Goal: Information Seeking & Learning: Learn about a topic

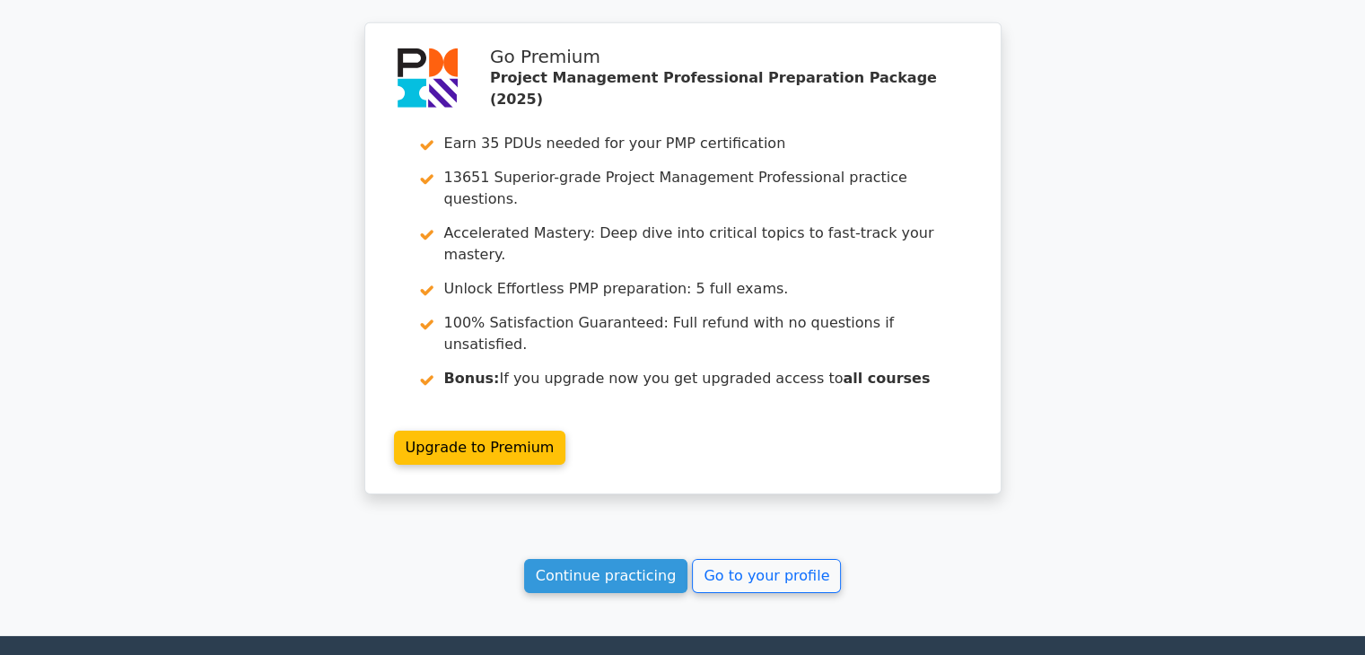
scroll to position [5689, 0]
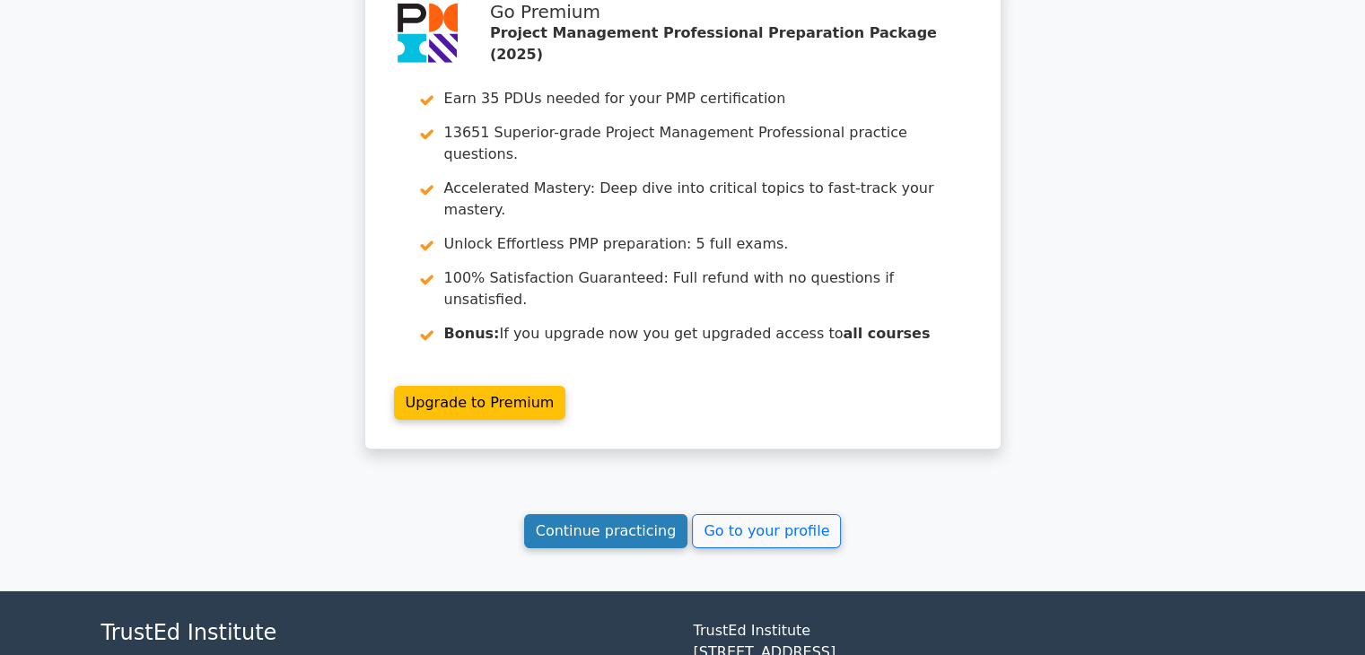
click at [575, 514] on link "Continue practicing" at bounding box center [606, 531] width 164 height 34
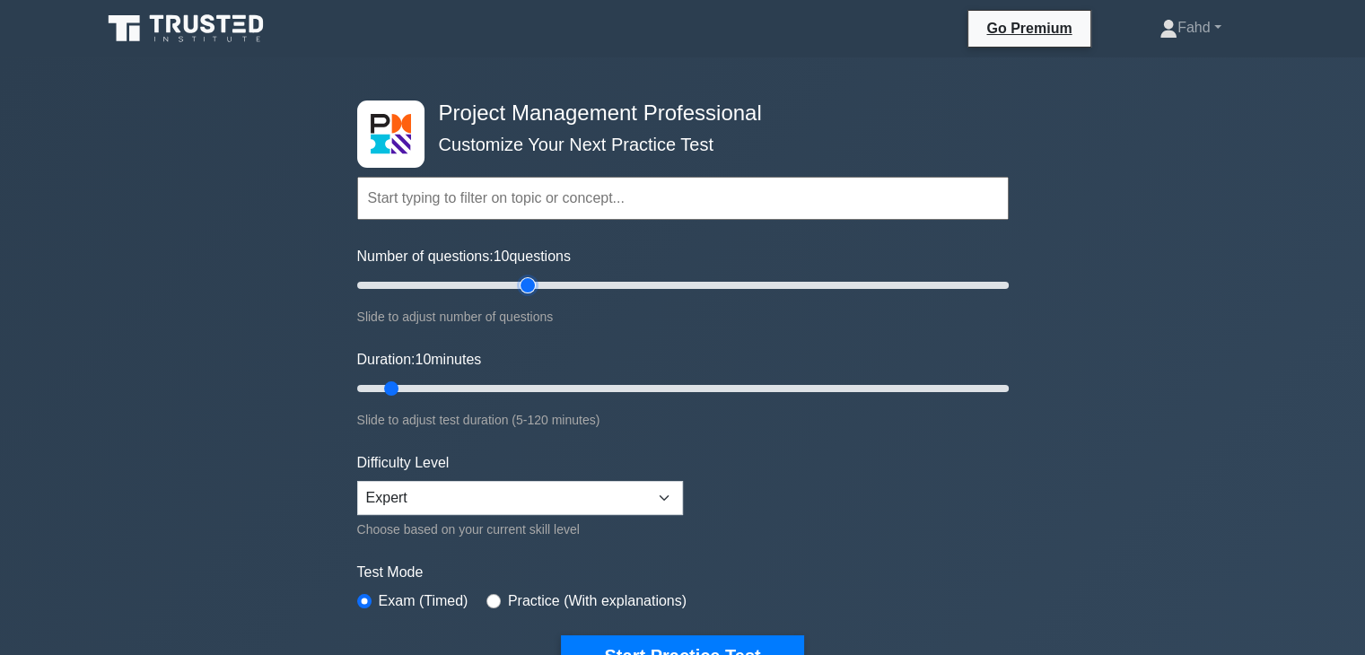
click at [533, 285] on input "Number of questions: 10 questions" at bounding box center [683, 286] width 652 height 22
click at [555, 281] on input "Number of questions: 55 questions" at bounding box center [683, 286] width 652 height 22
type input "60"
click at [546, 281] on input "Number of questions: 65 questions" at bounding box center [683, 286] width 652 height 22
click at [556, 382] on input "Duration: 10 minutes" at bounding box center [683, 389] width 652 height 22
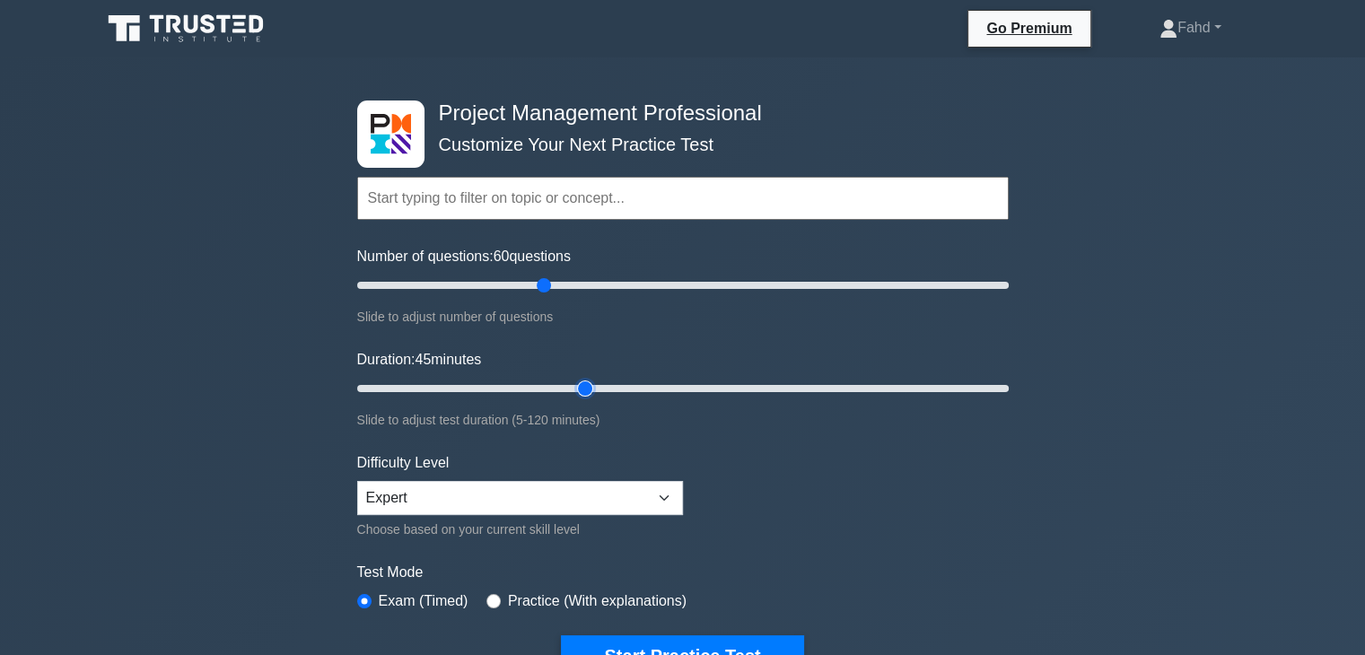
drag, startPoint x: 556, startPoint y: 383, endPoint x: 593, endPoint y: 389, distance: 38.1
click at [592, 389] on input "Duration: 45 minutes" at bounding box center [683, 389] width 652 height 22
click at [619, 383] on input "Duration: 45 minutes" at bounding box center [683, 389] width 652 height 22
click at [636, 385] on input "Duration: 50 minutes" at bounding box center [683, 389] width 652 height 22
click at [656, 388] on input "Duration: 55 minutes" at bounding box center [683, 389] width 652 height 22
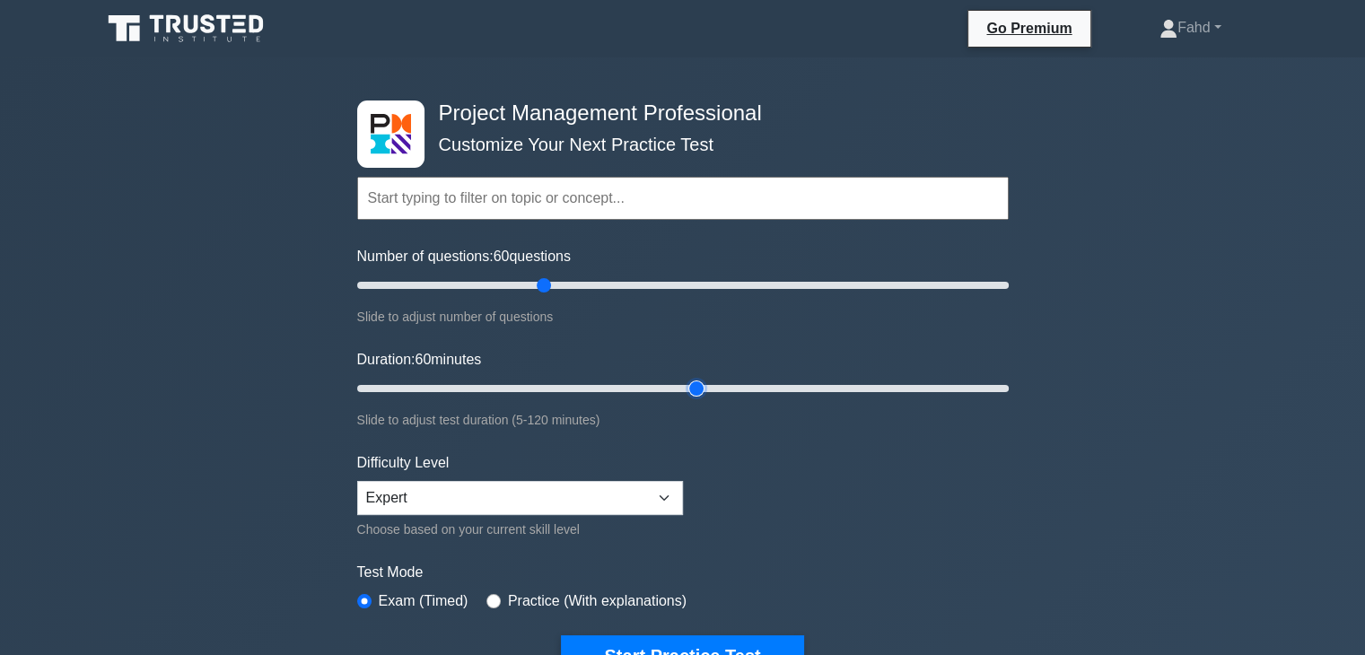
click at [686, 385] on input "Duration: 60 minutes" at bounding box center [683, 389] width 652 height 22
click at [706, 384] on input "Duration: 65 minutes" at bounding box center [683, 389] width 652 height 22
click at [705, 387] on input "Duration: 65 minutes" at bounding box center [683, 389] width 652 height 22
type input "70"
click at [711, 387] on input "Duration: 65 minutes" at bounding box center [683, 389] width 652 height 22
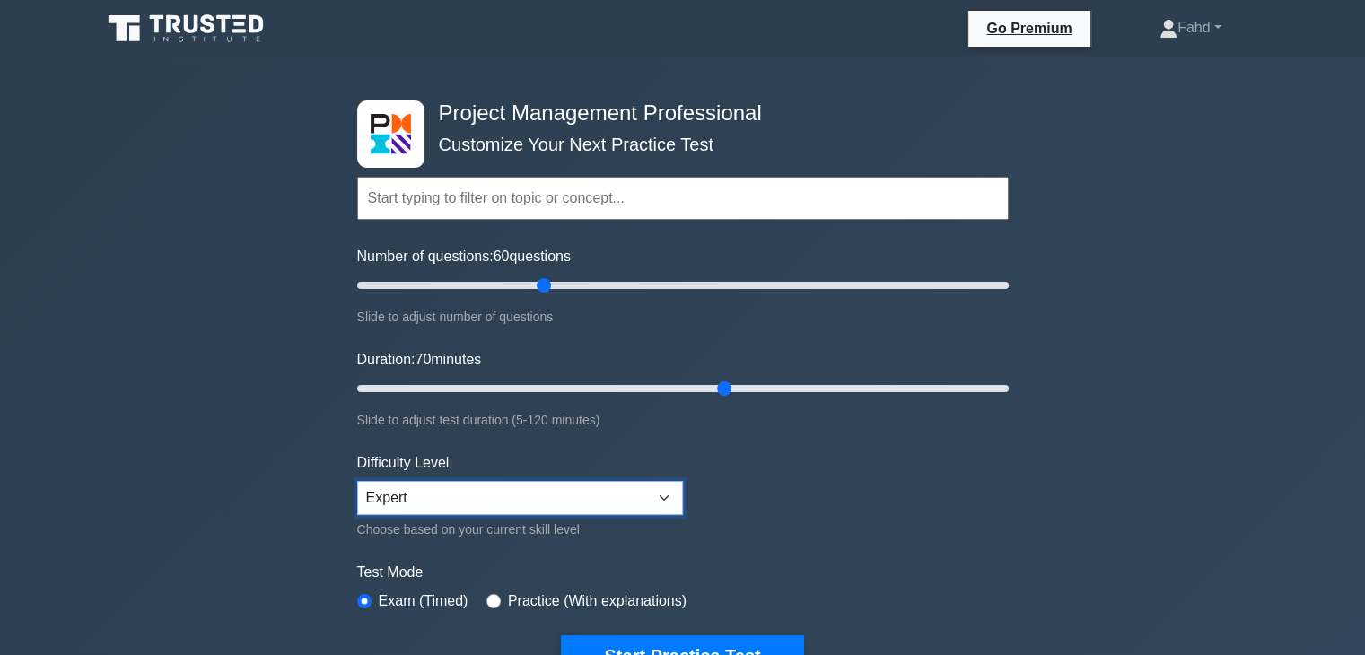
click at [666, 490] on select "Beginner Intermediate Expert" at bounding box center [520, 498] width 326 height 34
click at [480, 188] on input "text" at bounding box center [683, 198] width 652 height 43
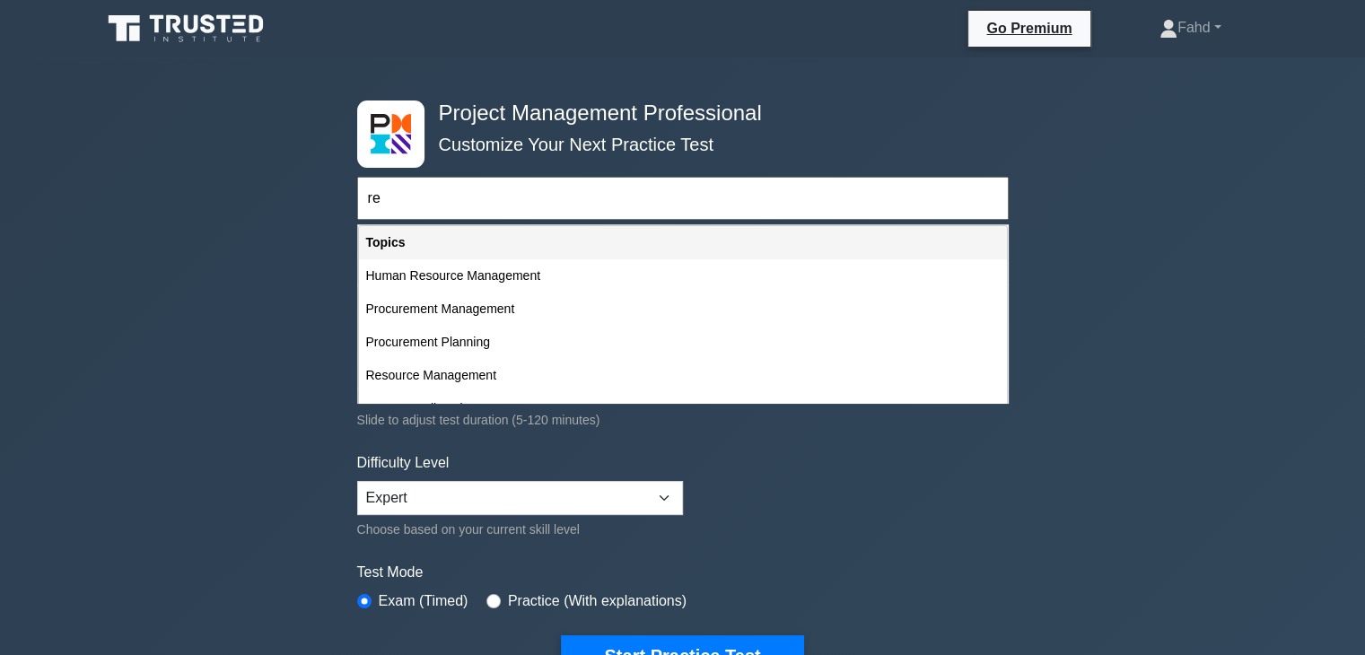
type input "r"
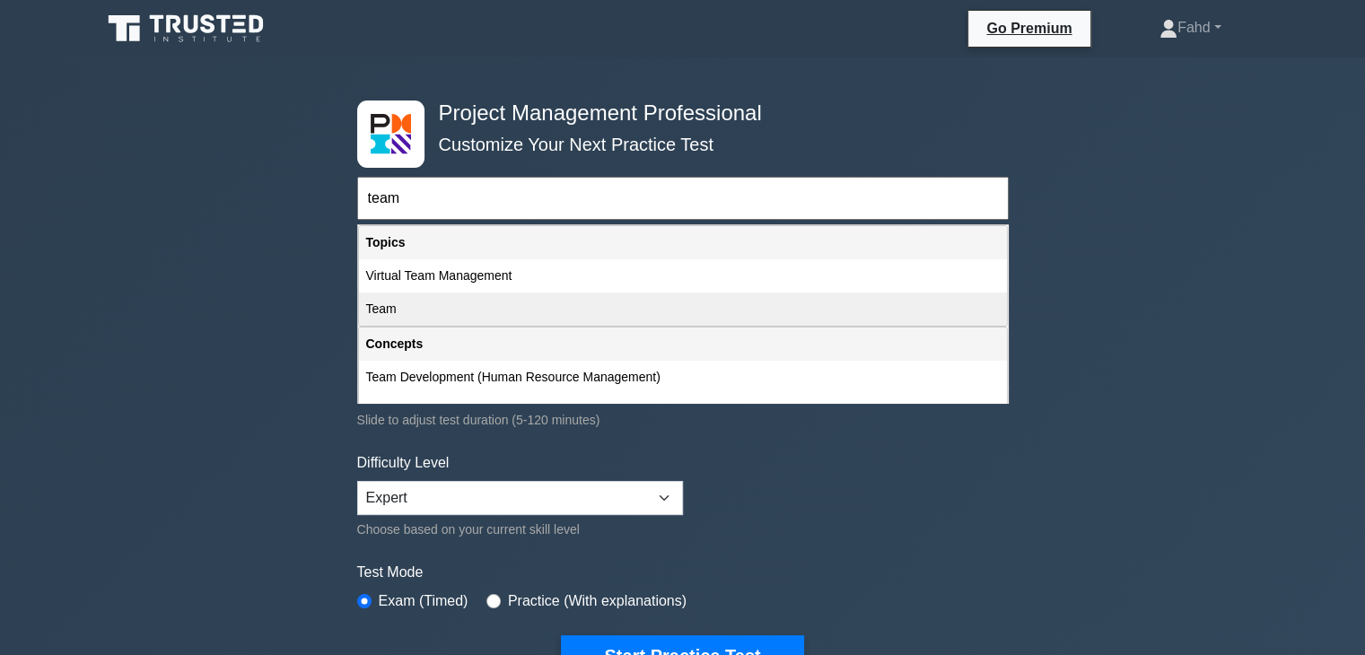
click at [366, 311] on div "Team" at bounding box center [683, 309] width 648 height 33
type input "Team"
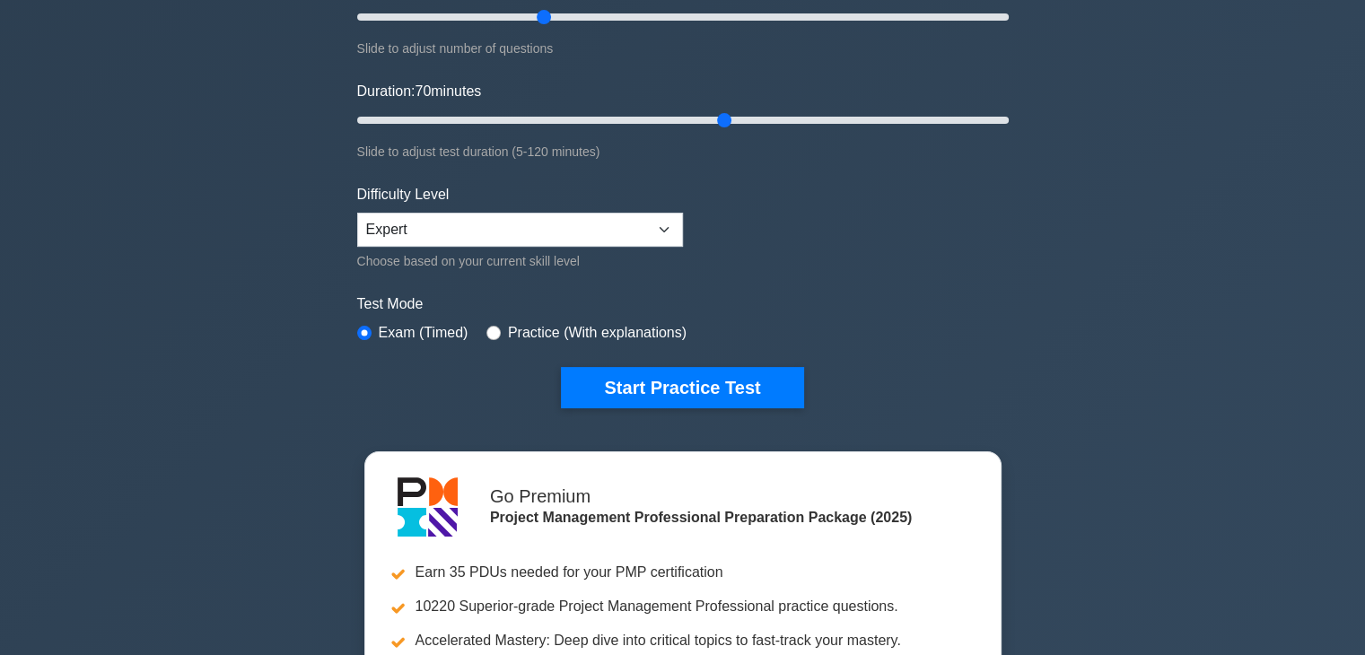
scroll to position [269, 0]
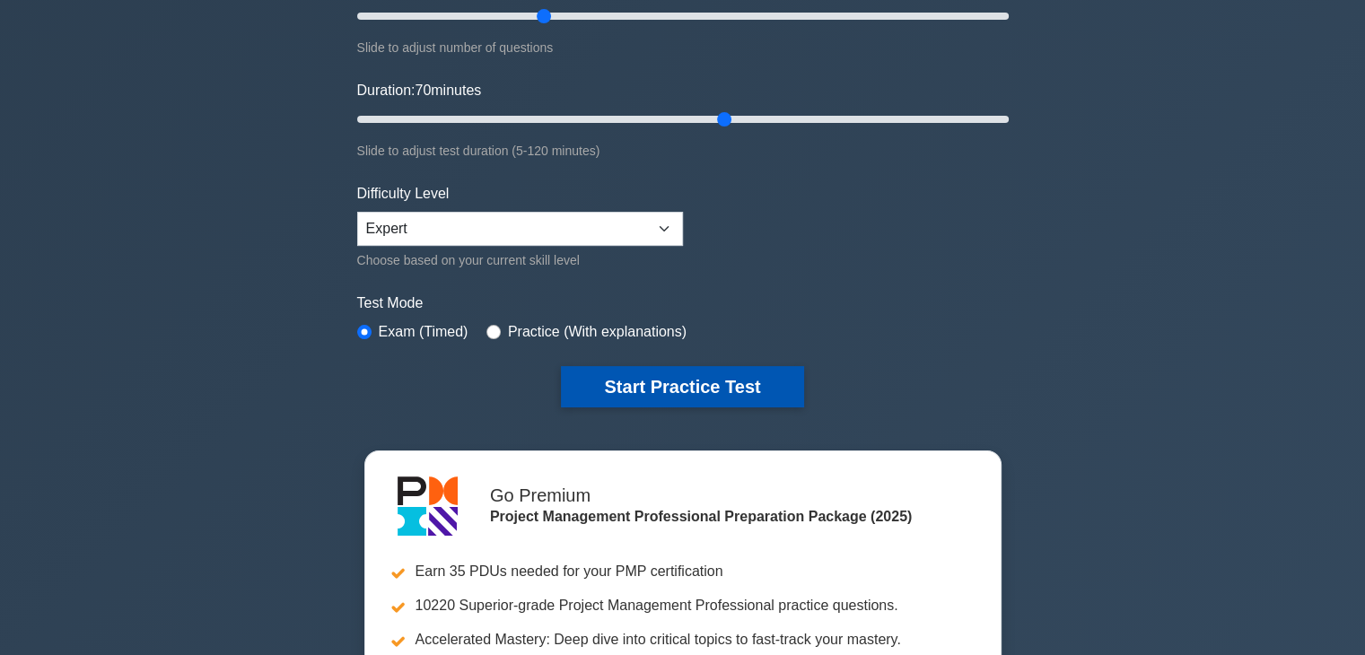
click at [716, 385] on button "Start Practice Test" at bounding box center [682, 386] width 242 height 41
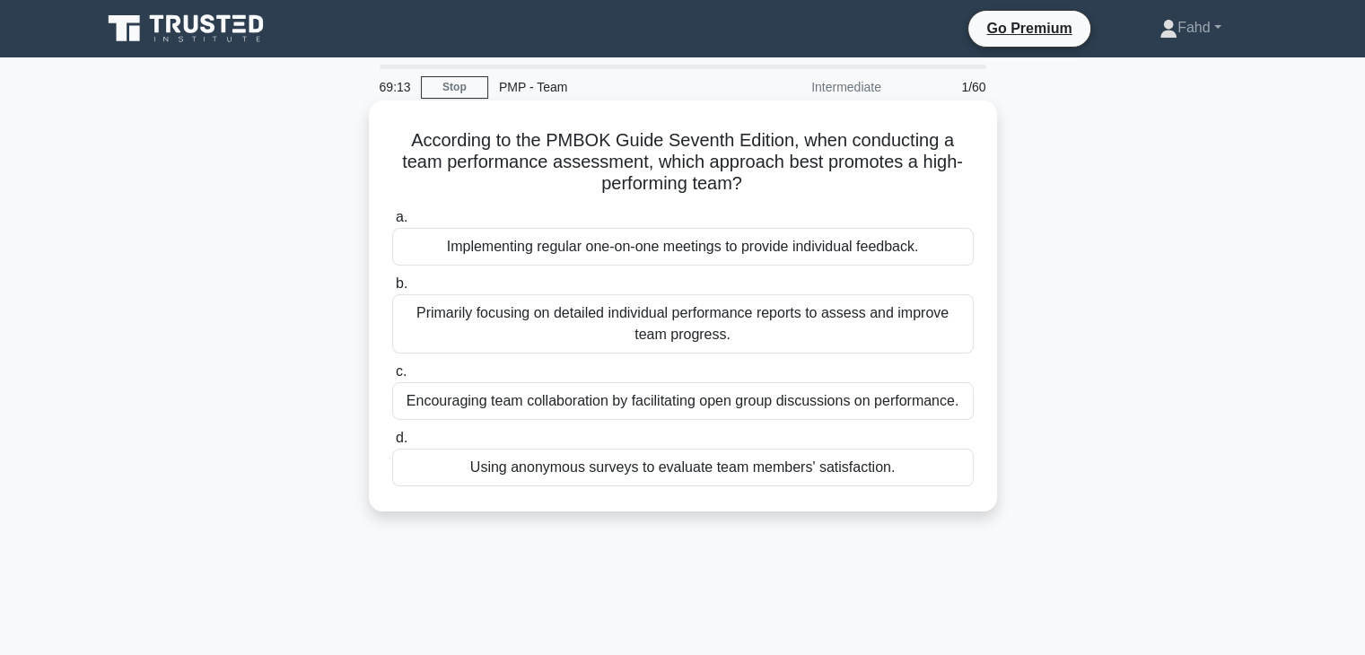
click at [602, 250] on div "Implementing regular one-on-one meetings to provide individual feedback." at bounding box center [683, 247] width 582 height 38
click at [392, 224] on input "a. Implementing regular one-on-one meetings to provide individual feedback." at bounding box center [392, 218] width 0 height 12
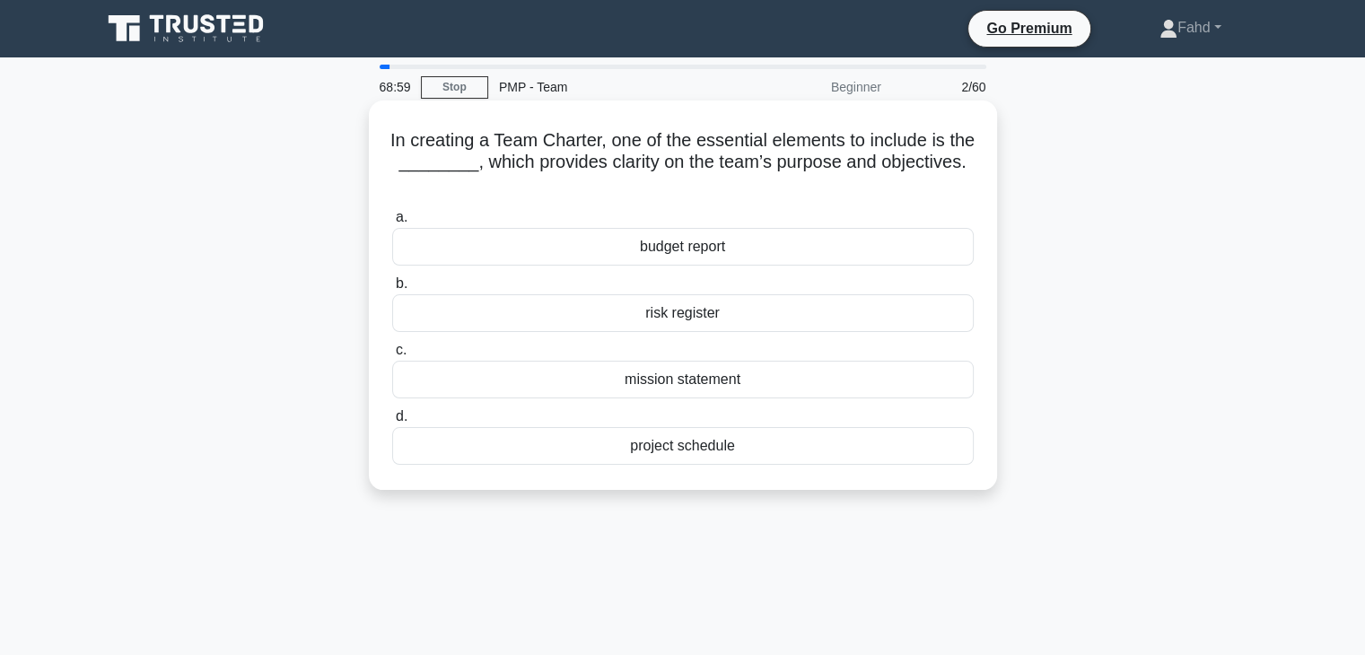
click at [673, 383] on div "mission statement" at bounding box center [683, 380] width 582 height 38
click at [392, 356] on input "c. mission statement" at bounding box center [392, 351] width 0 height 12
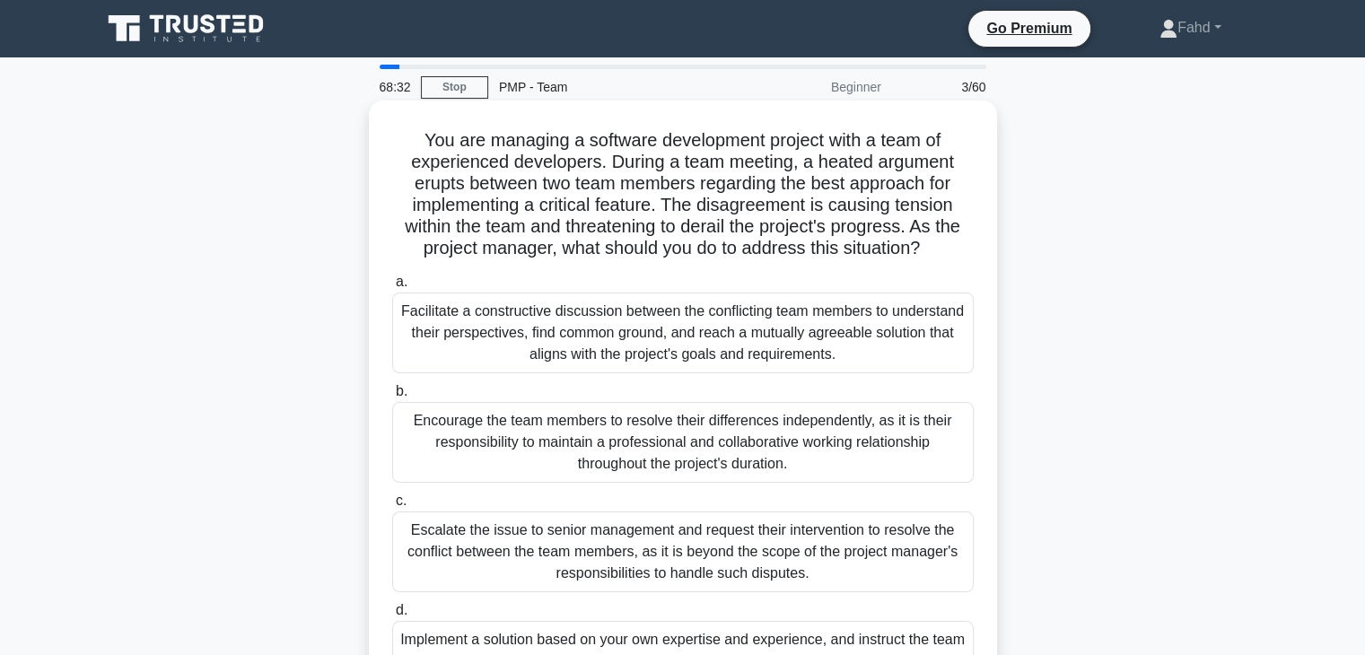
click at [683, 326] on div "Facilitate a constructive discussion between the conflicting team members to un…" at bounding box center [683, 333] width 582 height 81
click at [392, 288] on input "a. Facilitate a constructive discussion between the conflicting team members to…" at bounding box center [392, 282] width 0 height 12
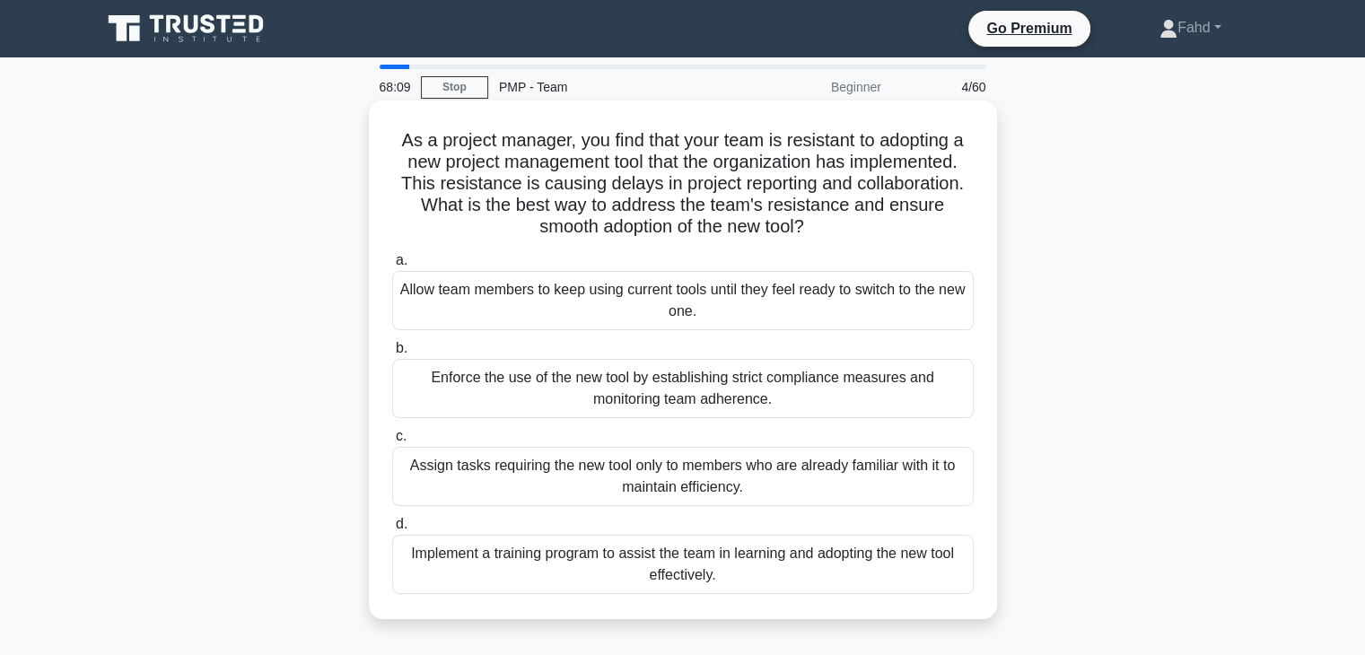
click at [779, 569] on div "Implement a training program to assist the team in learning and adopting the ne…" at bounding box center [683, 564] width 582 height 59
click at [392, 531] on input "d. Implement a training program to assist the team in learning and adopting the…" at bounding box center [392, 525] width 0 height 12
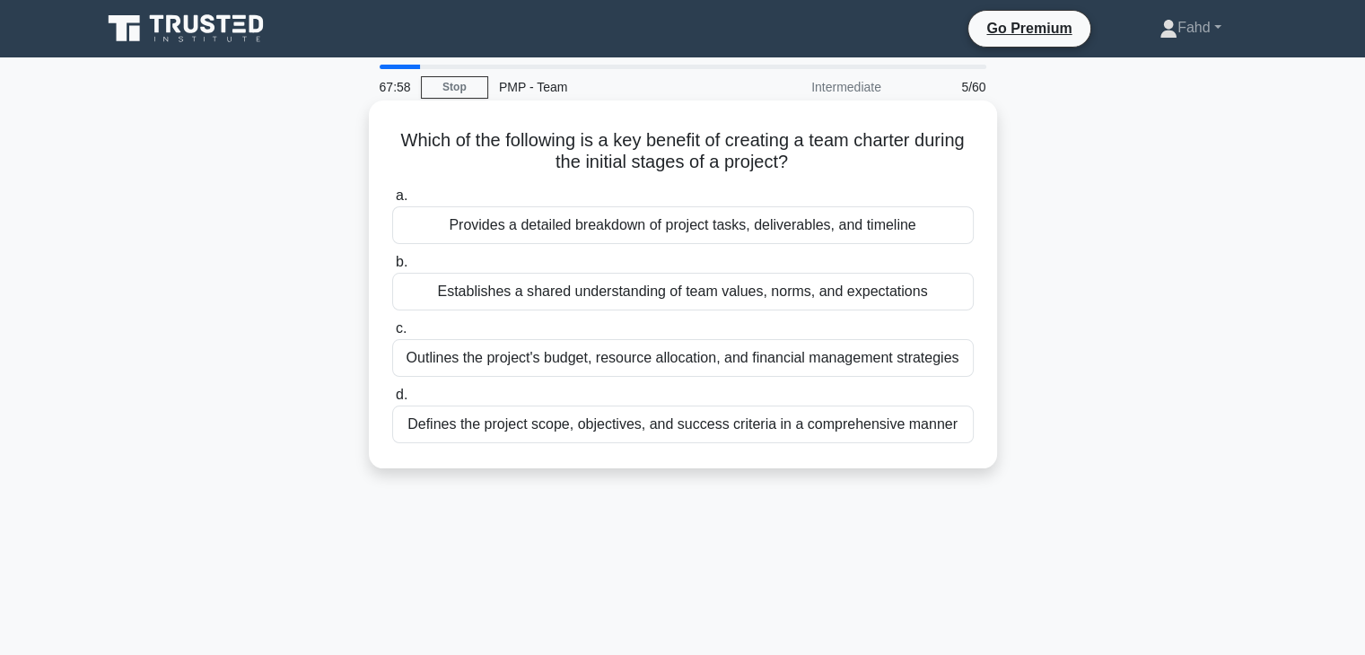
click at [610, 294] on div "Establishes a shared understanding of team values, norms, and expectations" at bounding box center [683, 292] width 582 height 38
click at [392, 268] on input "b. Establishes a shared understanding of team values, norms, and expectations" at bounding box center [392, 263] width 0 height 12
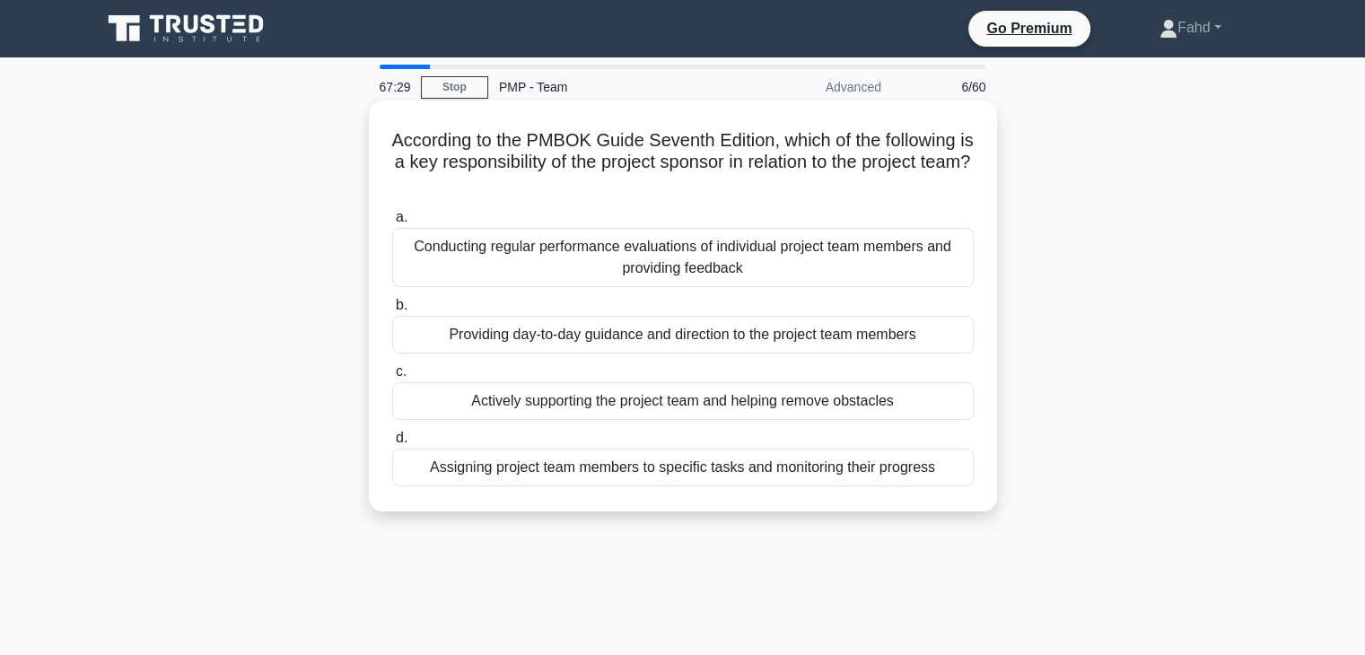
click at [645, 407] on div "Actively supporting the project team and helping remove obstacles" at bounding box center [683, 401] width 582 height 38
click at [392, 378] on input "c. Actively supporting the project team and helping remove obstacles" at bounding box center [392, 372] width 0 height 12
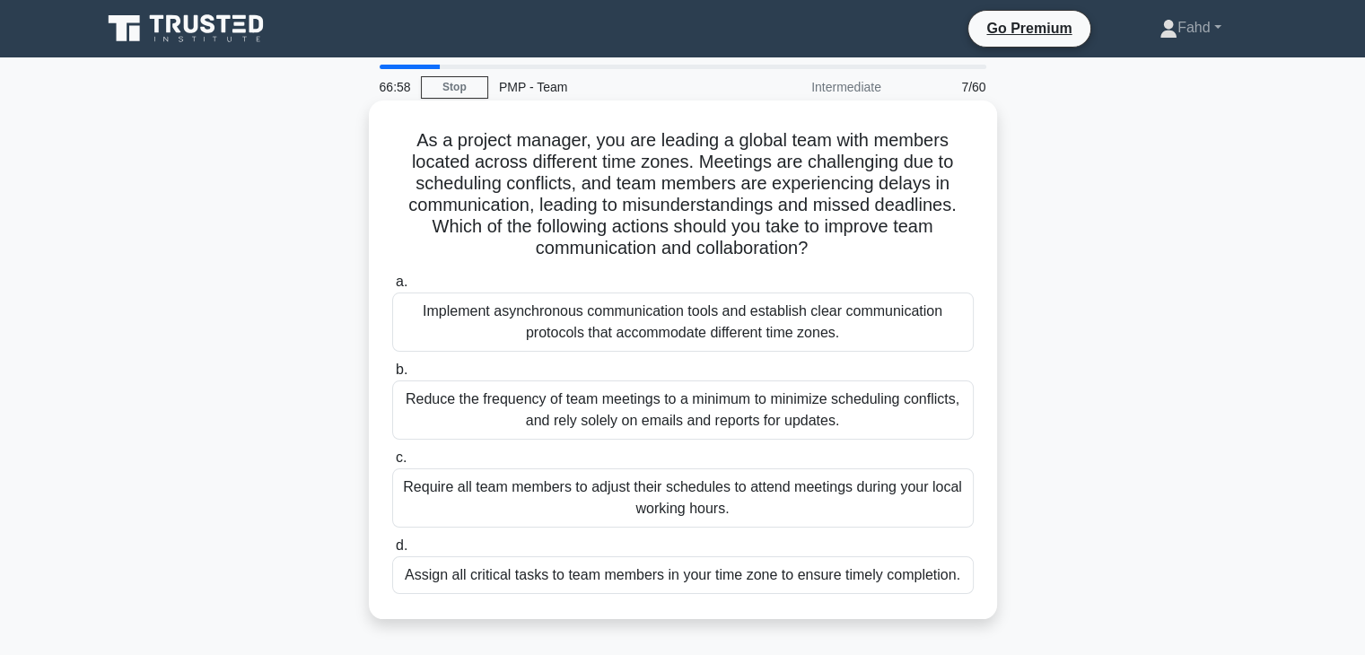
click at [634, 329] on div "Implement asynchronous communication tools and establish clear communication pr…" at bounding box center [683, 322] width 582 height 59
click at [392, 288] on input "a. Implement asynchronous communication tools and establish clear communication…" at bounding box center [392, 282] width 0 height 12
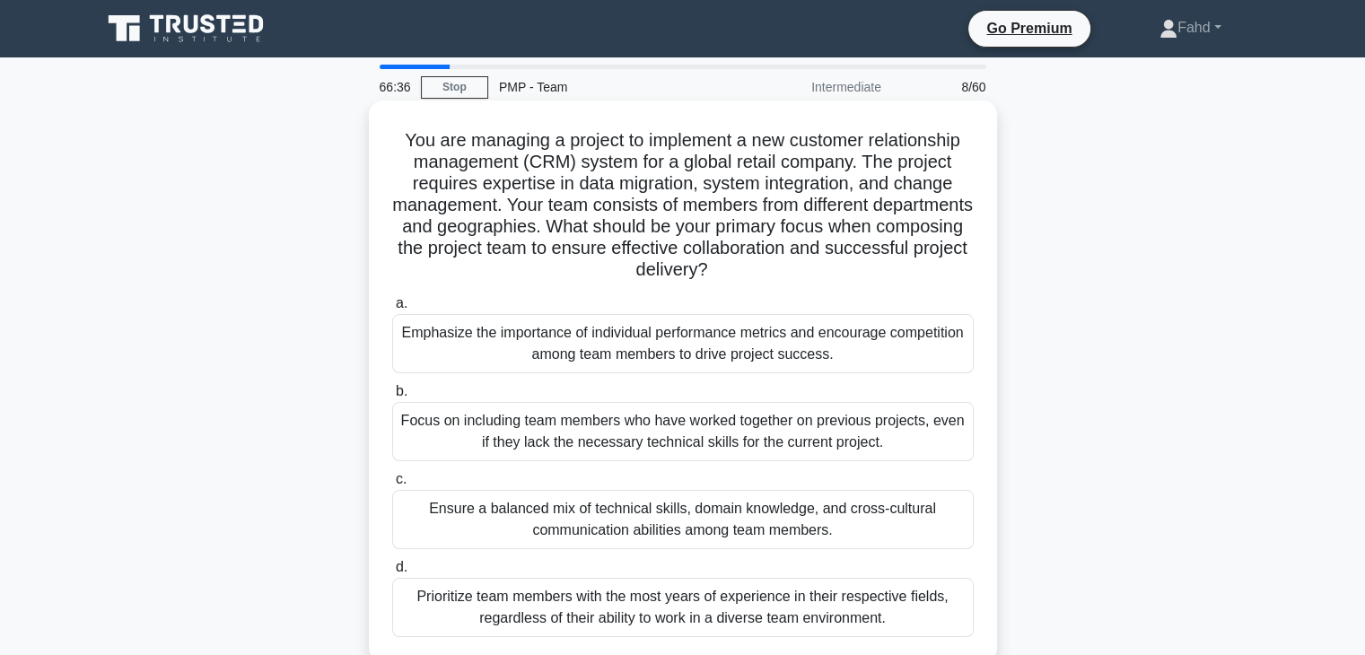
drag, startPoint x: 443, startPoint y: 246, endPoint x: 815, endPoint y: 268, distance: 373.2
click at [815, 268] on h5 "You are managing a project to implement a new customer relationship management …" at bounding box center [682, 205] width 585 height 153
click at [655, 526] on div "Ensure a balanced mix of technical skills, domain knowledge, and cross-cultural…" at bounding box center [683, 519] width 582 height 59
click at [392, 486] on input "c. Ensure a balanced mix of technical skills, domain knowledge, and cross-cultu…" at bounding box center [392, 480] width 0 height 12
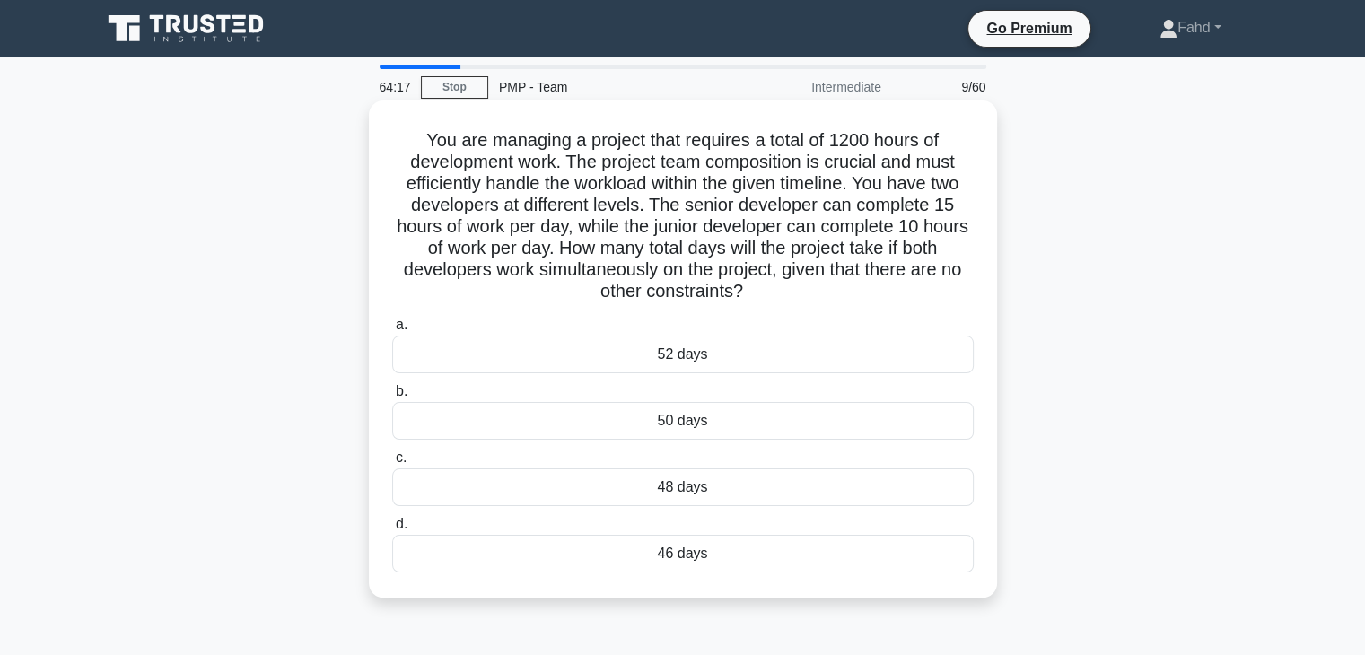
click at [680, 474] on div "48 days" at bounding box center [683, 488] width 582 height 38
click at [392, 464] on input "c. 48 days" at bounding box center [392, 458] width 0 height 12
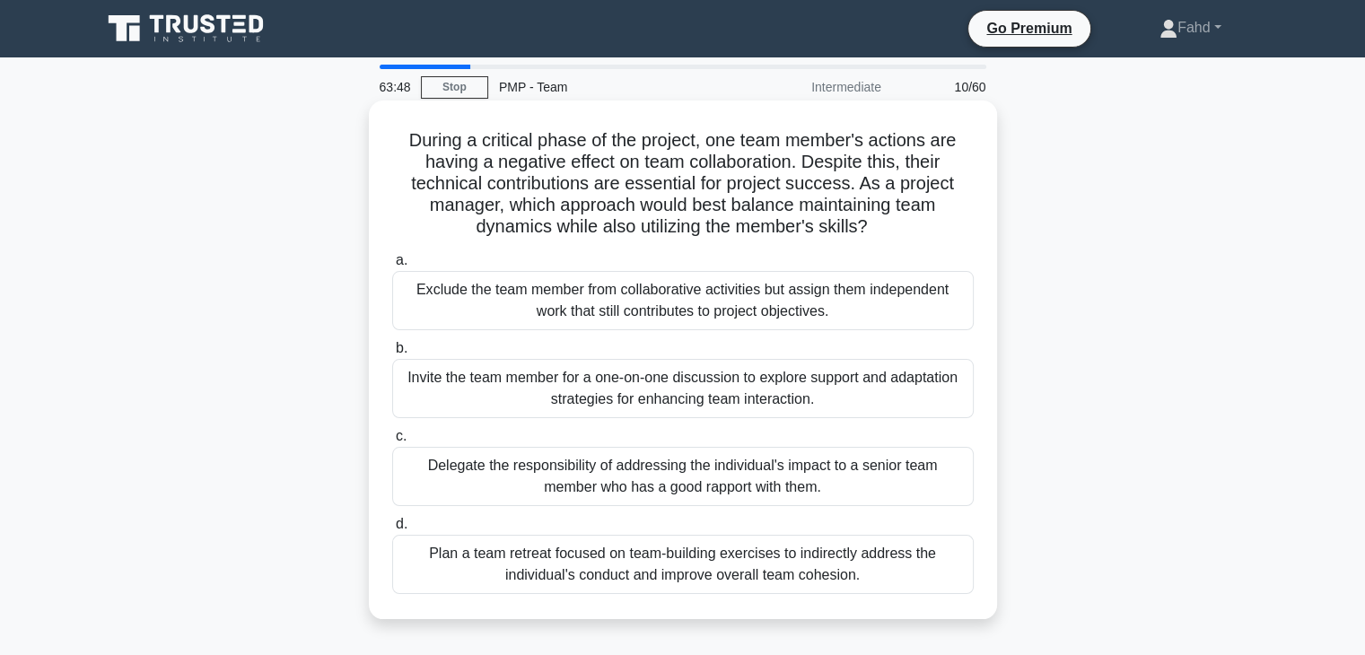
click at [715, 392] on div "Invite the team member for a one-on-one discussion to explore support and adapt…" at bounding box center [683, 388] width 582 height 59
click at [392, 355] on input "b. Invite the team member for a one-on-one discussion to explore support and ad…" at bounding box center [392, 349] width 0 height 12
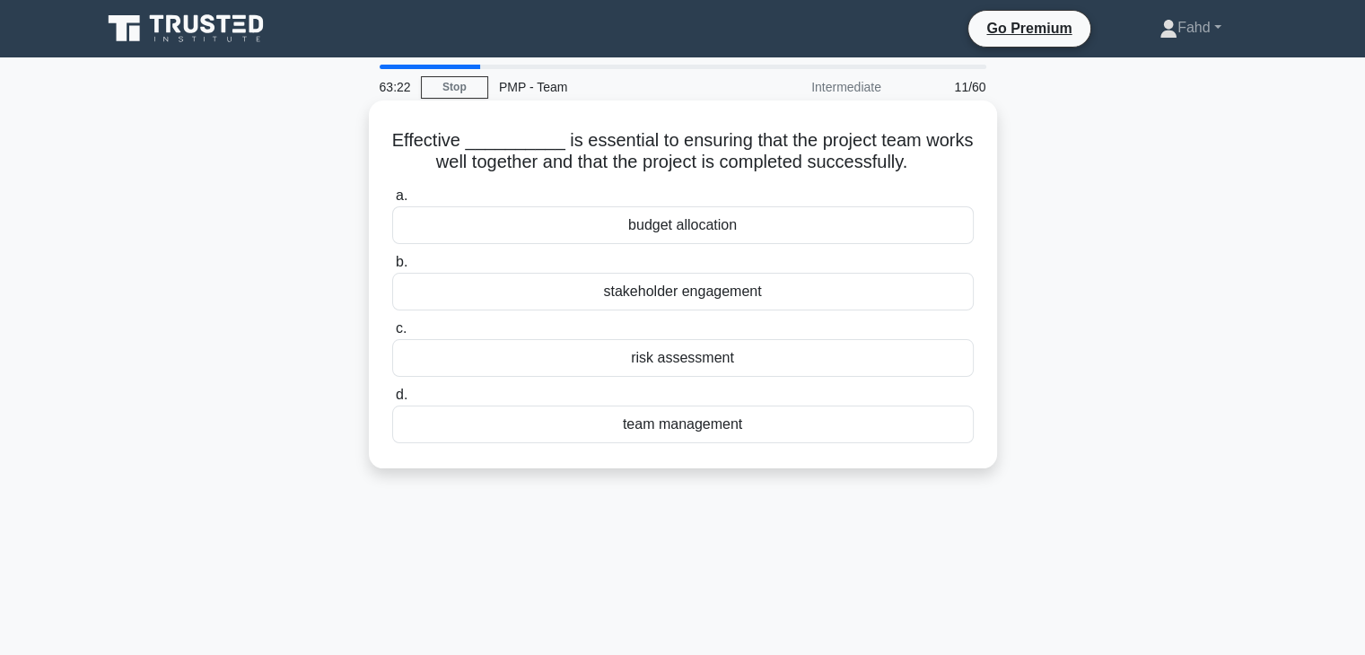
click at [670, 422] on div "team management" at bounding box center [683, 425] width 582 height 38
click at [392, 401] on input "d. team management" at bounding box center [392, 396] width 0 height 12
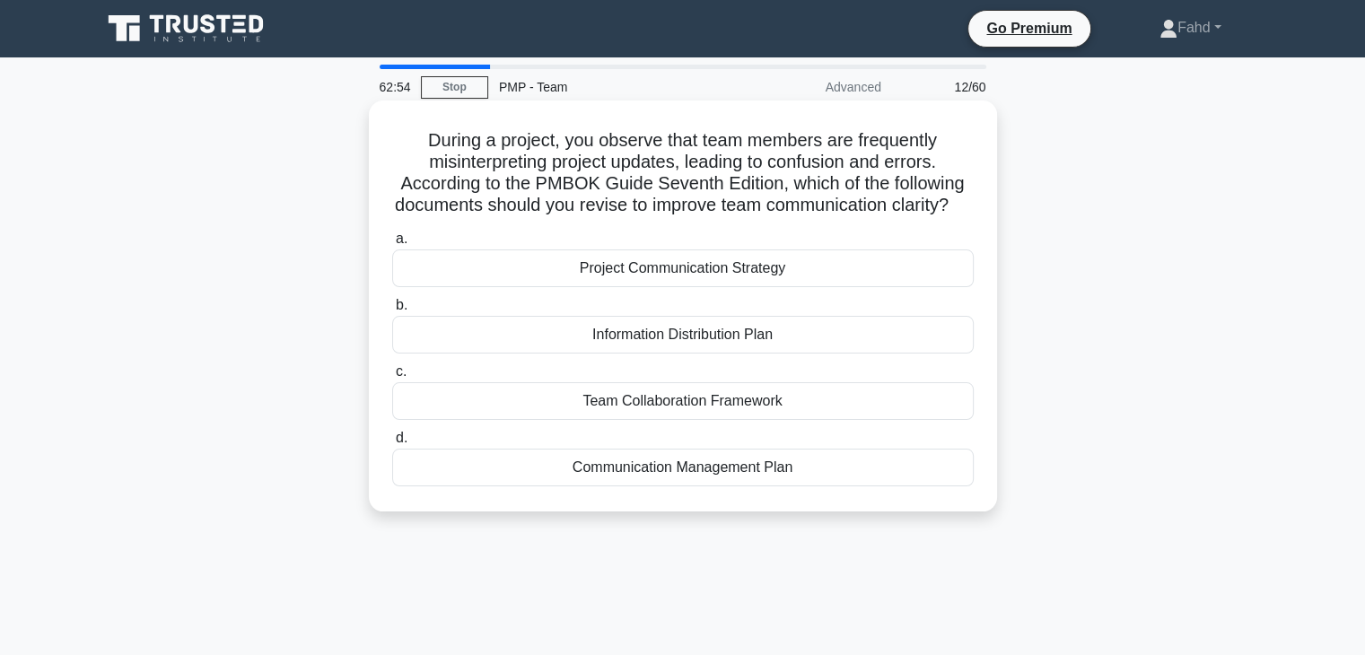
click at [739, 487] on div "Communication Management Plan" at bounding box center [683, 468] width 582 height 38
click at [392, 444] on input "d. Communication Management Plan" at bounding box center [392, 439] width 0 height 12
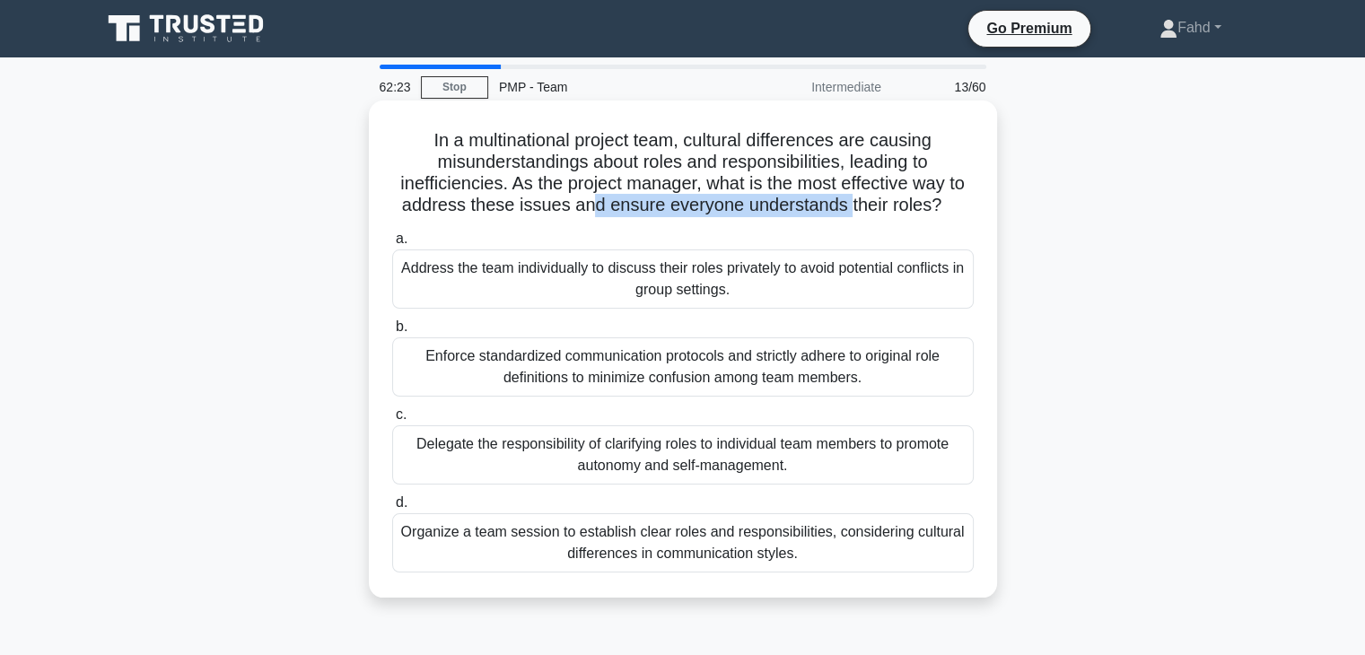
drag, startPoint x: 589, startPoint y: 212, endPoint x: 847, endPoint y: 216, distance: 258.6
click at [847, 216] on h5 "In a multinational project team, cultural differences are causing misunderstand…" at bounding box center [682, 173] width 585 height 88
click at [576, 540] on div "Organize a team session to establish clear roles and responsibilities, consider…" at bounding box center [683, 542] width 582 height 59
click at [392, 509] on input "d. Organize a team session to establish clear roles and responsibilities, consi…" at bounding box center [392, 503] width 0 height 12
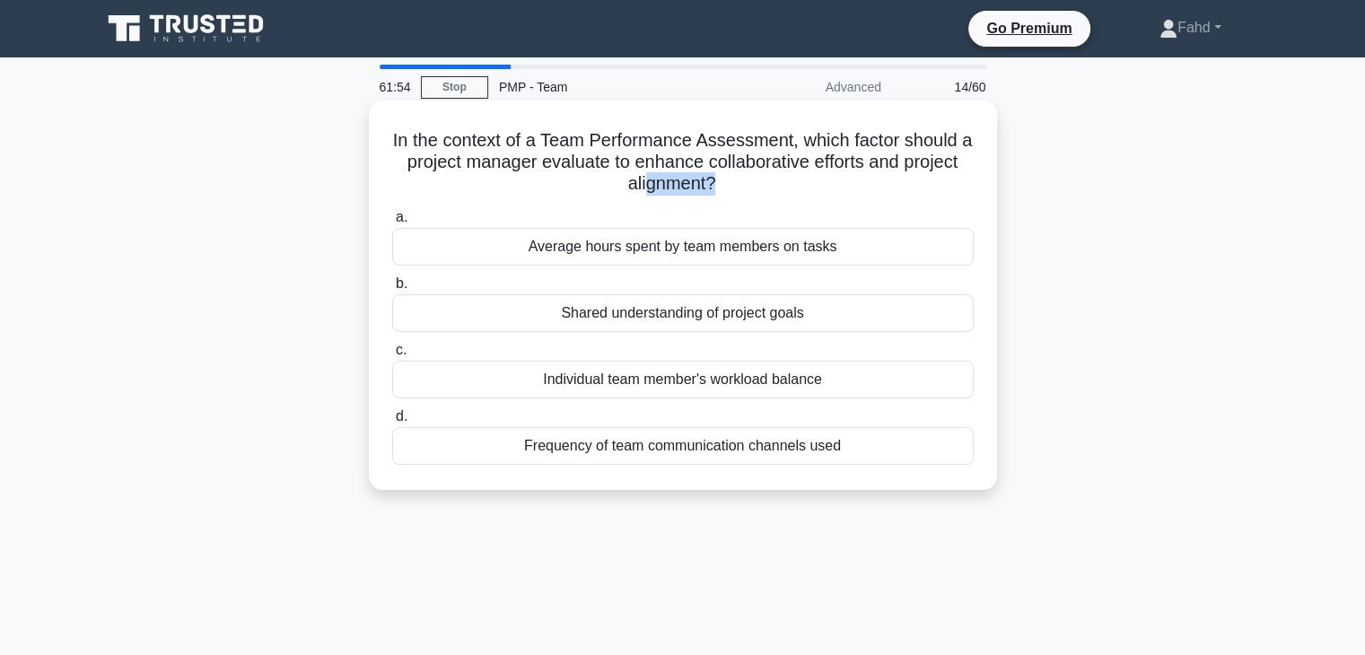
drag, startPoint x: 714, startPoint y: 193, endPoint x: 645, endPoint y: 182, distance: 70.0
click at [645, 182] on h5 "In the context of a Team Performance Assessment, which factor should a project …" at bounding box center [682, 162] width 585 height 66
click at [718, 320] on div "Shared understanding of project goals" at bounding box center [683, 313] width 582 height 38
click at [392, 290] on input "b. Shared understanding of project goals" at bounding box center [392, 284] width 0 height 12
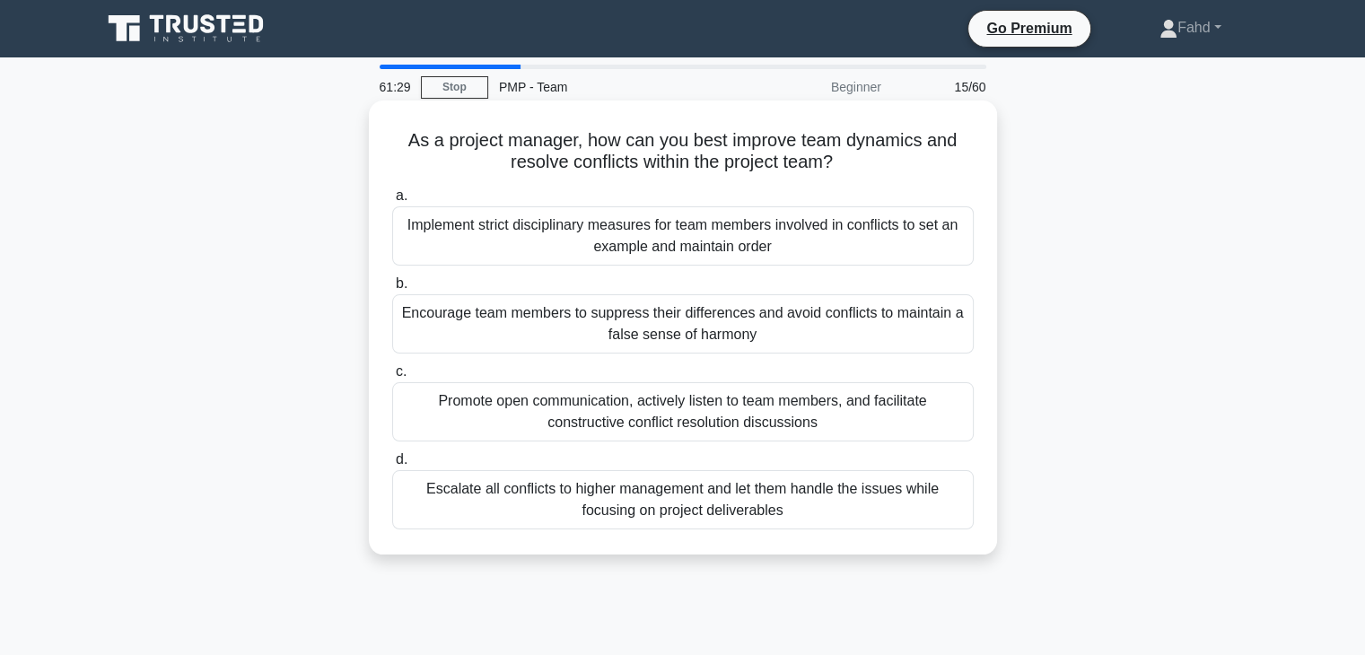
click at [610, 418] on div "Promote open communication, actively listen to team members, and facilitate con…" at bounding box center [683, 411] width 582 height 59
click at [392, 378] on input "c. Promote open communication, actively listen to team members, and facilitate …" at bounding box center [392, 372] width 0 height 12
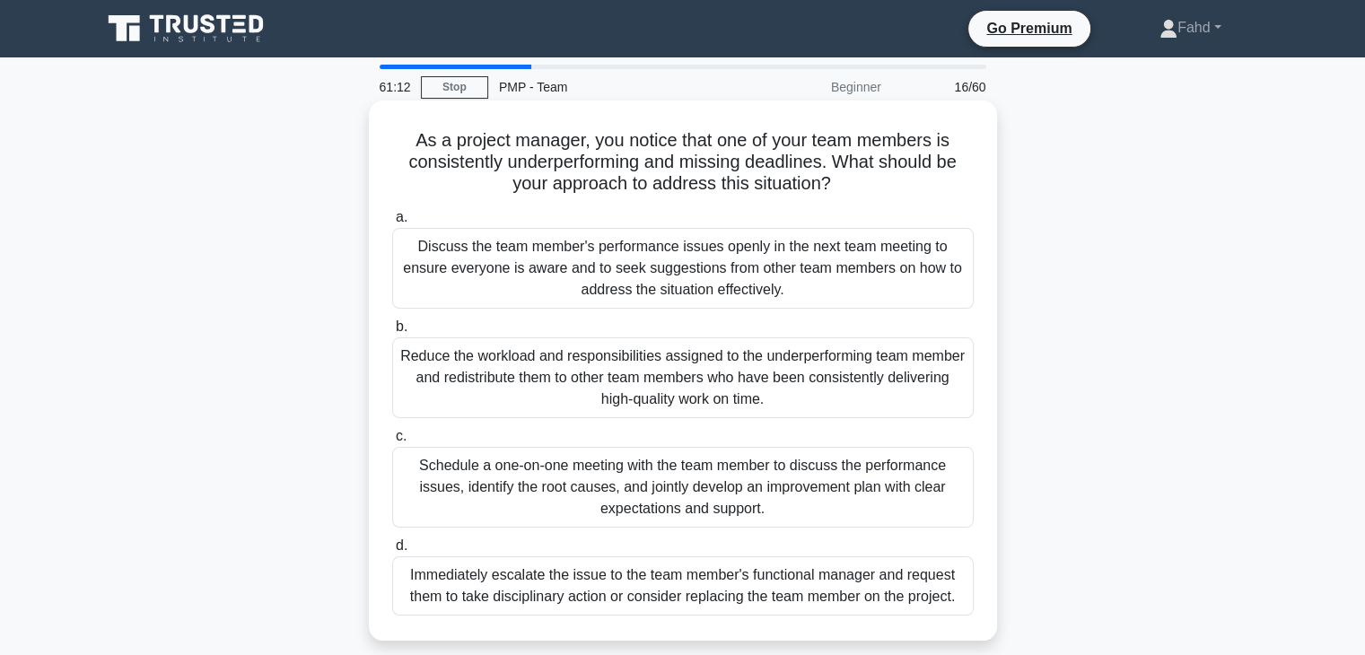
click at [682, 487] on div "Schedule a one-on-one meeting with the team member to discuss the performance i…" at bounding box center [683, 487] width 582 height 81
click at [392, 443] on input "c. Schedule a one-on-one meeting with the team member to discuss the performanc…" at bounding box center [392, 437] width 0 height 12
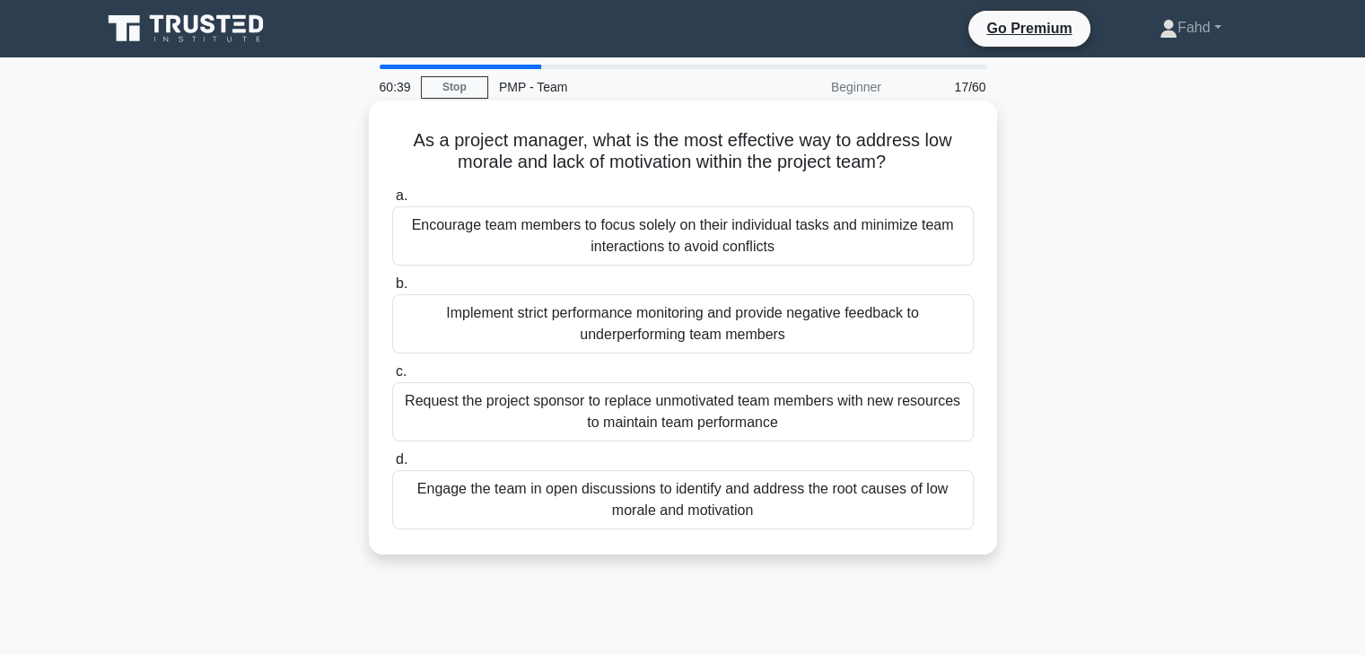
click at [797, 501] on div "Engage the team in open discussions to identify and address the root causes of …" at bounding box center [683, 499] width 582 height 59
click at [392, 466] on input "d. Engage the team in open discussions to identify and address the root causes …" at bounding box center [392, 460] width 0 height 12
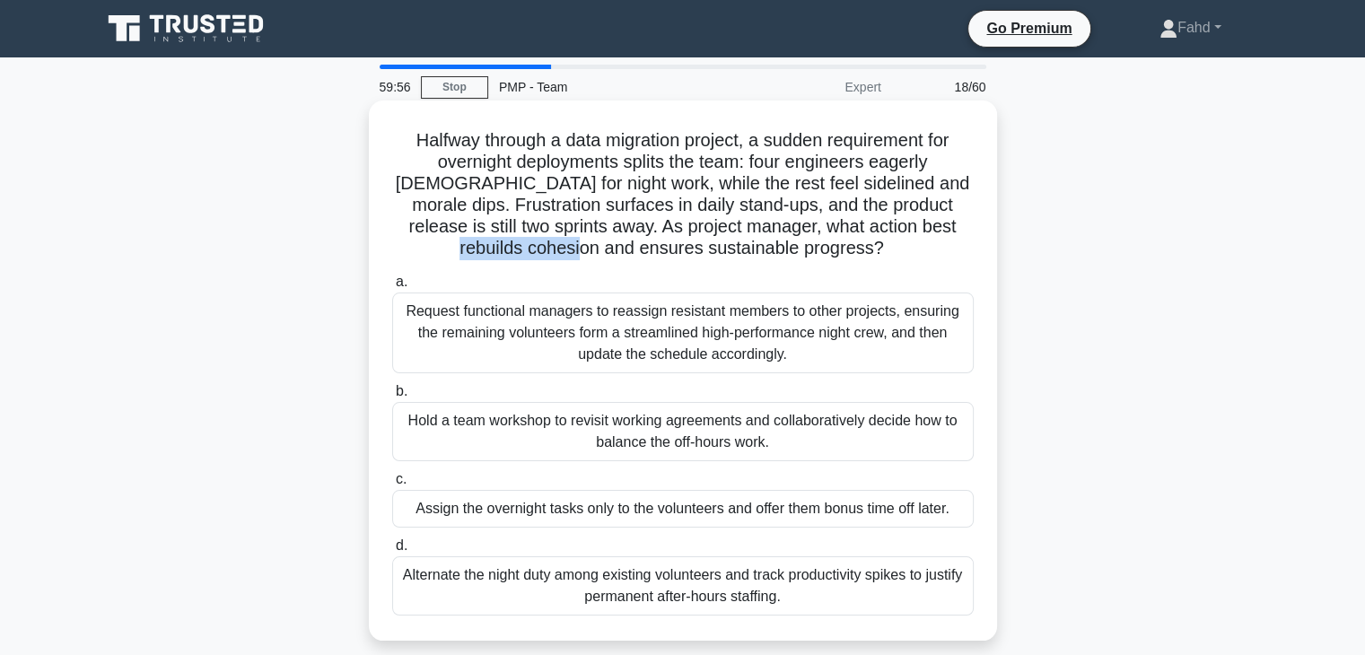
drag, startPoint x: 489, startPoint y: 250, endPoint x: 630, endPoint y: 244, distance: 141.0
click at [628, 245] on h5 "Halfway through a data migration project, a sudden requirement for overnight de…" at bounding box center [682, 194] width 585 height 131
click at [628, 437] on div "Hold a team workshop to revisit working agreements and collaboratively decide h…" at bounding box center [683, 431] width 582 height 59
click at [392, 398] on input "b. Hold a team workshop to revisit working agreements and collaboratively decid…" at bounding box center [392, 392] width 0 height 12
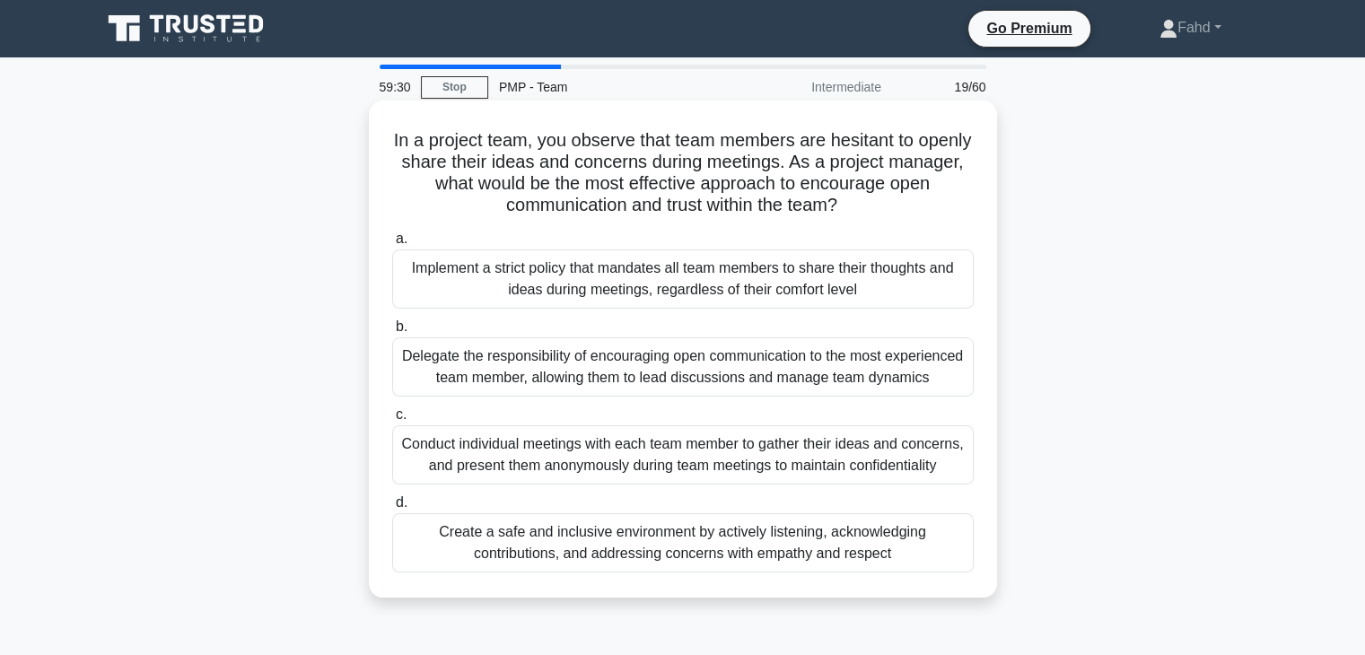
click at [741, 572] on div "Create a safe and inclusive environment by actively listening, acknowledging co…" at bounding box center [683, 542] width 582 height 59
click at [392, 509] on input "d. Create a safe and inclusive environment by actively listening, acknowledging…" at bounding box center [392, 503] width 0 height 12
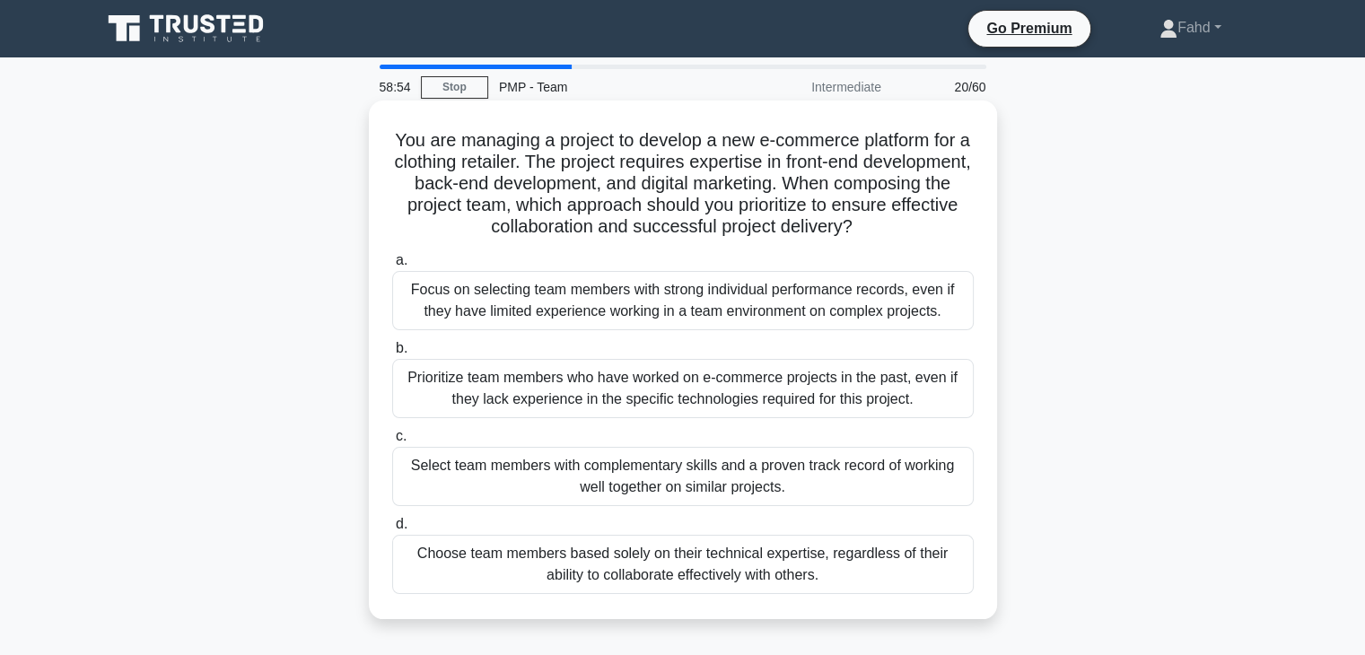
click at [693, 471] on div "Select team members with complementary skills and a proven track record of work…" at bounding box center [683, 476] width 582 height 59
click at [392, 443] on input "c. Select team members with complementary skills and a proven track record of w…" at bounding box center [392, 437] width 0 height 12
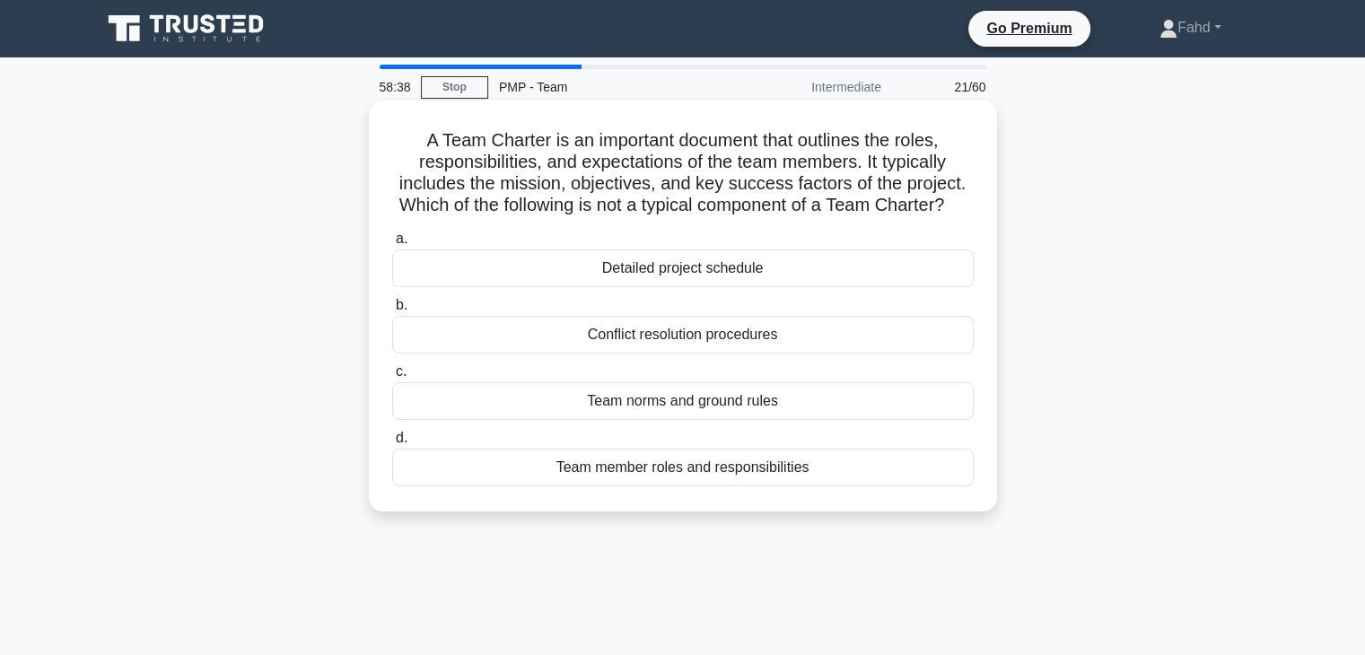
click at [695, 287] on div "Detailed project schedule" at bounding box center [683, 269] width 582 height 38
click at [392, 245] on input "a. Detailed project schedule" at bounding box center [392, 239] width 0 height 12
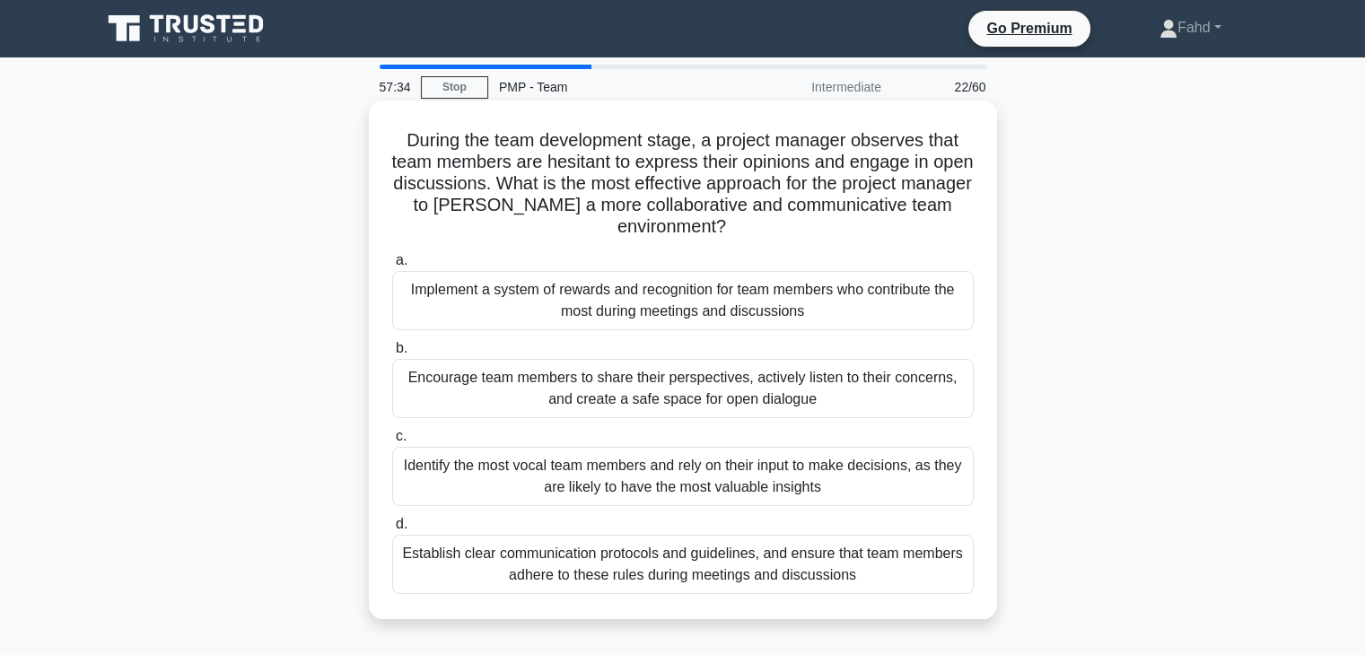
click at [650, 390] on div "Encourage team members to share their perspectives, actively listen to their co…" at bounding box center [683, 388] width 582 height 59
click at [392, 355] on input "b. Encourage team members to share their perspectives, actively listen to their…" at bounding box center [392, 349] width 0 height 12
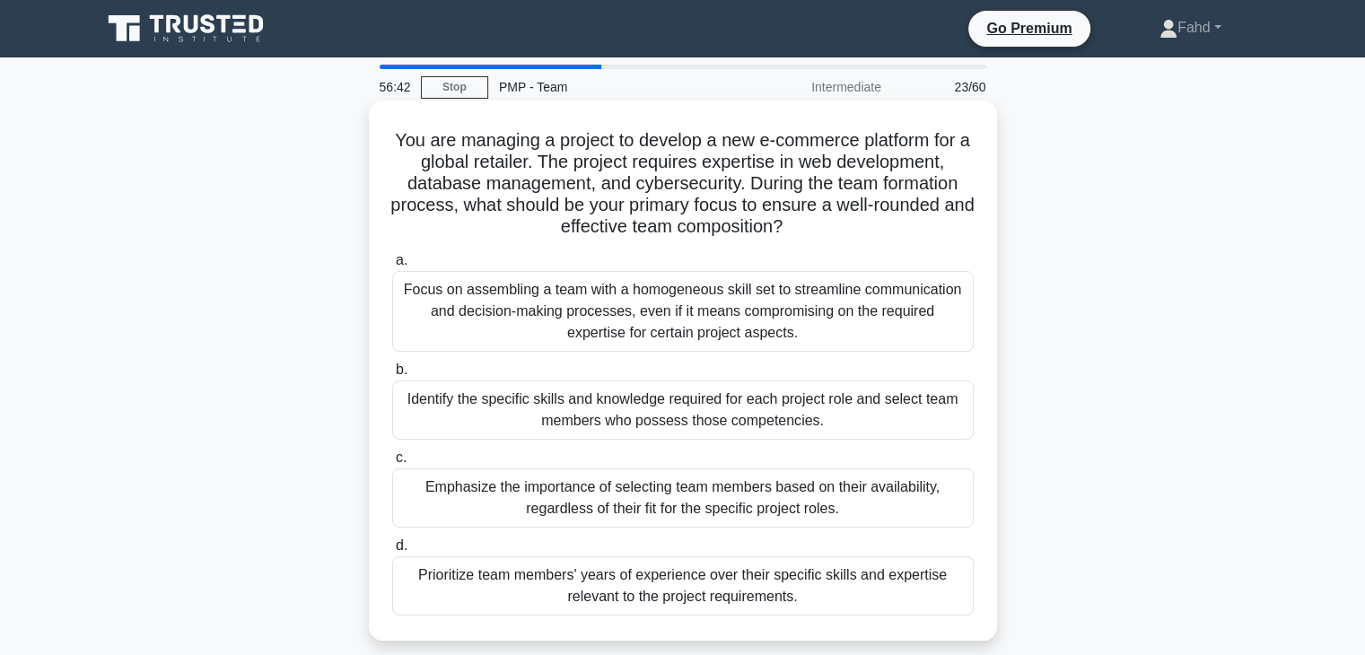
click at [827, 408] on div "Identify the specific skills and knowledge required for each project role and s…" at bounding box center [683, 410] width 582 height 59
click at [392, 376] on input "b. Identify the specific skills and knowledge required for each project role an…" at bounding box center [392, 370] width 0 height 12
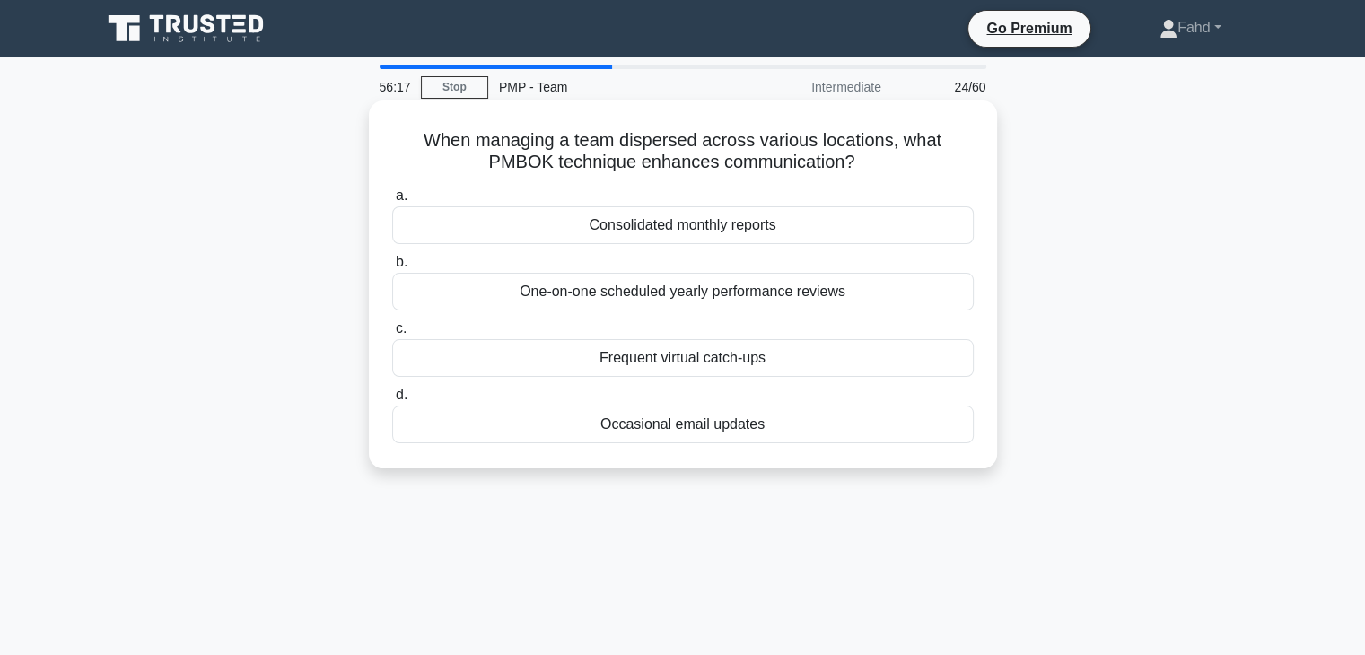
click at [702, 358] on div "Frequent virtual catch-ups" at bounding box center [683, 358] width 582 height 38
click at [392, 335] on input "c. Frequent virtual catch-ups" at bounding box center [392, 329] width 0 height 12
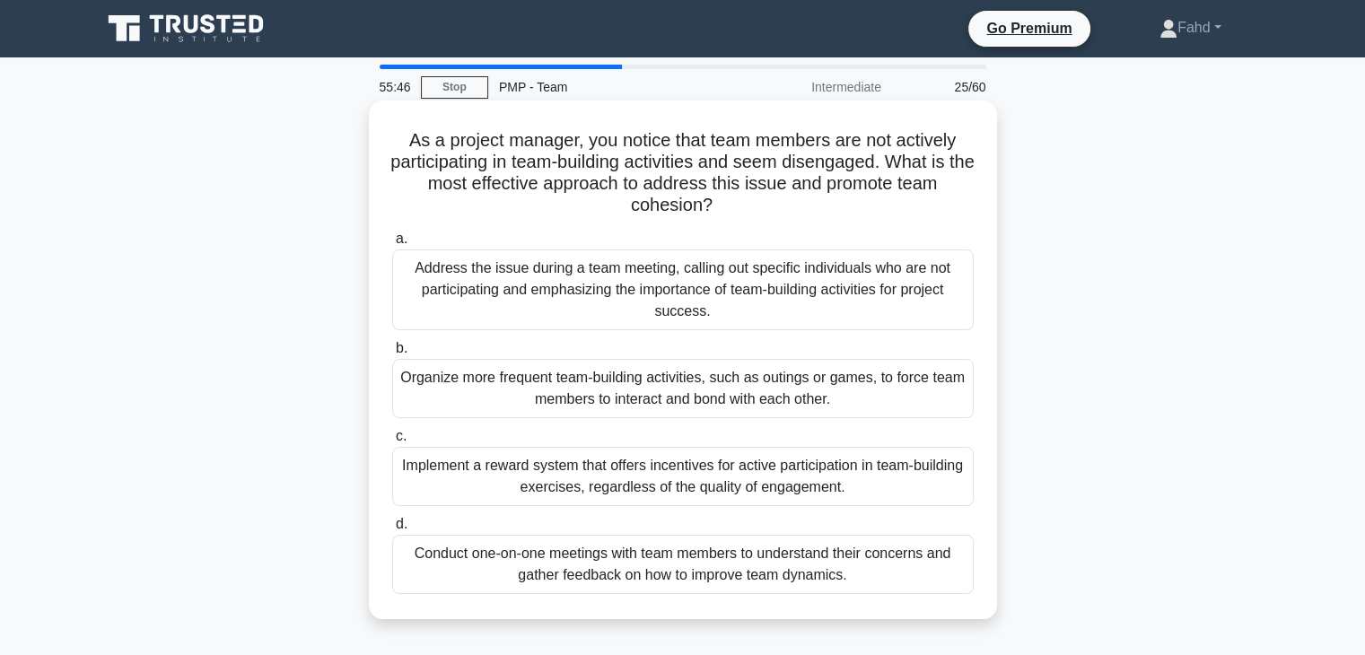
click at [653, 577] on div "Conduct one-on-one meetings with team members to understand their concerns and …" at bounding box center [683, 564] width 582 height 59
click at [392, 531] on input "d. Conduct one-on-one meetings with team members to understand their concerns a…" at bounding box center [392, 525] width 0 height 12
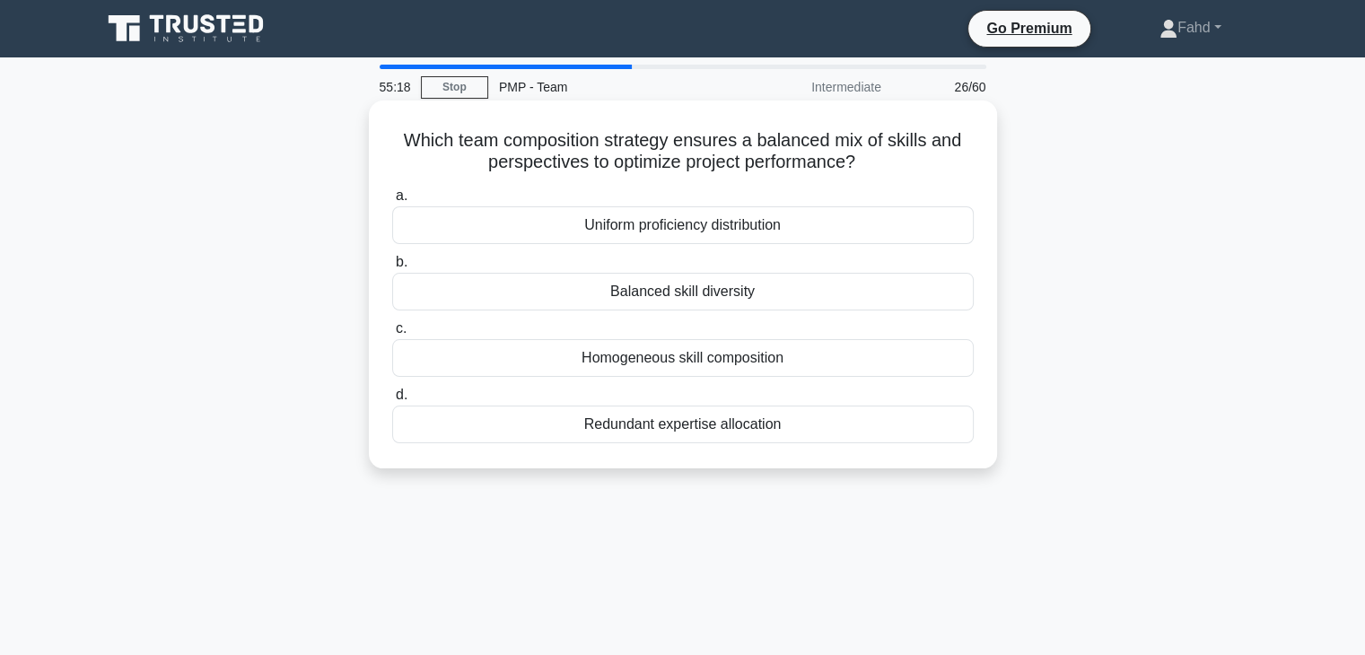
click at [727, 360] on div "Homogeneous skill composition" at bounding box center [683, 358] width 582 height 38
click at [392, 335] on input "c. Homogeneous skill composition" at bounding box center [392, 329] width 0 height 12
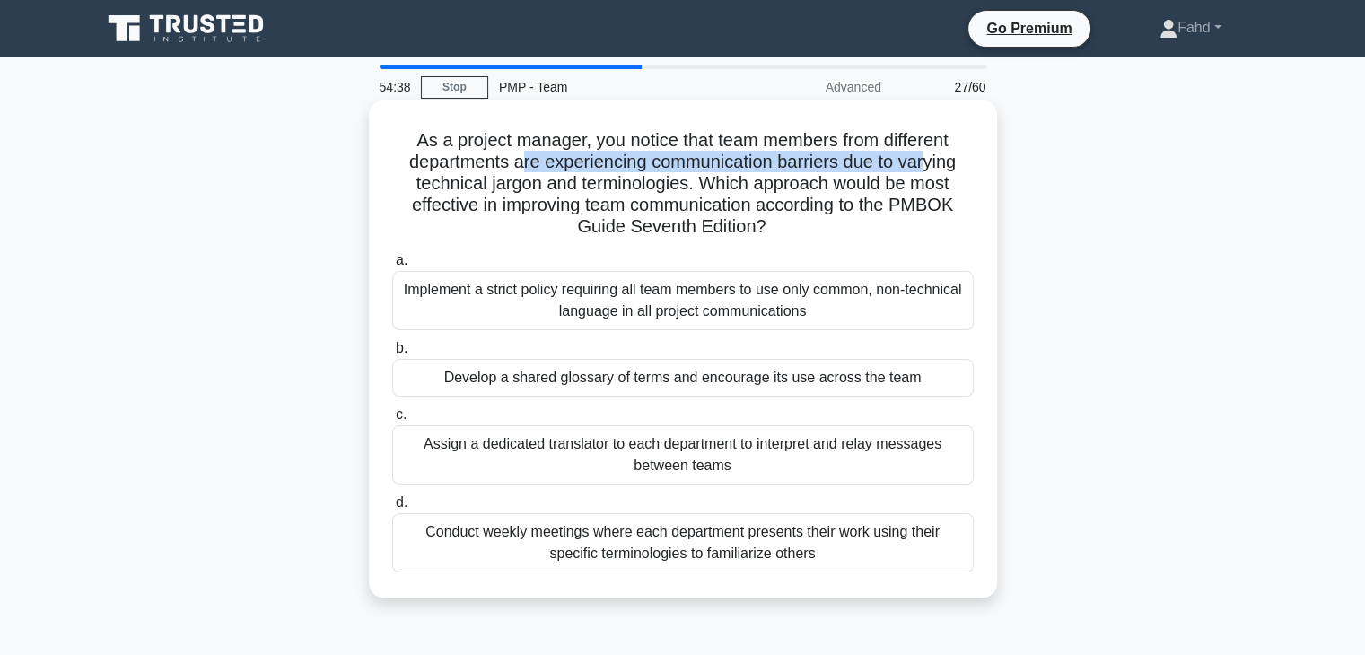
drag, startPoint x: 513, startPoint y: 165, endPoint x: 934, endPoint y: 164, distance: 420.1
click at [934, 164] on h5 "As a project manager, you notice that team members from different departments a…" at bounding box center [682, 184] width 585 height 110
click at [653, 378] on div "Develop a shared glossary of terms and encourage its use across the team" at bounding box center [683, 378] width 582 height 38
click at [392, 355] on input "b. Develop a shared glossary of terms and encourage its use across the team" at bounding box center [392, 349] width 0 height 12
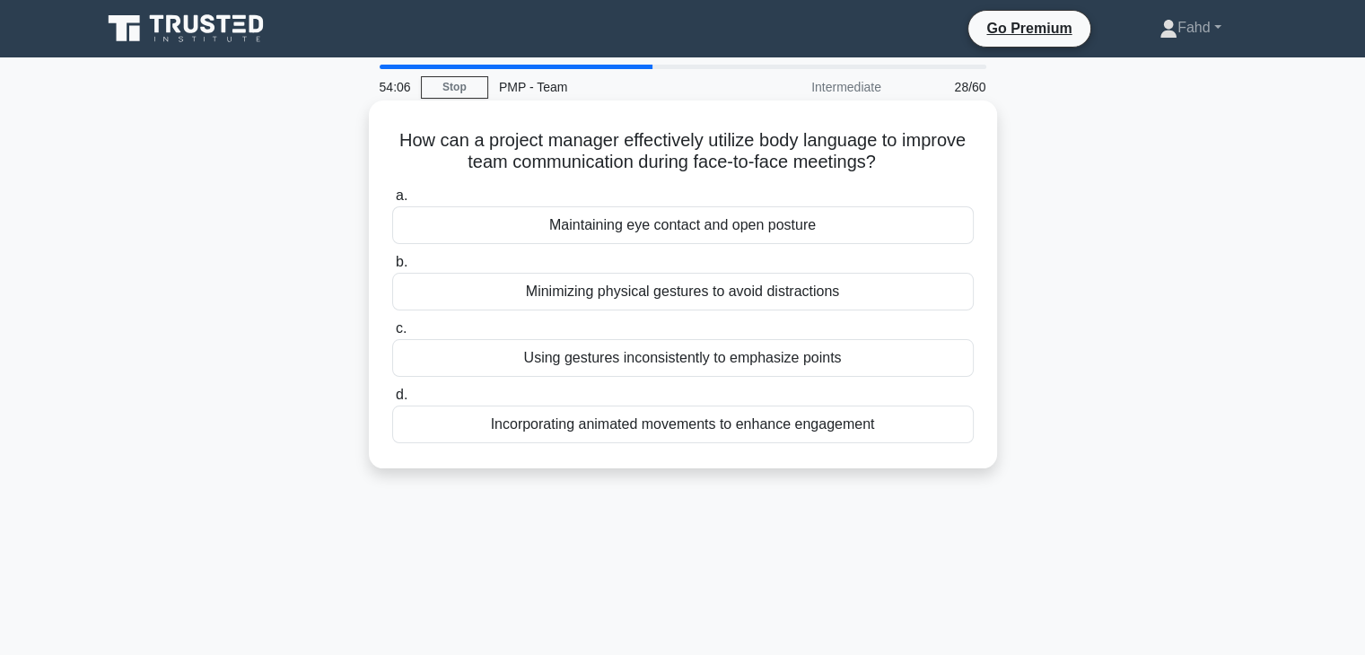
click at [684, 228] on div "Maintaining eye contact and open posture" at bounding box center [683, 225] width 582 height 38
click at [392, 202] on input "a. Maintaining eye contact and open posture" at bounding box center [392, 196] width 0 height 12
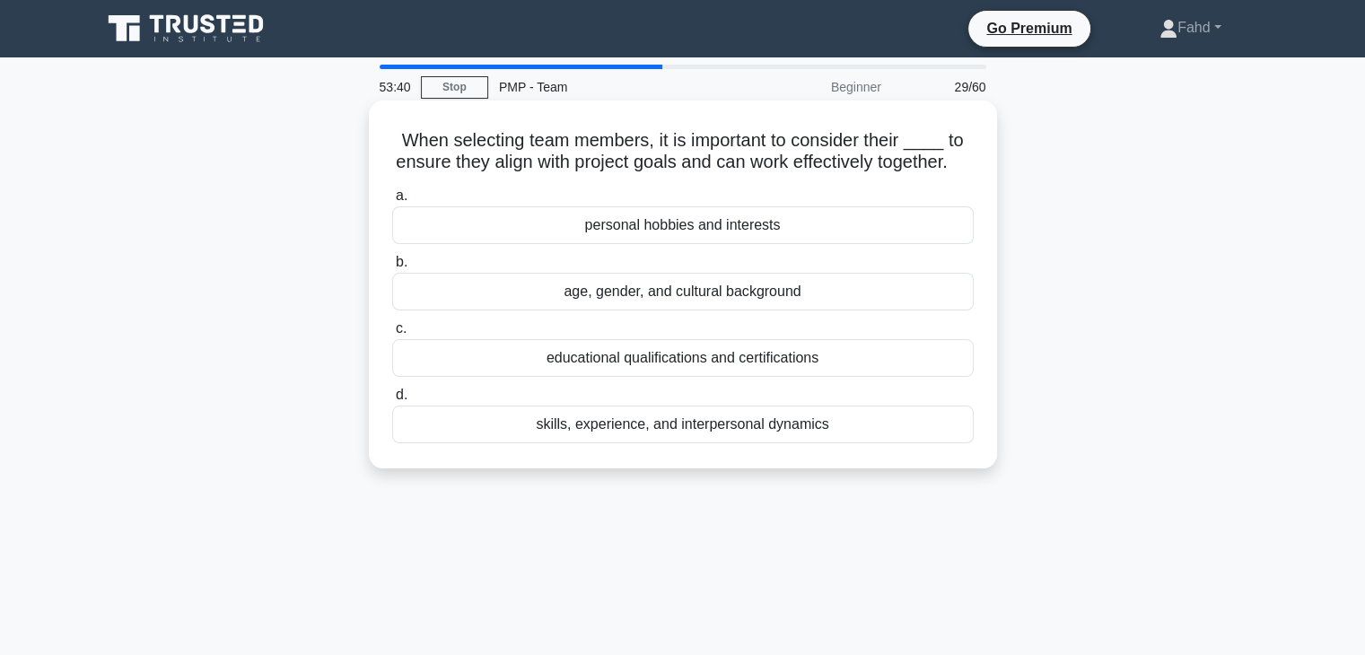
click at [670, 443] on div "skills, experience, and interpersonal dynamics" at bounding box center [683, 425] width 582 height 38
click at [392, 401] on input "d. skills, experience, and interpersonal dynamics" at bounding box center [392, 396] width 0 height 12
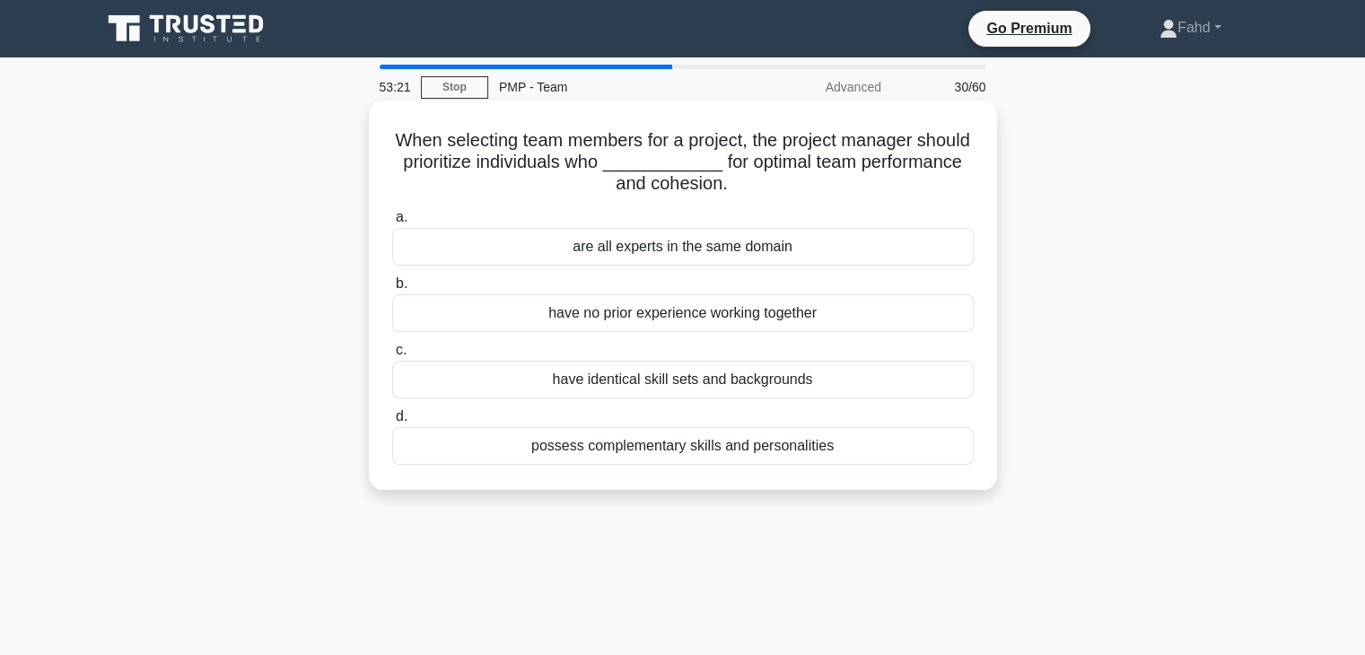
click at [668, 452] on div "possess complementary skills and personalities" at bounding box center [683, 446] width 582 height 38
click at [392, 423] on input "d. possess complementary skills and personalities" at bounding box center [392, 417] width 0 height 12
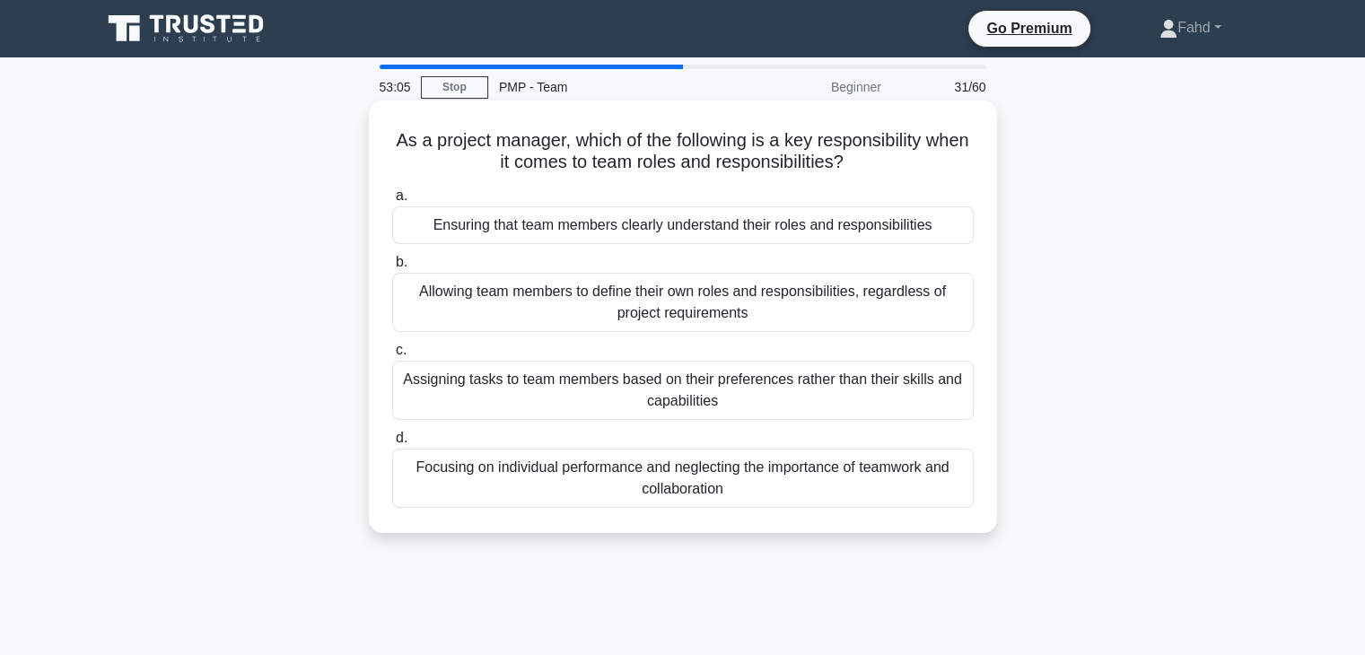
click at [607, 230] on div "Ensuring that team members clearly understand their roles and responsibilities" at bounding box center [683, 225] width 582 height 38
click at [392, 202] on input "a. Ensuring that team members clearly understand their roles and responsibiliti…" at bounding box center [392, 196] width 0 height 12
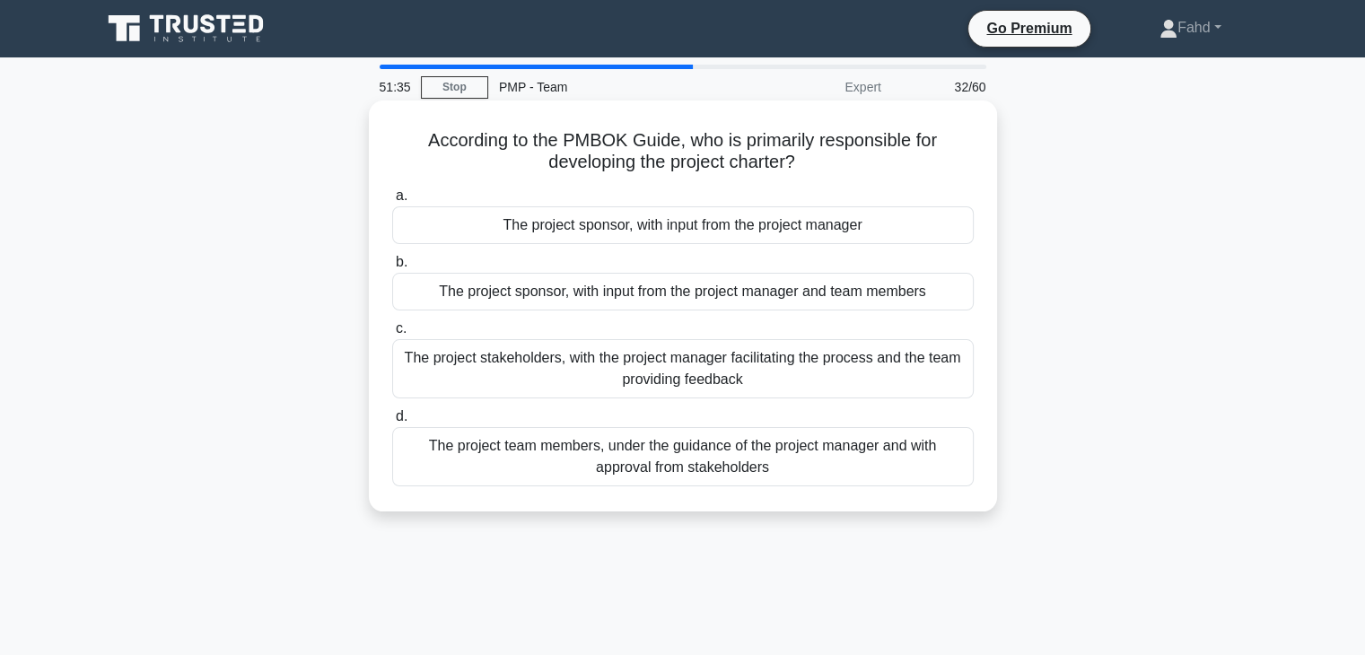
click at [600, 227] on div "The project sponsor, with input from the project manager" at bounding box center [683, 225] width 582 height 38
click at [392, 202] on input "a. The project sponsor, with input from the project manager" at bounding box center [392, 196] width 0 height 12
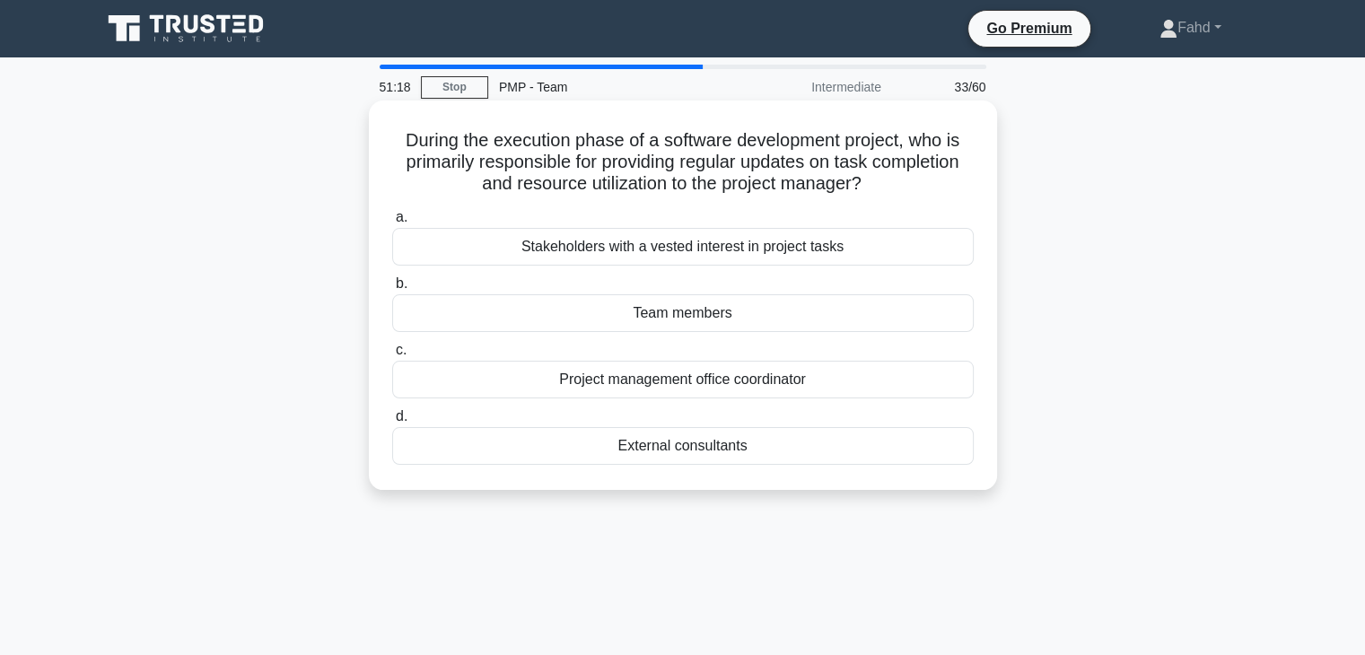
click at [682, 312] on div "Team members" at bounding box center [683, 313] width 582 height 38
click at [392, 290] on input "b. Team members" at bounding box center [392, 284] width 0 height 12
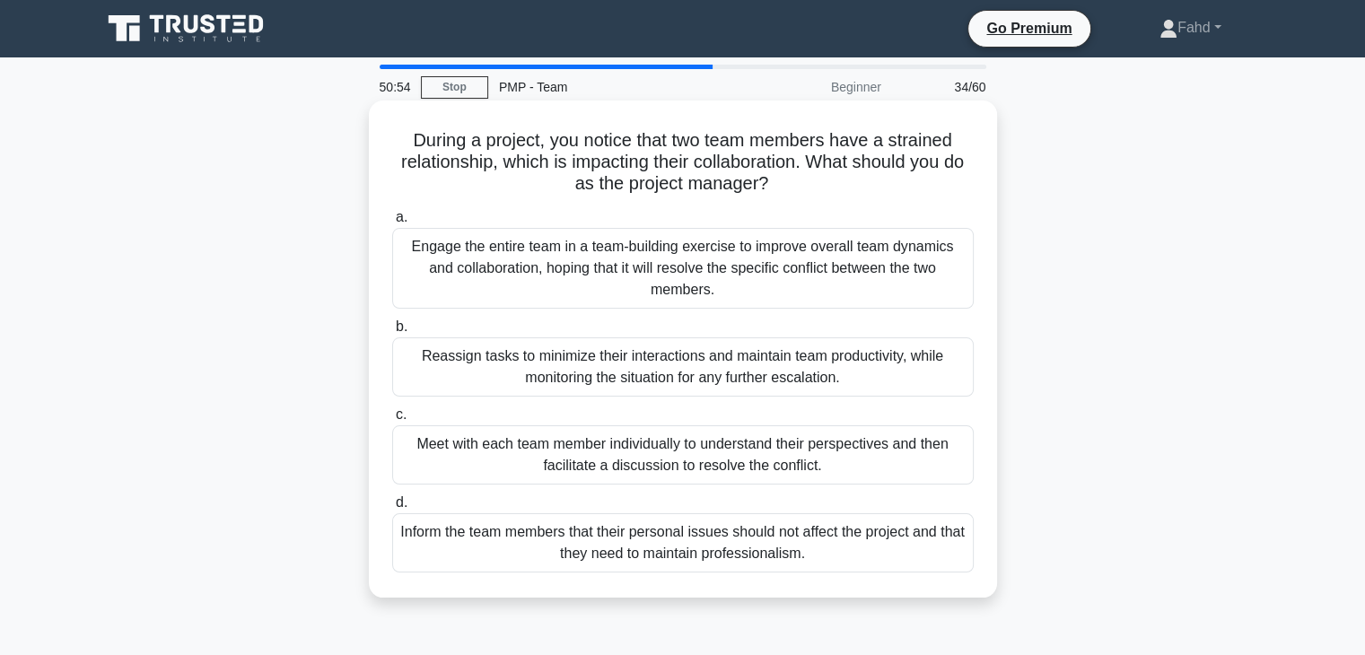
click at [652, 452] on div "Meet with each team member individually to understand their perspectives and th…" at bounding box center [683, 455] width 582 height 59
click at [392, 421] on input "c. Meet with each team member individually to understand their perspectives and…" at bounding box center [392, 415] width 0 height 12
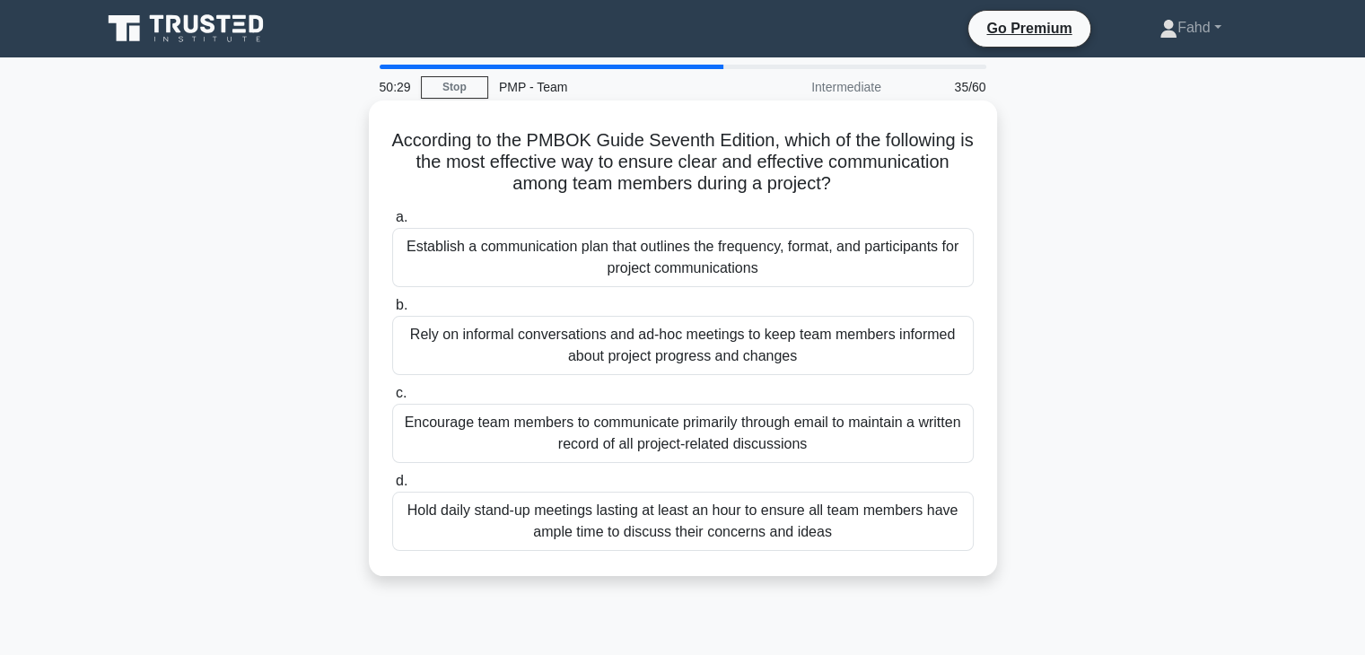
click at [557, 258] on div "Establish a communication plan that outlines the frequency, format, and partici…" at bounding box center [683, 257] width 582 height 59
click at [392, 224] on input "a. Establish a communication plan that outlines the frequency, format, and part…" at bounding box center [392, 218] width 0 height 12
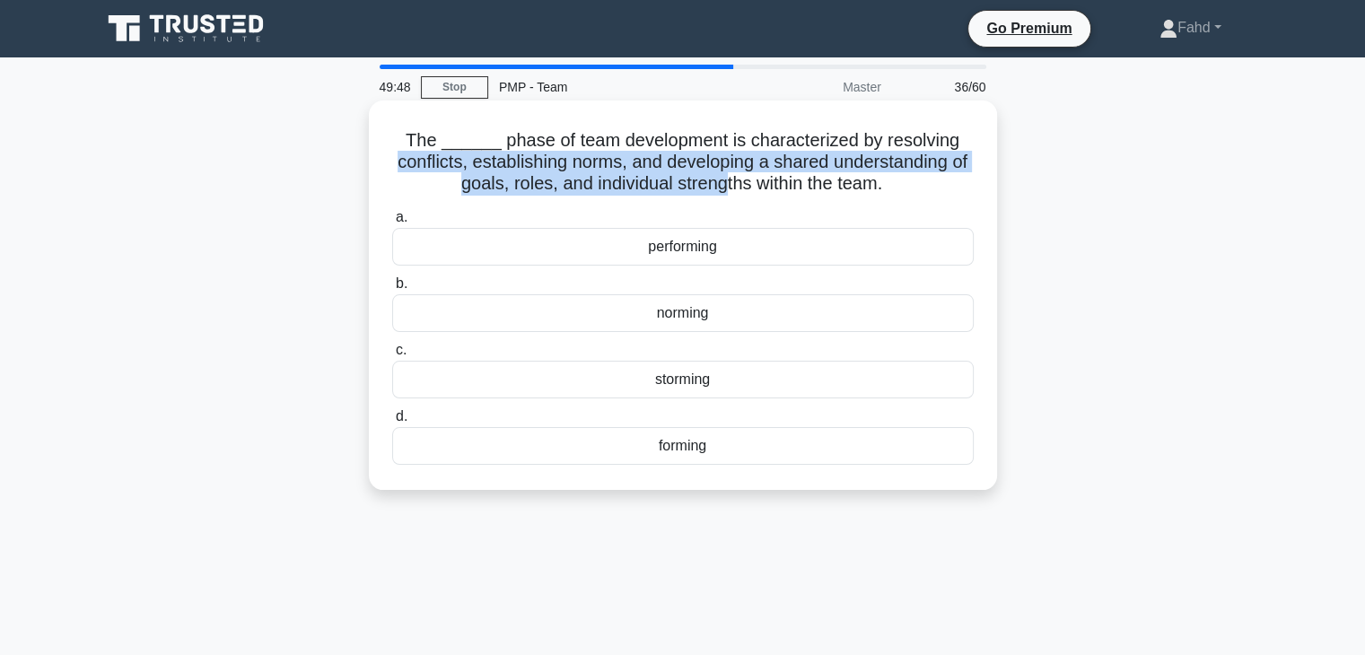
drag, startPoint x: 391, startPoint y: 161, endPoint x: 736, endPoint y: 187, distance: 345.7
click at [736, 187] on h5 "The ______ phase of team development is characterized by resolving conflicts, e…" at bounding box center [682, 162] width 585 height 66
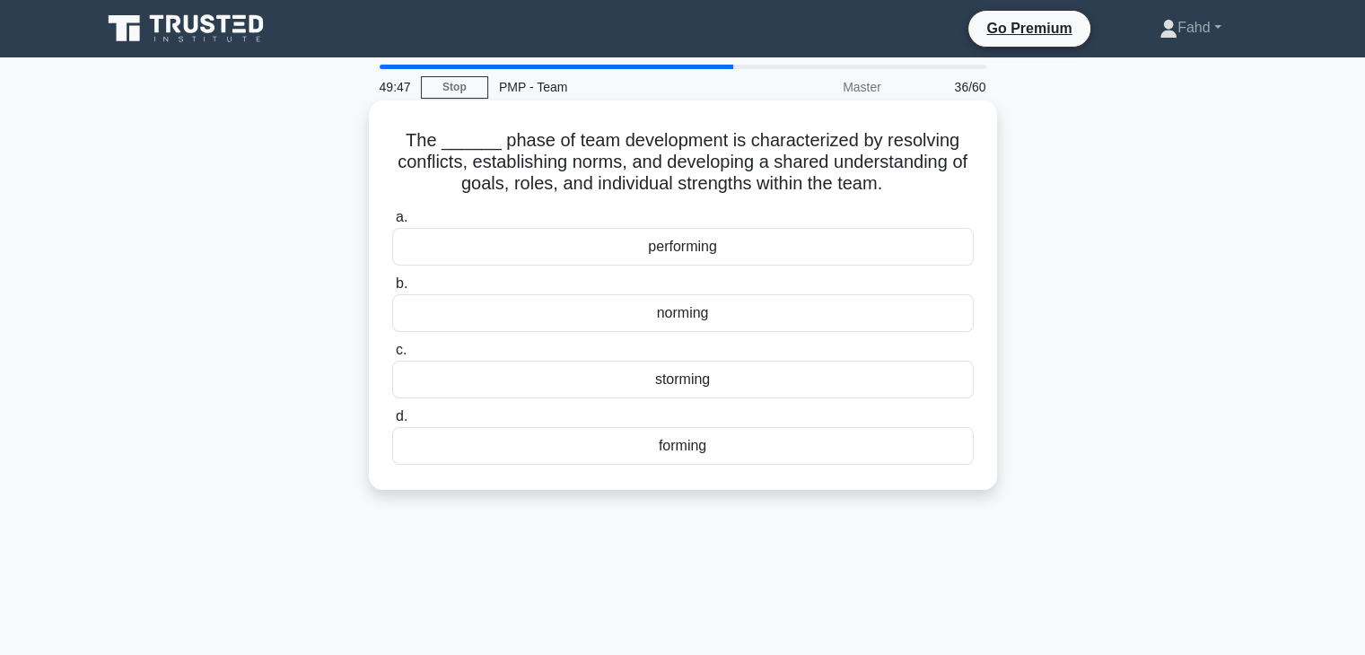
click at [671, 315] on div "norming" at bounding box center [683, 313] width 582 height 38
click at [392, 290] on input "b. norming" at bounding box center [392, 284] width 0 height 12
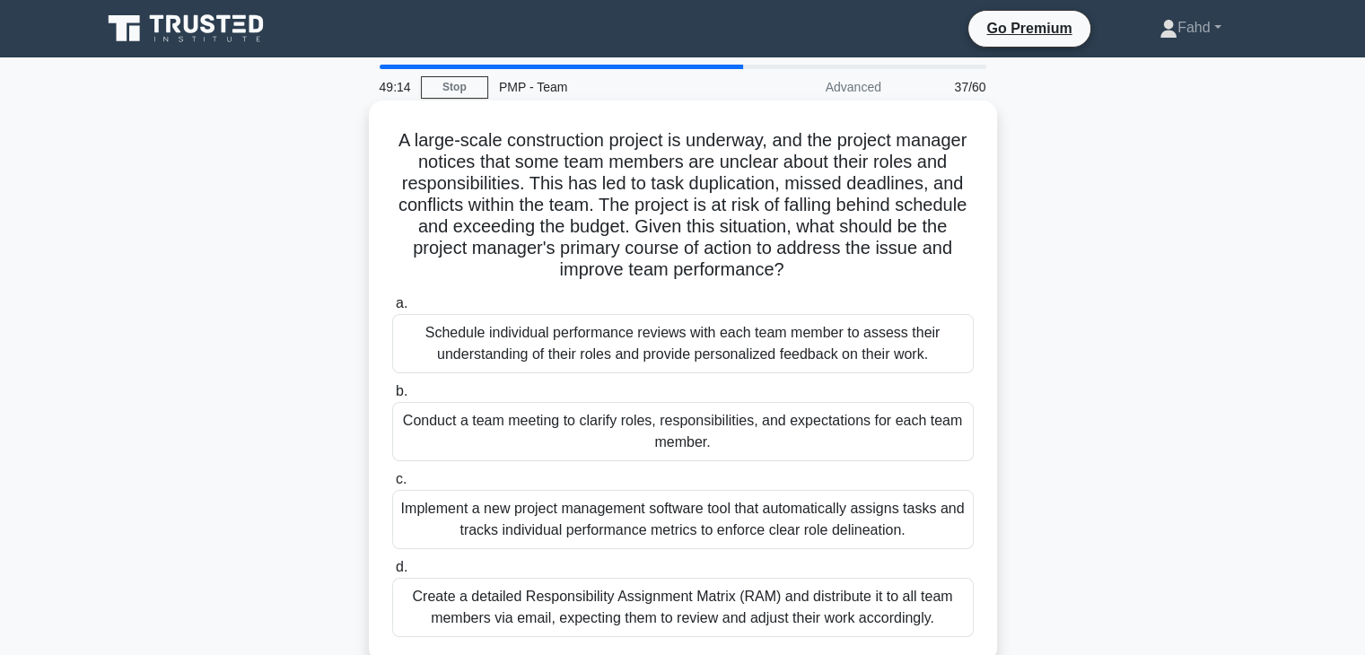
click at [696, 428] on div "Conduct a team meeting to clarify roles, responsibilities, and expectations for…" at bounding box center [683, 431] width 582 height 59
click at [392, 398] on input "b. Conduct a team meeting to clarify roles, responsibilities, and expectations …" at bounding box center [392, 392] width 0 height 12
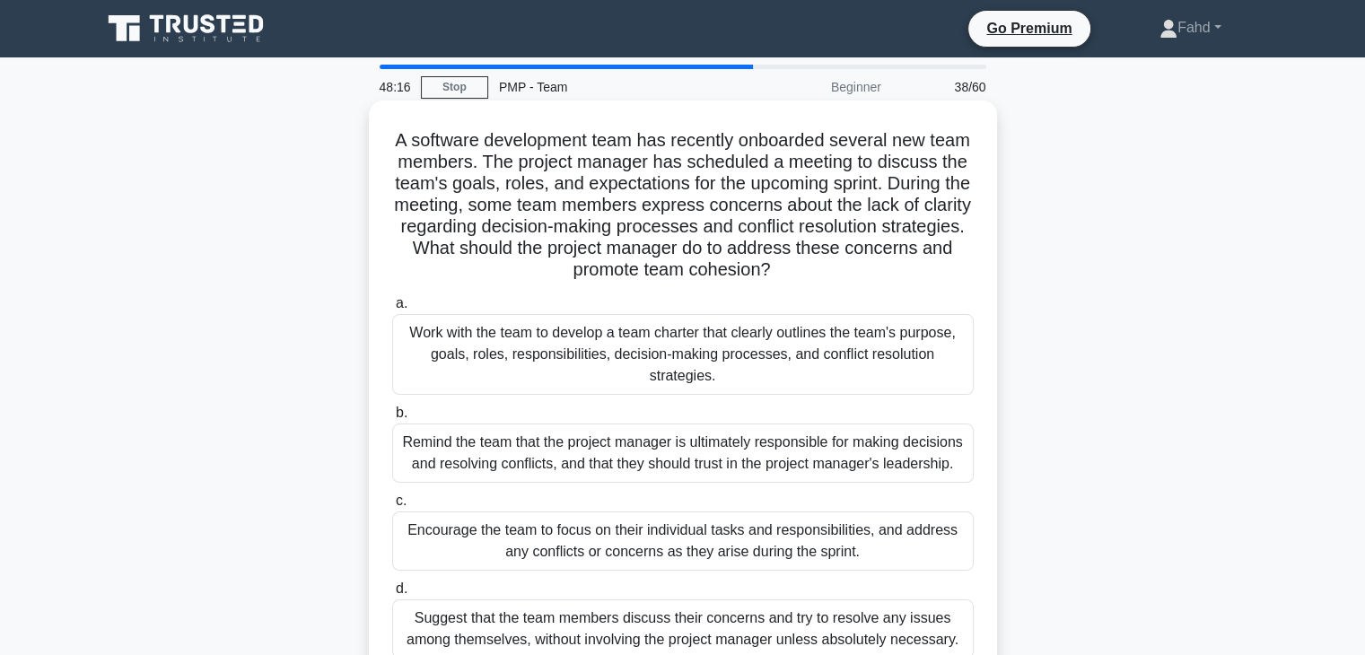
click at [661, 360] on div "Work with the team to develop a team charter that clearly outlines the team's p…" at bounding box center [683, 354] width 582 height 81
click at [392, 310] on input "a. Work with the team to develop a team charter that clearly outlines the team'…" at bounding box center [392, 304] width 0 height 12
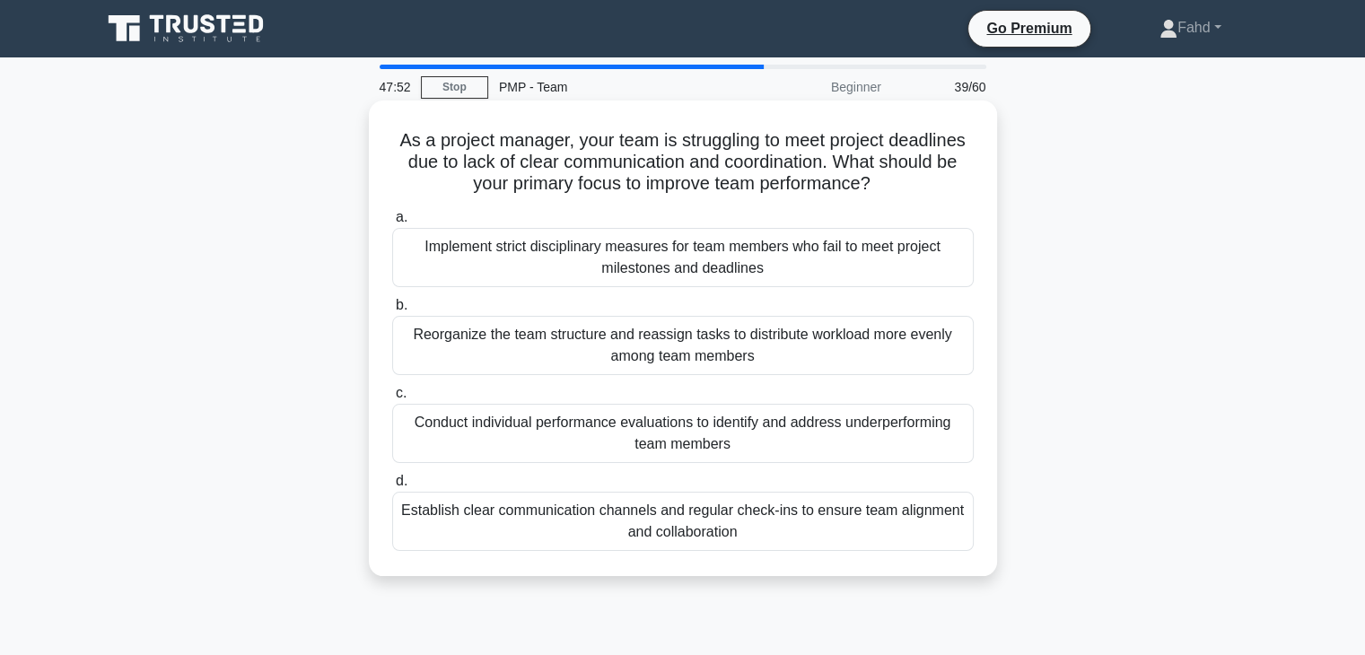
click at [598, 525] on div "Establish clear communication channels and regular check-ins to ensure team ali…" at bounding box center [683, 521] width 582 height 59
click at [392, 487] on input "d. Establish clear communication channels and regular check-ins to ensure team …" at bounding box center [392, 482] width 0 height 12
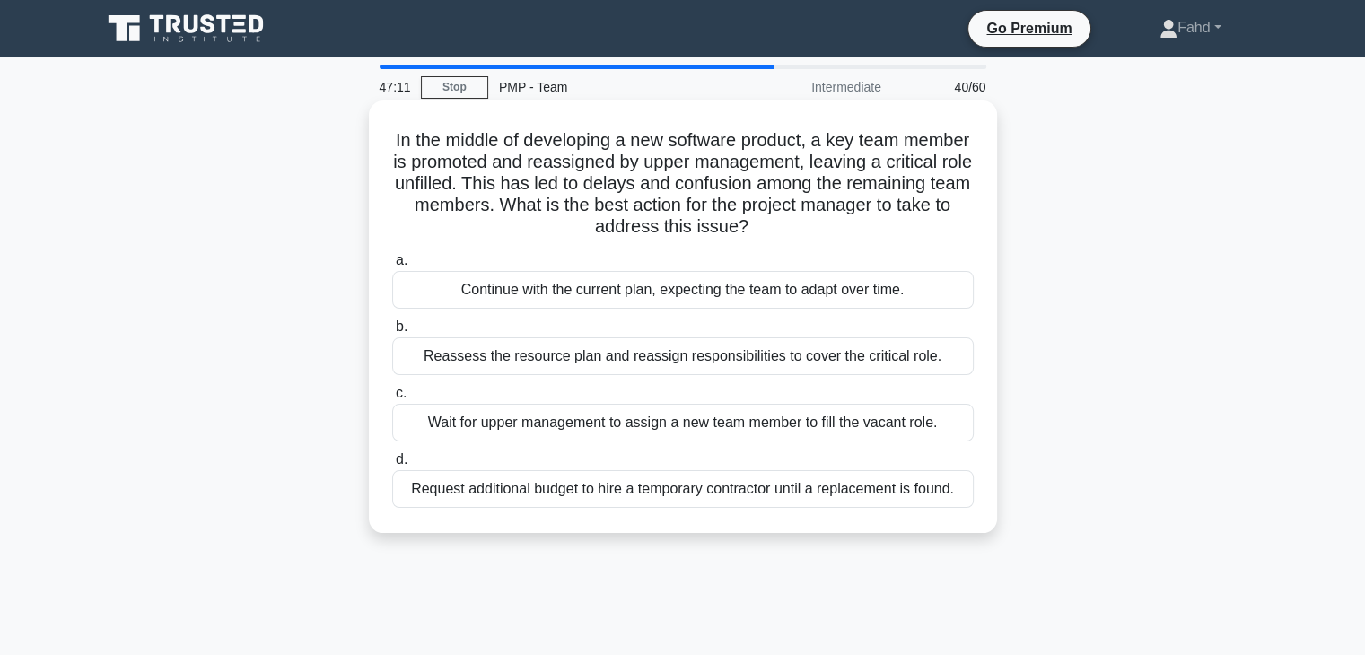
click at [677, 359] on div "Reassess the resource plan and reassign responsibilities to cover the critical …" at bounding box center [683, 357] width 582 height 38
click at [392, 333] on input "b. Reassess the resource plan and reassign responsibilities to cover the critic…" at bounding box center [392, 327] width 0 height 12
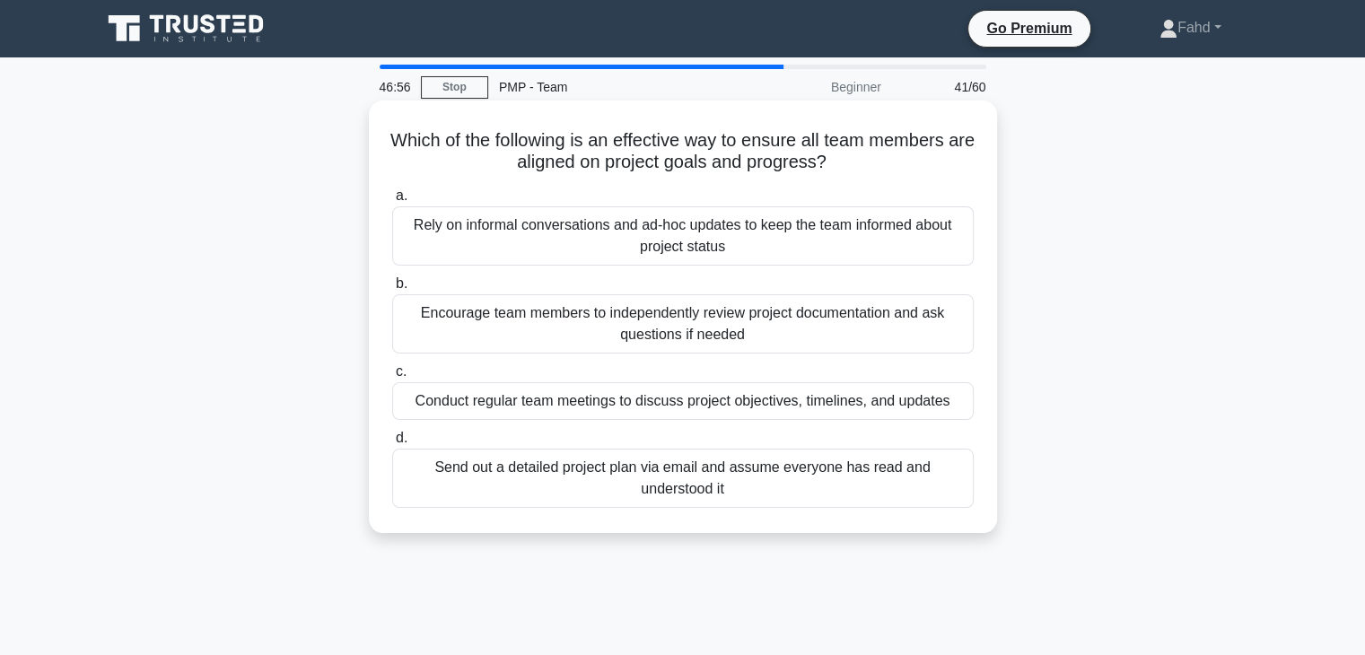
click at [632, 403] on div "Conduct regular team meetings to discuss project objectives, timelines, and upd…" at bounding box center [683, 401] width 582 height 38
click at [392, 378] on input "c. Conduct regular team meetings to discuss project objectives, timelines, and …" at bounding box center [392, 372] width 0 height 12
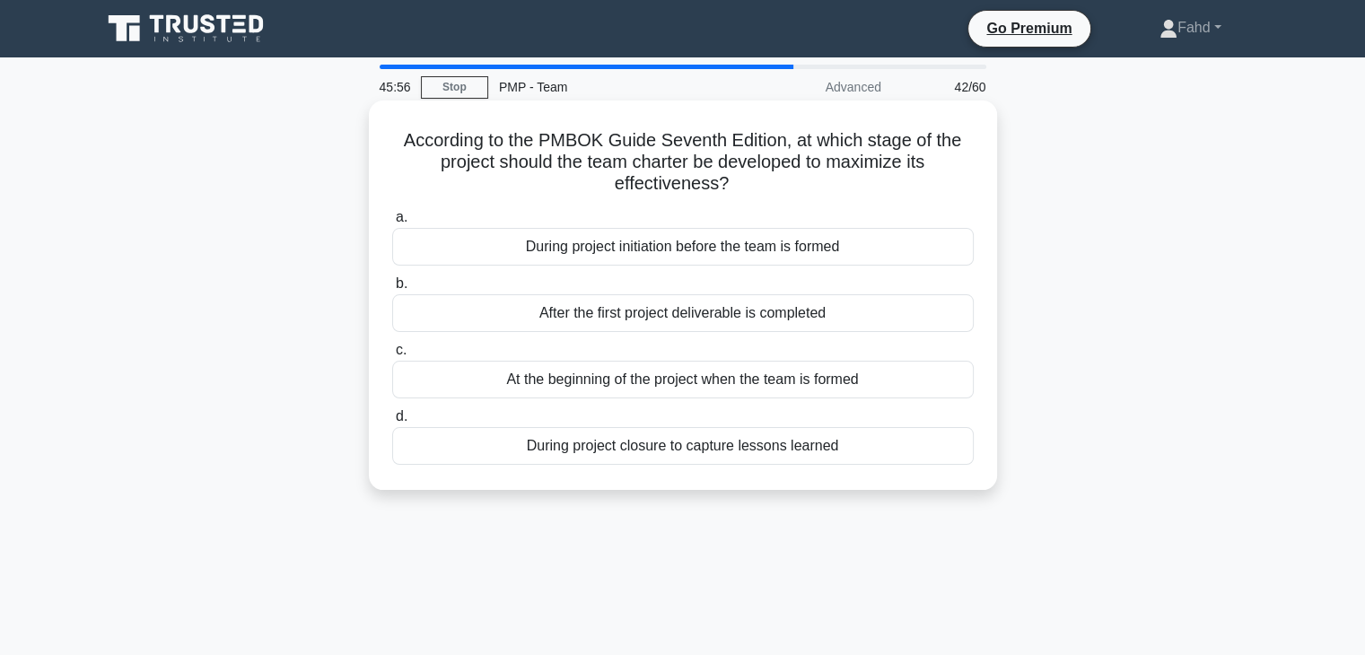
click at [636, 378] on div "At the beginning of the project when the team is formed" at bounding box center [683, 380] width 582 height 38
click at [392, 356] on input "c. At the beginning of the project when the team is formed" at bounding box center [392, 351] width 0 height 12
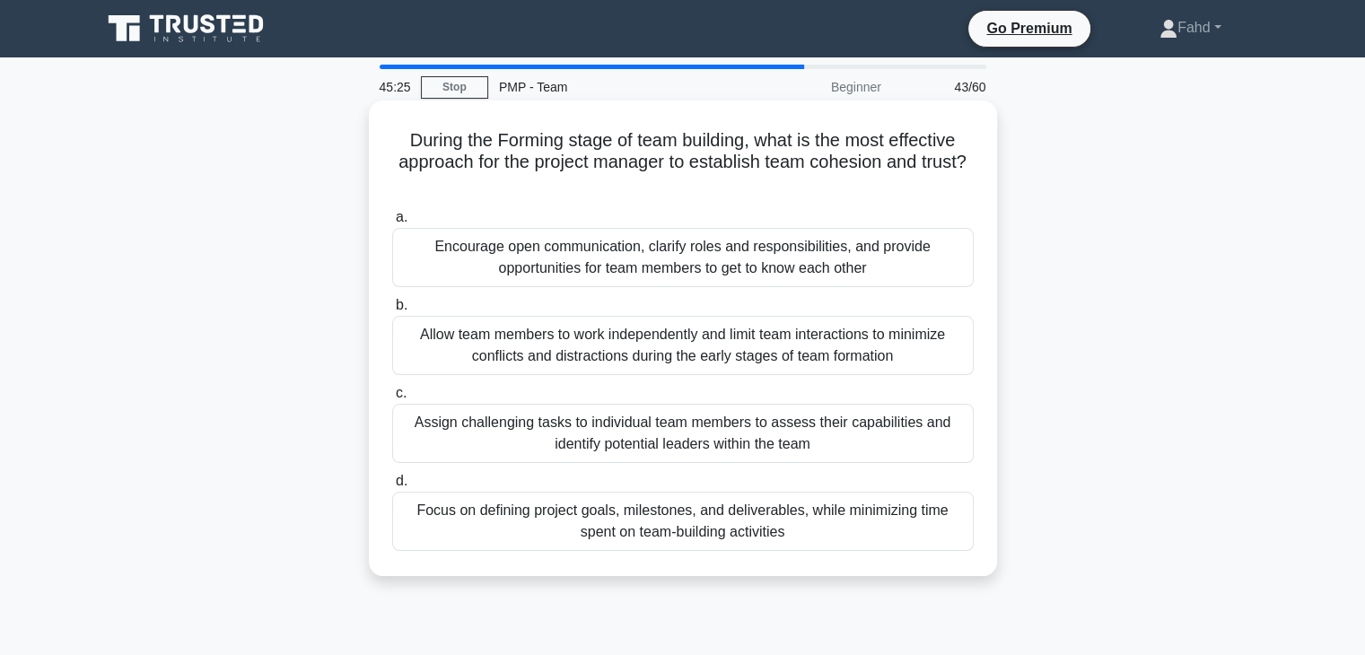
click at [551, 259] on div "Encourage open communication, clarify roles and responsibilities, and provide o…" at bounding box center [683, 257] width 582 height 59
click at [392, 224] on input "a. Encourage open communication, clarify roles and responsibilities, and provid…" at bounding box center [392, 218] width 0 height 12
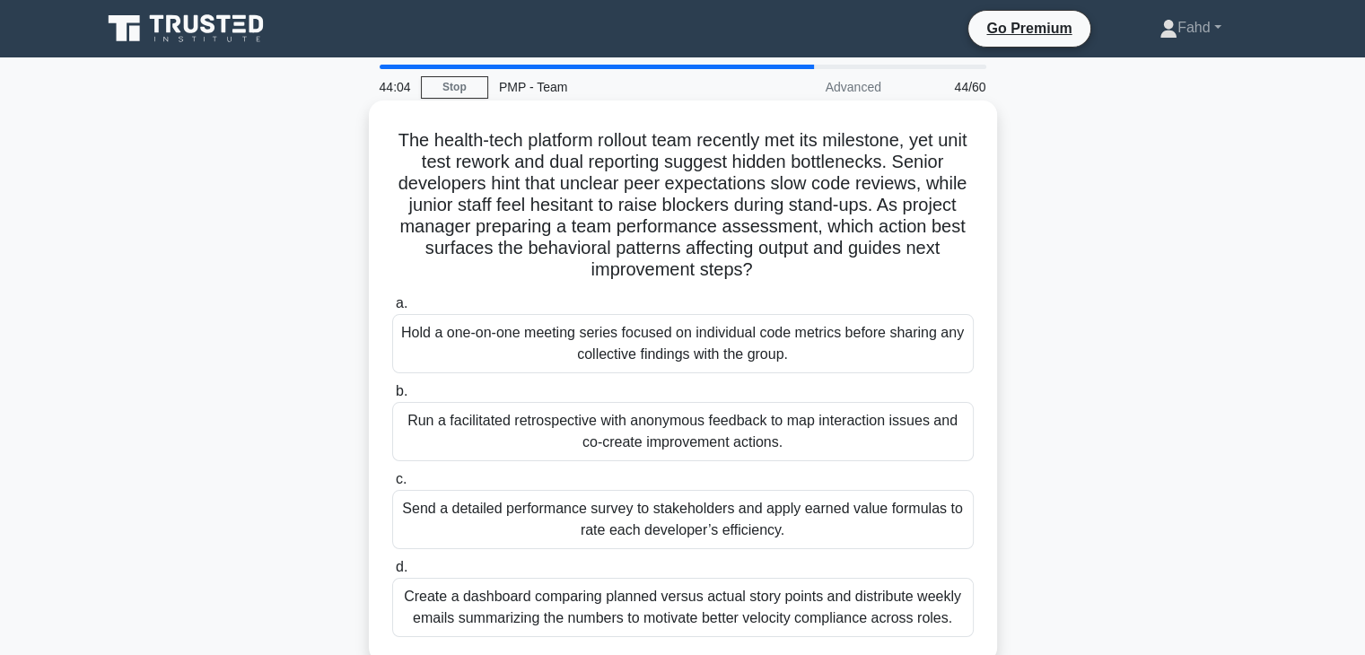
drag, startPoint x: 488, startPoint y: 250, endPoint x: 761, endPoint y: 268, distance: 273.5
click at [761, 268] on h5 "The health-tech platform rollout team recently met its milestone, yet unit test…" at bounding box center [682, 205] width 585 height 153
click at [641, 613] on div "Create a dashboard comparing planned versus actual story points and distribute …" at bounding box center [683, 607] width 582 height 59
click at [392, 574] on input "d. Create a dashboard comparing planned versus actual story points and distribu…" at bounding box center [392, 568] width 0 height 12
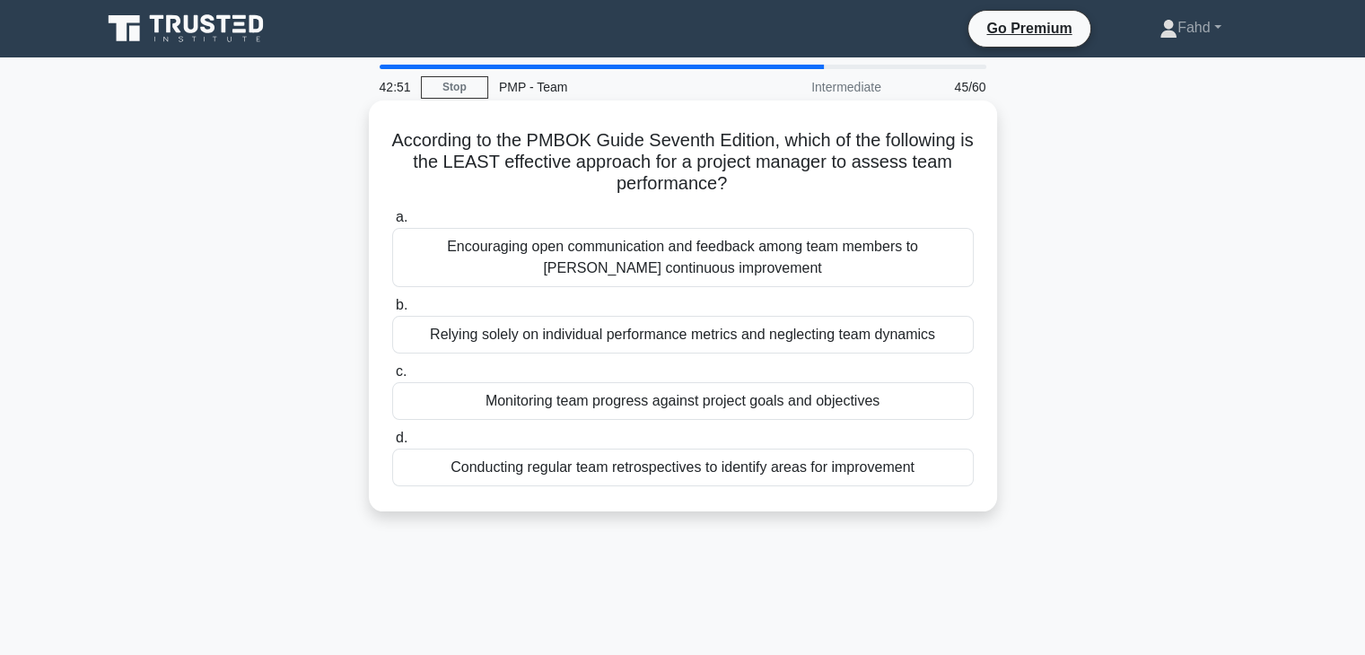
click at [628, 340] on div "Relying solely on individual performance metrics and neglecting team dynamics" at bounding box center [683, 335] width 582 height 38
click at [392, 312] on input "b. Relying solely on individual performance metrics and neglecting team dynamics" at bounding box center [392, 306] width 0 height 12
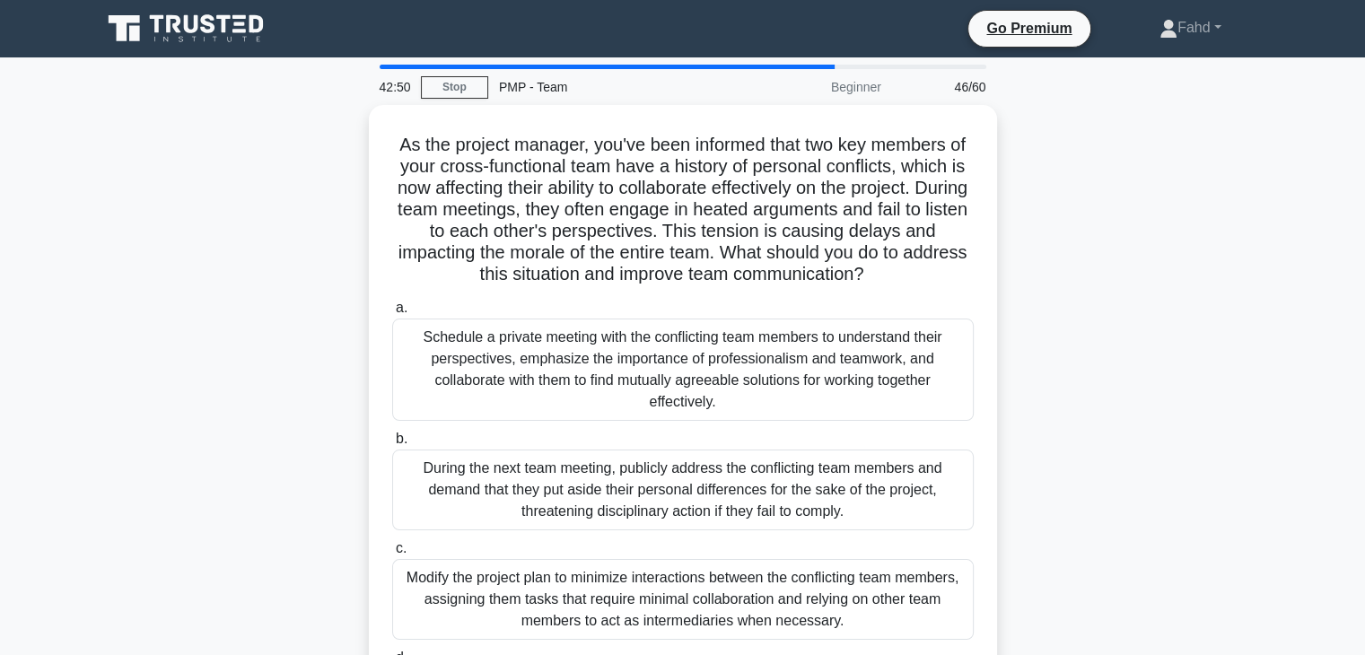
scroll to position [90, 0]
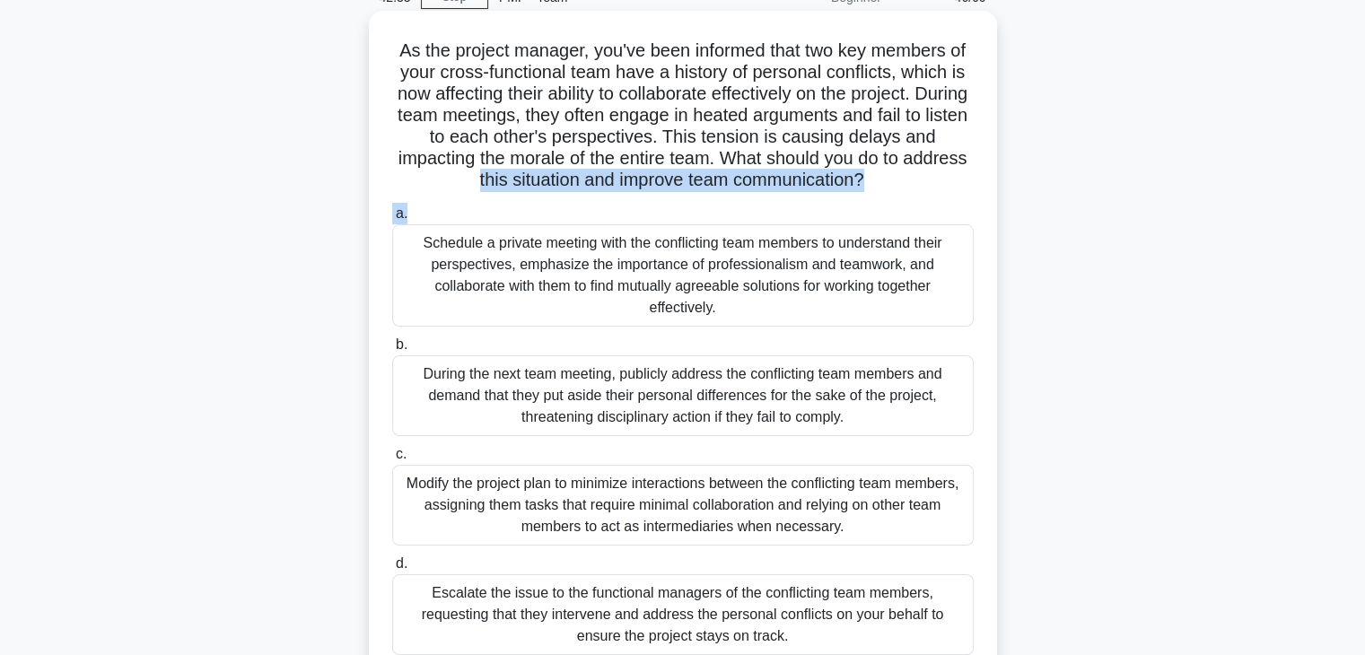
drag, startPoint x: 503, startPoint y: 180, endPoint x: 915, endPoint y: 197, distance: 412.4
click at [915, 197] on div "As the project manager, you've been informed that two key members of your cross…" at bounding box center [683, 345] width 614 height 655
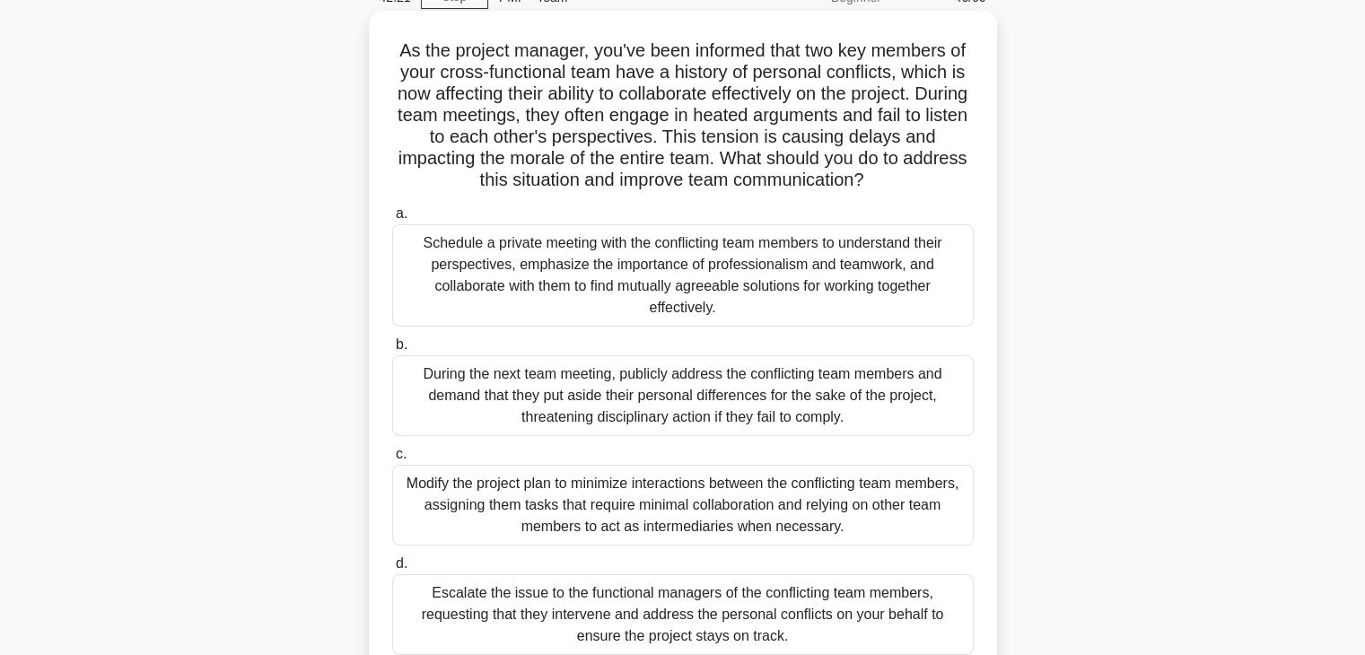
click at [666, 272] on div "Schedule a private meeting with the conflicting team members to understand thei…" at bounding box center [683, 275] width 582 height 102
click at [392, 220] on input "a. Schedule a private meeting with the conflicting team members to understand t…" at bounding box center [392, 214] width 0 height 12
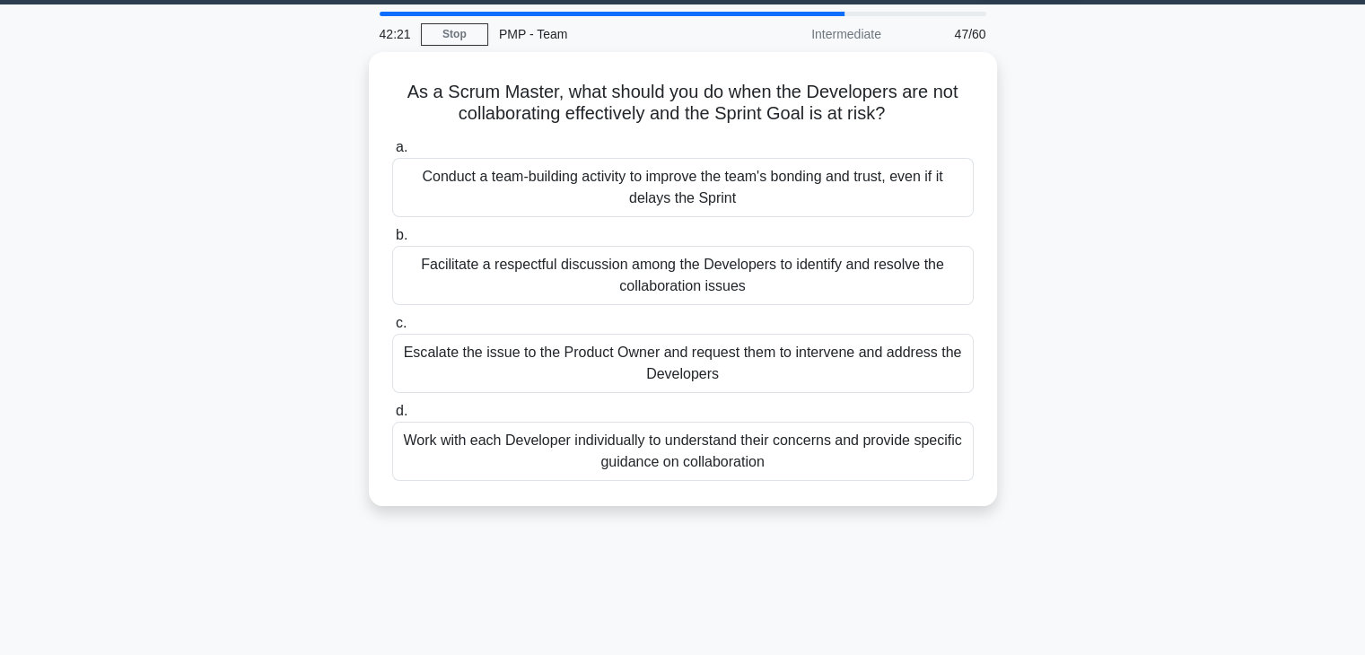
scroll to position [0, 0]
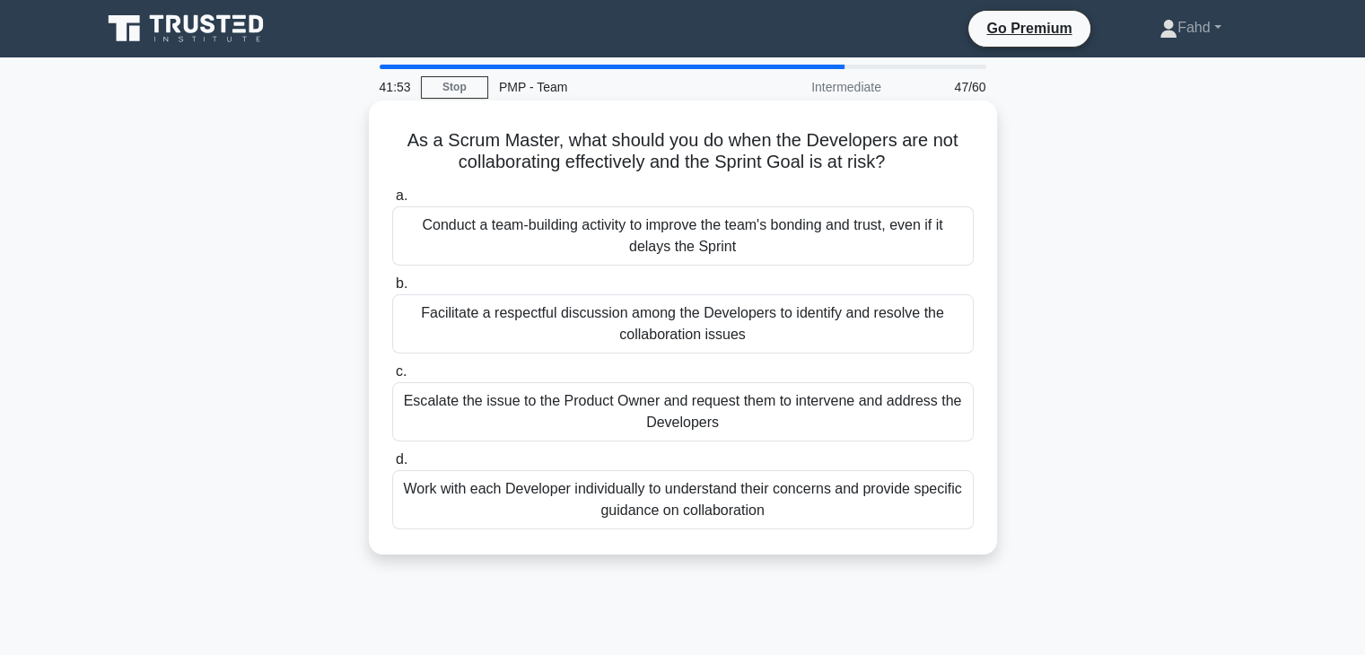
click at [799, 329] on div "Facilitate a respectful discussion among the Developers to identify and resolve…" at bounding box center [683, 323] width 582 height 59
click at [392, 290] on input "b. Facilitate a respectful discussion among the Developers to identify and reso…" at bounding box center [392, 284] width 0 height 12
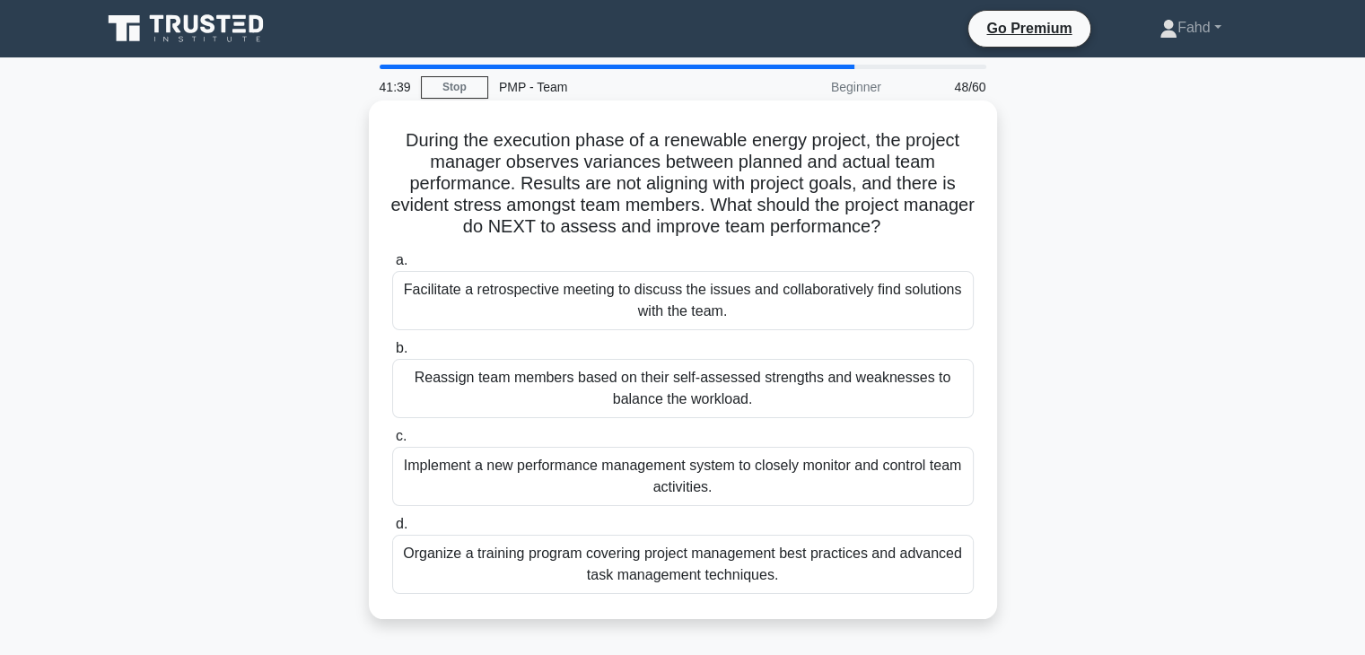
drag, startPoint x: 531, startPoint y: 231, endPoint x: 936, endPoint y: 241, distance: 405.9
click at [936, 241] on div "During the execution phase of a renewable energy project, the project manager o…" at bounding box center [683, 360] width 614 height 505
click at [590, 302] on div "Facilitate a retrospective meeting to discuss the issues and collaboratively fi…" at bounding box center [683, 300] width 582 height 59
click at [392, 267] on input "a. Facilitate a retrospective meeting to discuss the issues and collaboratively…" at bounding box center [392, 261] width 0 height 12
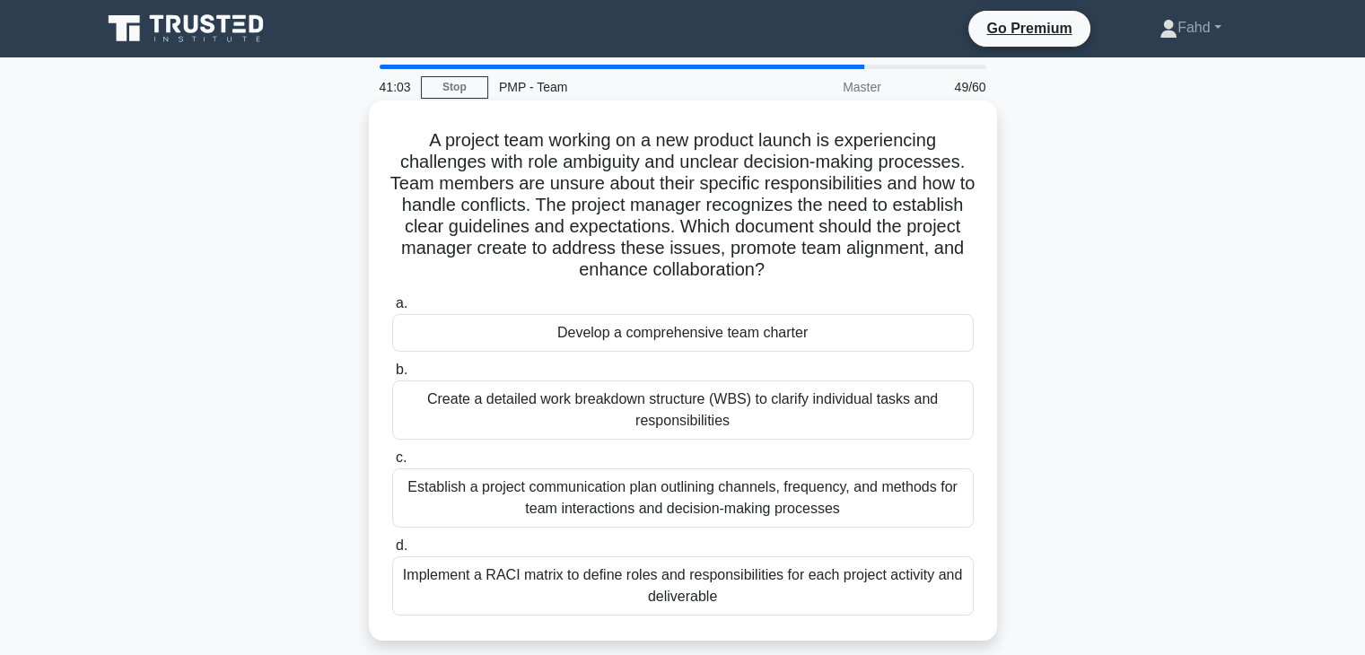
drag, startPoint x: 518, startPoint y: 276, endPoint x: 837, endPoint y: 276, distance: 318.7
click at [837, 276] on h5 "A project team working on a new product launch is experiencing challenges with …" at bounding box center [682, 205] width 585 height 153
click at [703, 334] on div "Develop a comprehensive team charter" at bounding box center [683, 333] width 582 height 38
click at [392, 310] on input "a. Develop a comprehensive team charter" at bounding box center [392, 304] width 0 height 12
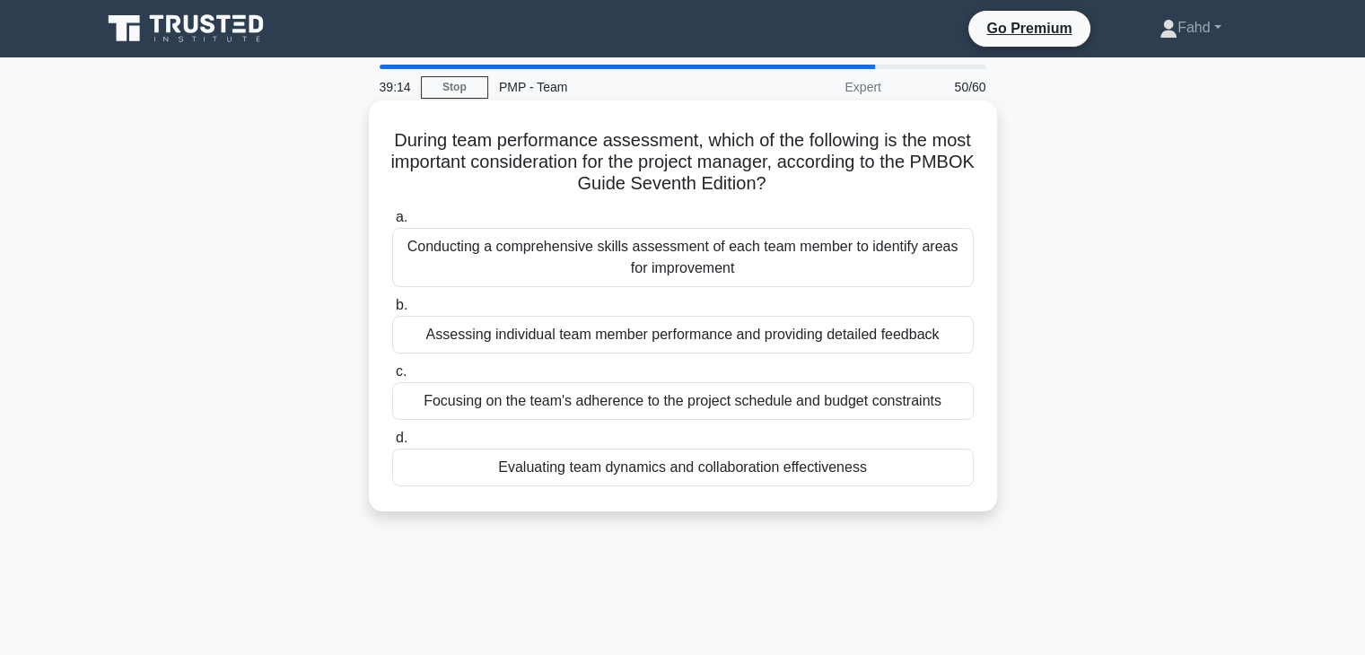
click at [585, 482] on div "Evaluating team dynamics and collaboration effectiveness" at bounding box center [683, 468] width 582 height 38
click at [392, 444] on input "d. Evaluating team dynamics and collaboration effectiveness" at bounding box center [392, 439] width 0 height 12
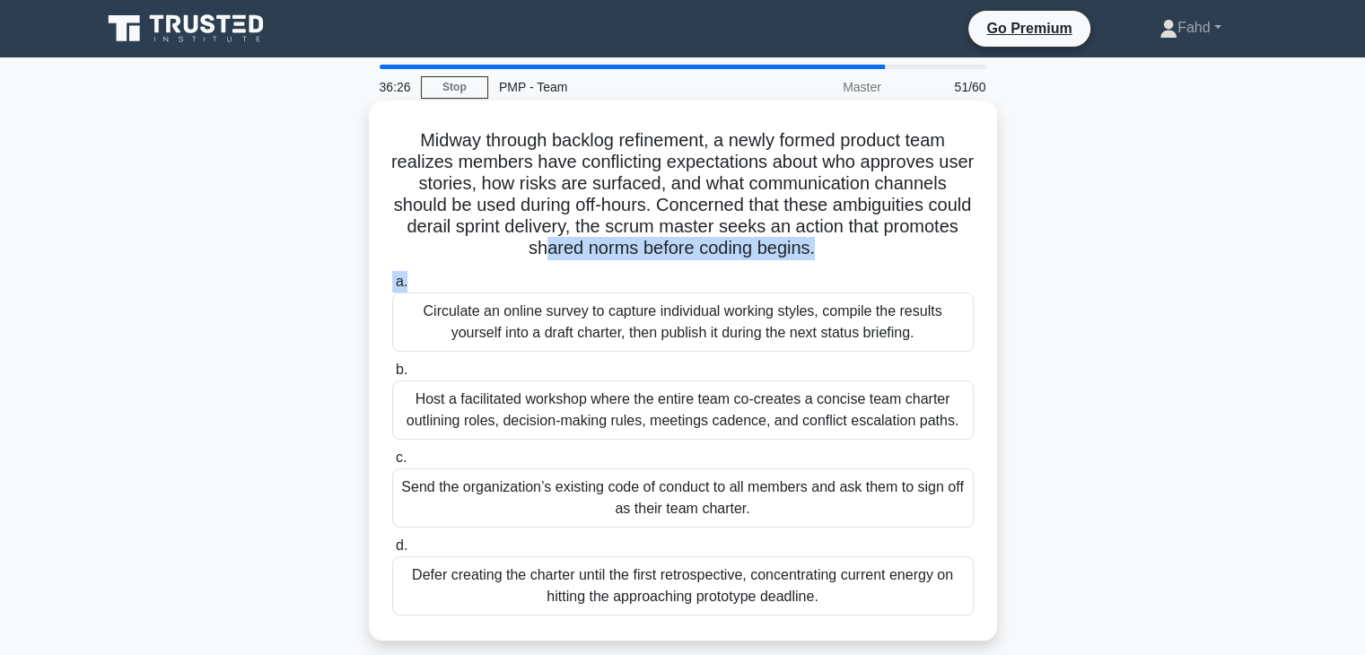
drag, startPoint x: 585, startPoint y: 259, endPoint x: 679, endPoint y: 266, distance: 93.6
click at [679, 266] on div "Midway through backlog refinement, a newly formed product team realizes members…" at bounding box center [683, 371] width 614 height 526
click at [640, 406] on div "Host a facilitated workshop where the entire team co-creates a concise team cha…" at bounding box center [683, 410] width 582 height 59
click at [392, 376] on input "b. Host a facilitated workshop where the entire team co-creates a concise team …" at bounding box center [392, 370] width 0 height 12
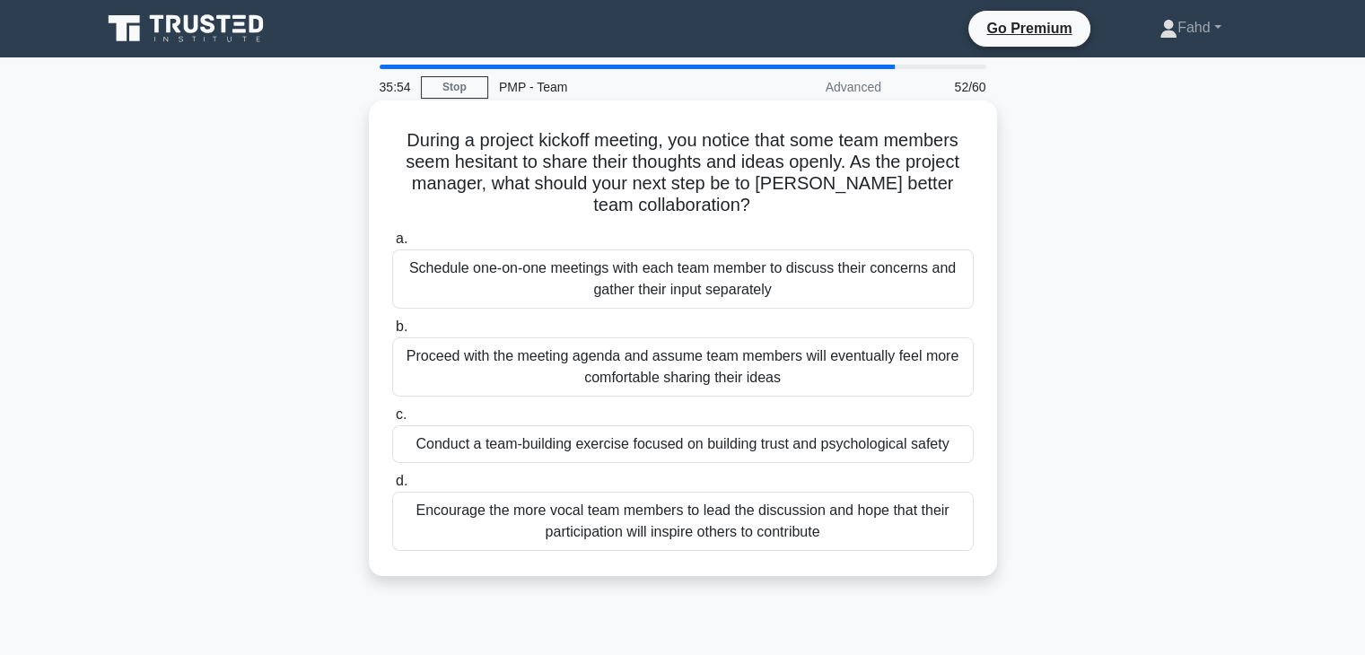
click at [540, 445] on div "Conduct a team-building exercise focused on building trust and psychological sa…" at bounding box center [683, 445] width 582 height 38
click at [392, 421] on input "c. Conduct a team-building exercise focused on building trust and psychological…" at bounding box center [392, 415] width 0 height 12
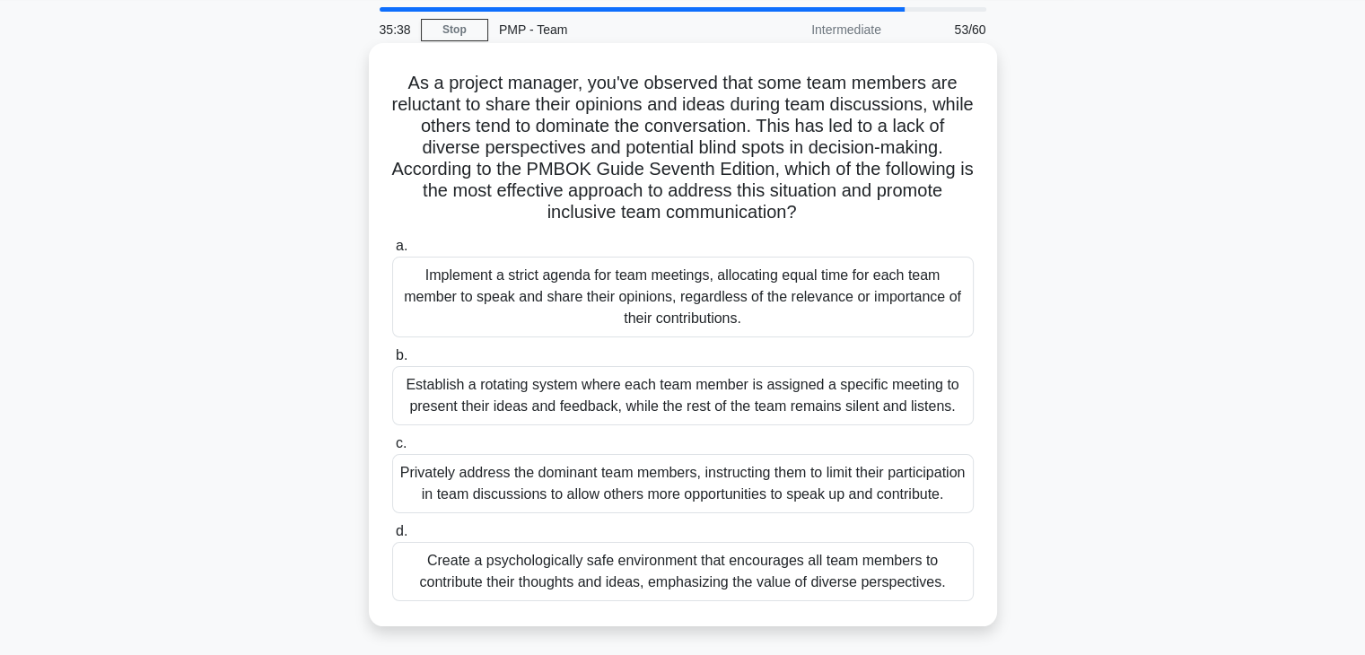
scroll to position [90, 0]
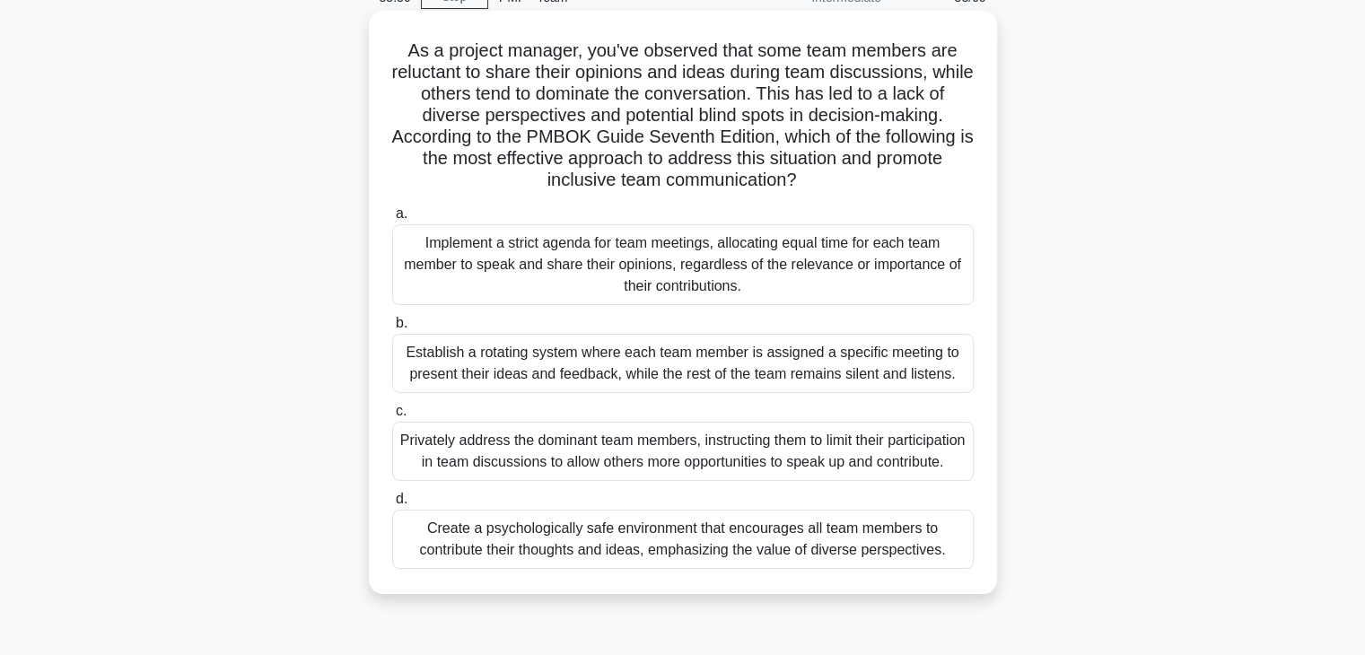
click at [628, 569] on div "Create a psychologically safe environment that encourages all team members to c…" at bounding box center [683, 539] width 582 height 59
click at [392, 505] on input "d. Create a psychologically safe environment that encourages all team members t…" at bounding box center [392, 500] width 0 height 12
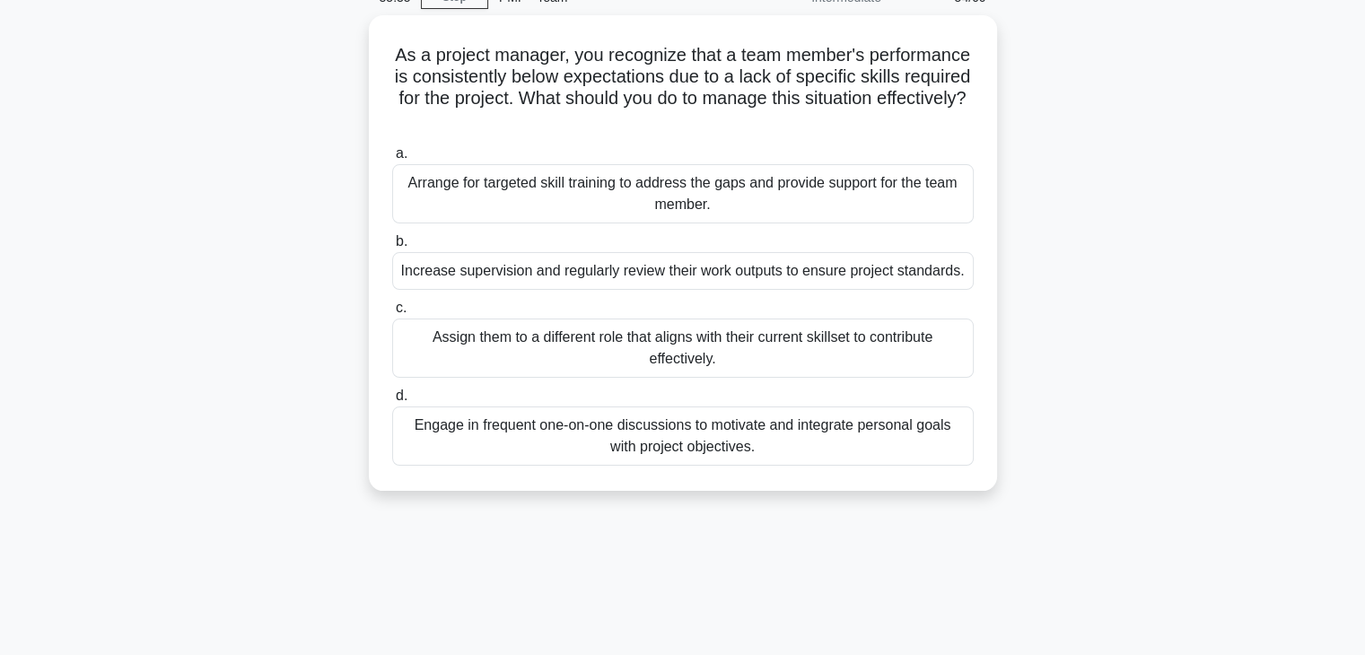
scroll to position [0, 0]
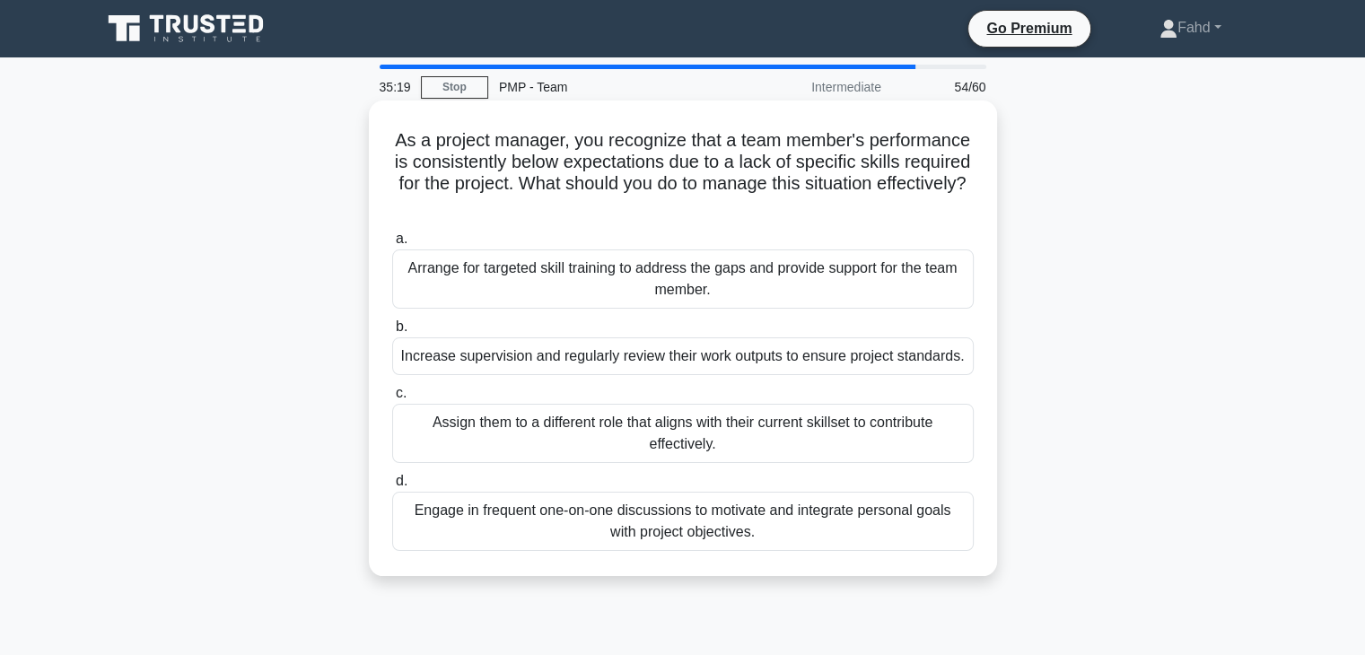
click at [672, 279] on div "Arrange for targeted skill training to address the gaps and provide support for…" at bounding box center [683, 279] width 582 height 59
click at [392, 245] on input "a. Arrange for targeted skill training to address the gaps and provide support …" at bounding box center [392, 239] width 0 height 12
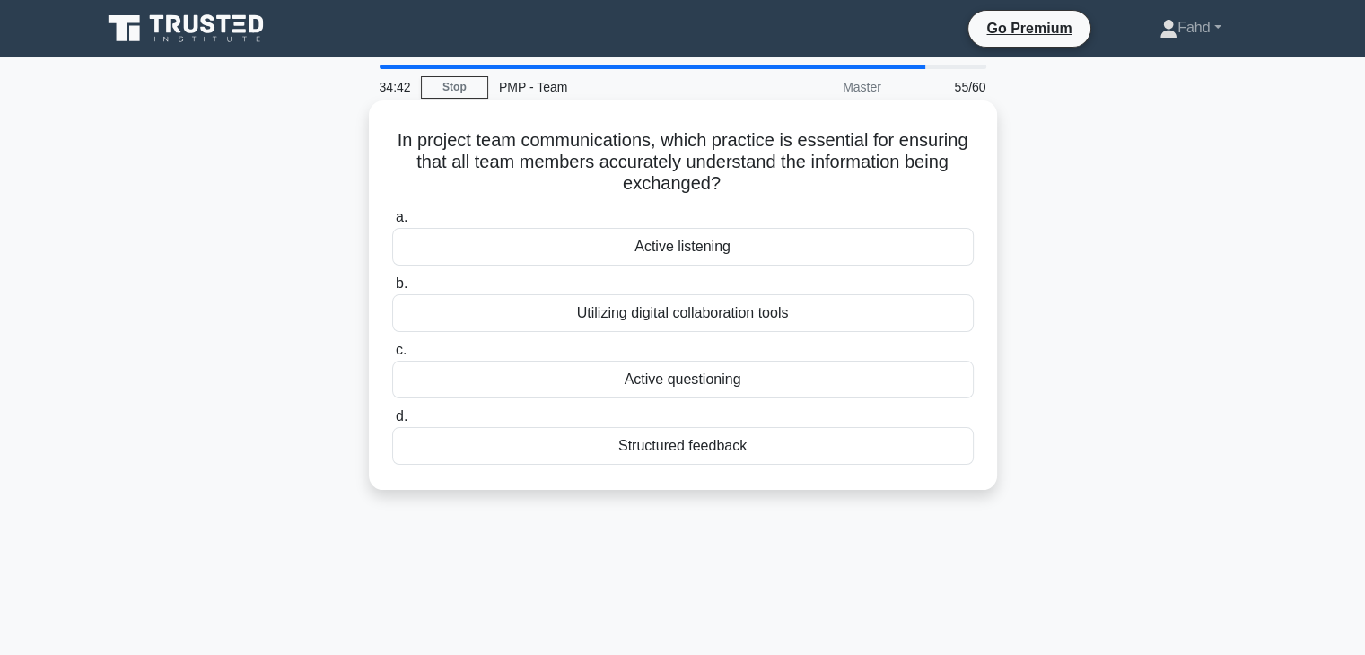
drag, startPoint x: 747, startPoint y: 167, endPoint x: 984, endPoint y: 178, distance: 237.2
click at [984, 178] on div "In project team communications, which practice is essential for ensuring that a…" at bounding box center [683, 295] width 614 height 375
click at [671, 453] on div "Structured feedback" at bounding box center [683, 446] width 582 height 38
click at [392, 423] on input "d. Structured feedback" at bounding box center [392, 417] width 0 height 12
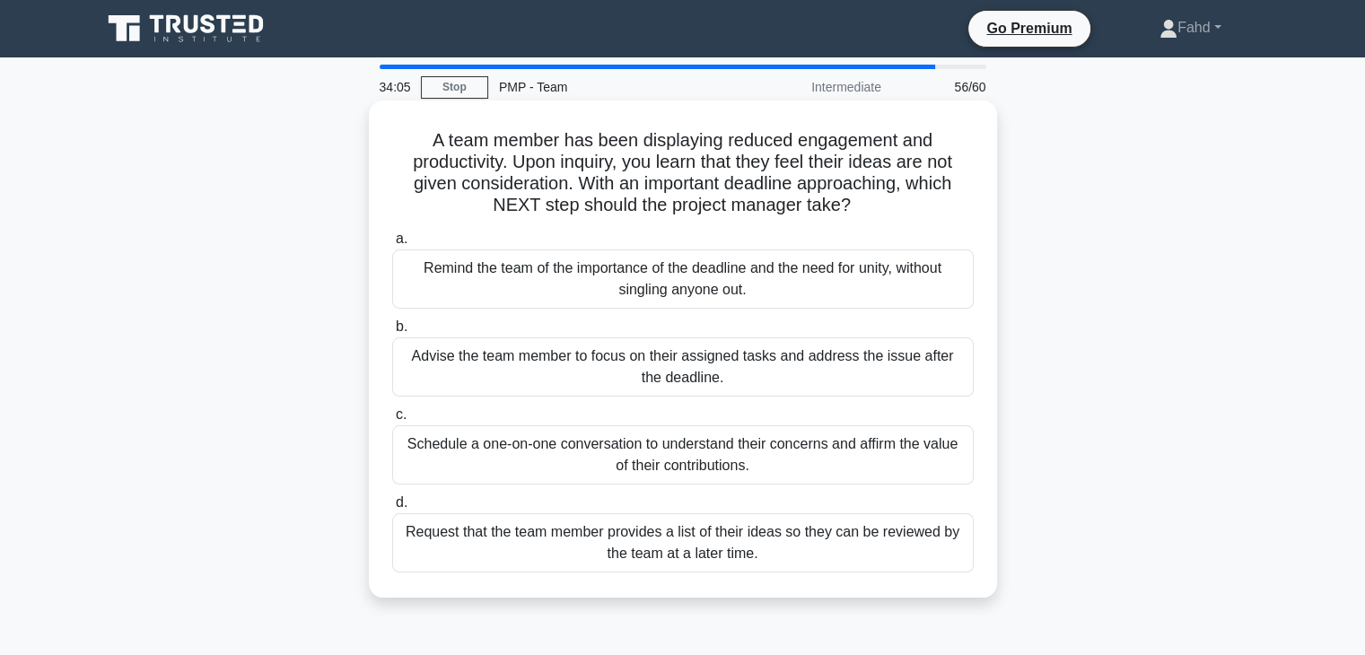
click at [743, 458] on div "Schedule a one-on-one conversation to understand their concerns and affirm the …" at bounding box center [683, 455] width 582 height 59
click at [392, 421] on input "c. Schedule a one-on-one conversation to understand their concerns and affirm t…" at bounding box center [392, 415] width 0 height 12
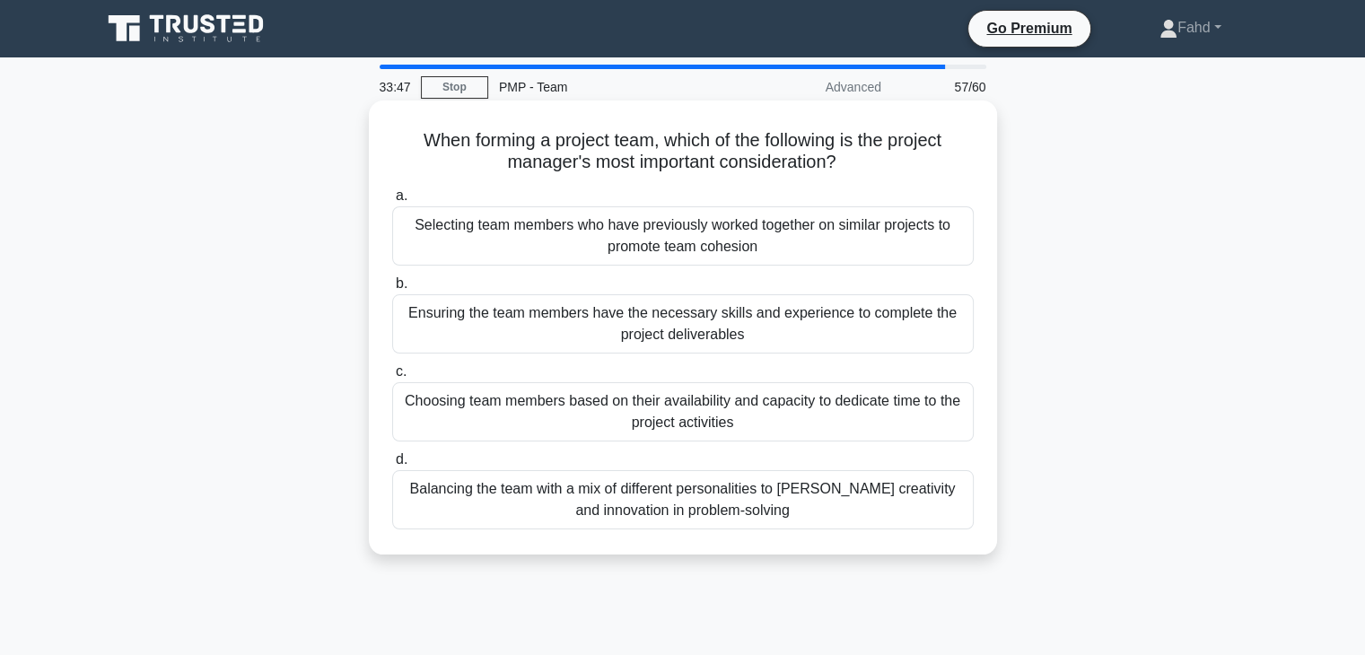
click at [590, 504] on div "Balancing the team with a mix of different personalities to foster creativity a…" at bounding box center [683, 499] width 582 height 59
click at [392, 466] on input "d. Balancing the team with a mix of different personalities to foster creativit…" at bounding box center [392, 460] width 0 height 12
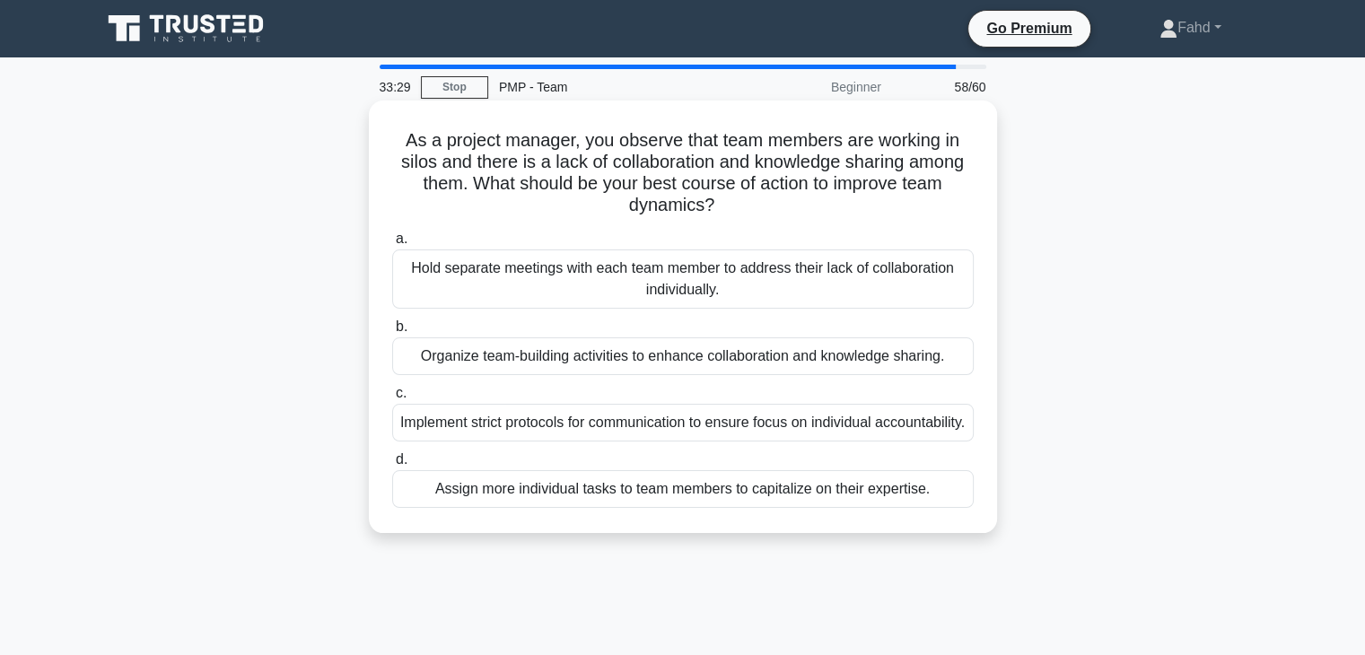
click at [812, 364] on div "Organize team-building activities to enhance collaboration and knowledge sharin…" at bounding box center [683, 357] width 582 height 38
click at [392, 333] on input "b. Organize team-building activities to enhance collaboration and knowledge sha…" at bounding box center [392, 327] width 0 height 12
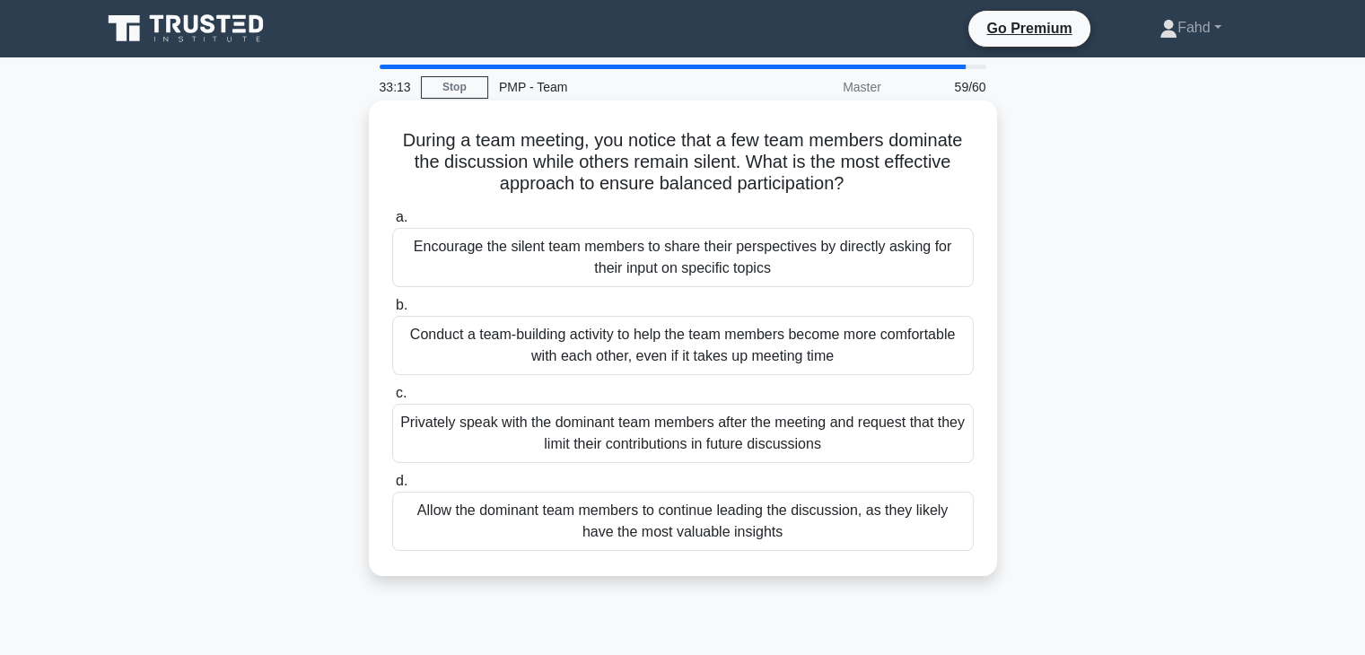
drag, startPoint x: 601, startPoint y: 191, endPoint x: 852, endPoint y: 194, distance: 251.4
click at [852, 194] on h5 "During a team meeting, you notice that a few team members dominate the discussi…" at bounding box center [682, 162] width 585 height 66
click at [576, 262] on div "Encourage the silent team members to share their perspectives by directly askin…" at bounding box center [683, 257] width 582 height 59
click at [392, 224] on input "a. Encourage the silent team members to share their perspectives by directly as…" at bounding box center [392, 218] width 0 height 12
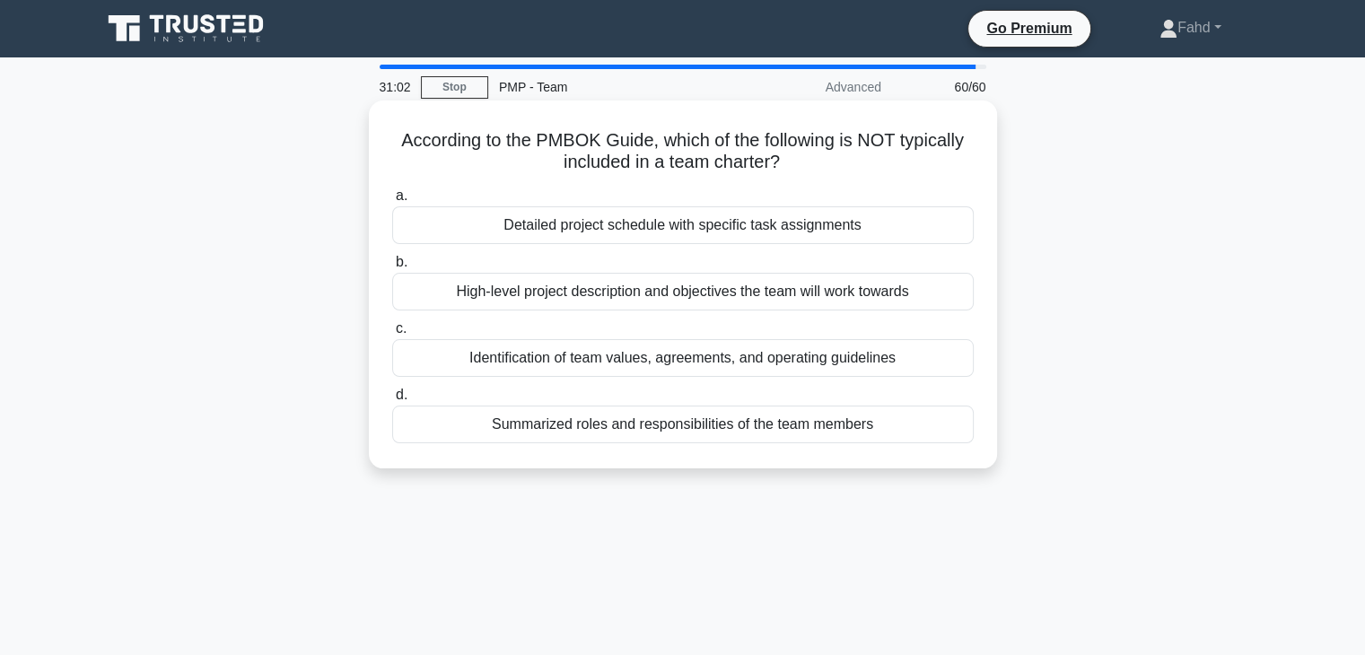
click at [624, 232] on div "Detailed project schedule with specific task assignments" at bounding box center [683, 225] width 582 height 38
click at [392, 202] on input "a. Detailed project schedule with specific task assignments" at bounding box center [392, 196] width 0 height 12
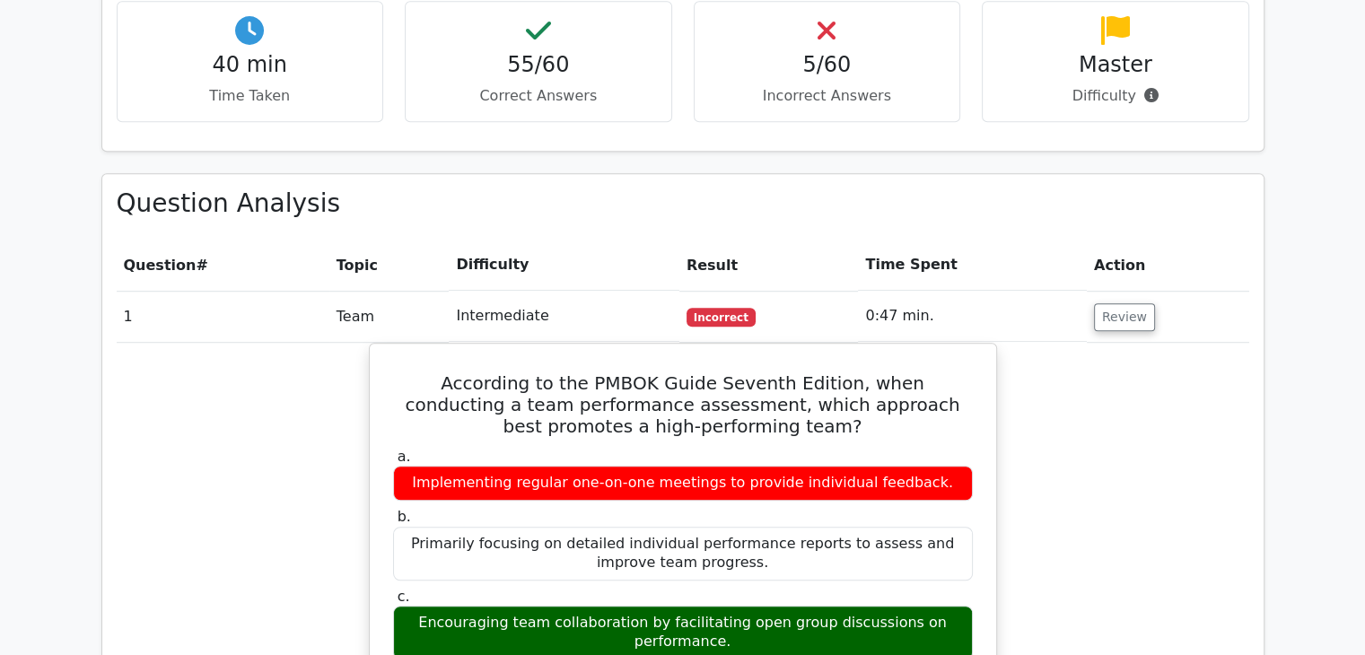
scroll to position [1167, 0]
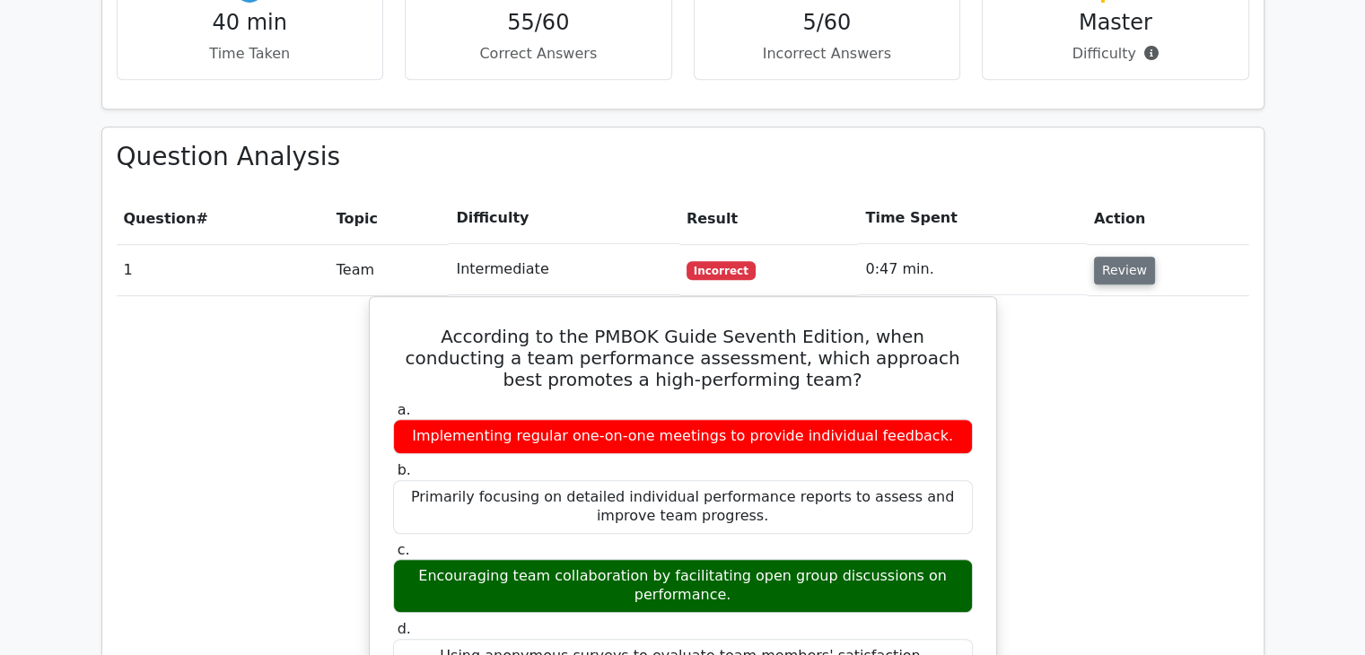
click at [1126, 257] on button "Review" at bounding box center [1124, 271] width 61 height 28
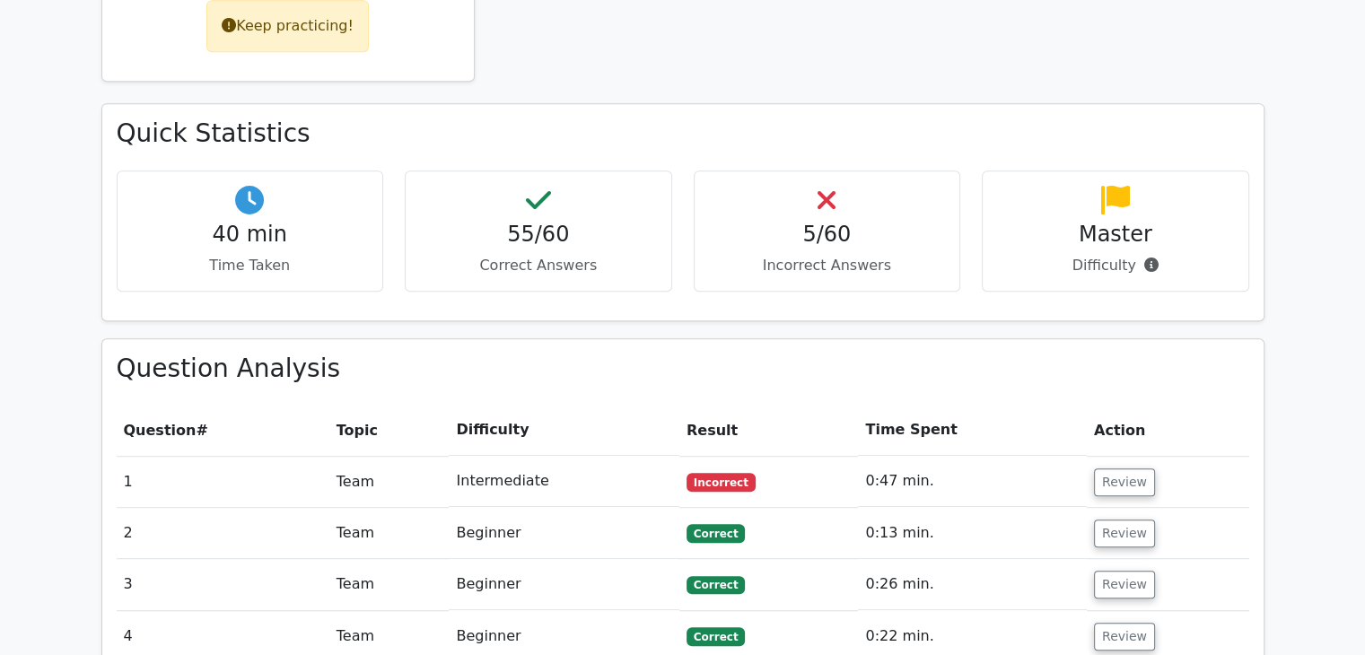
scroll to position [987, 0]
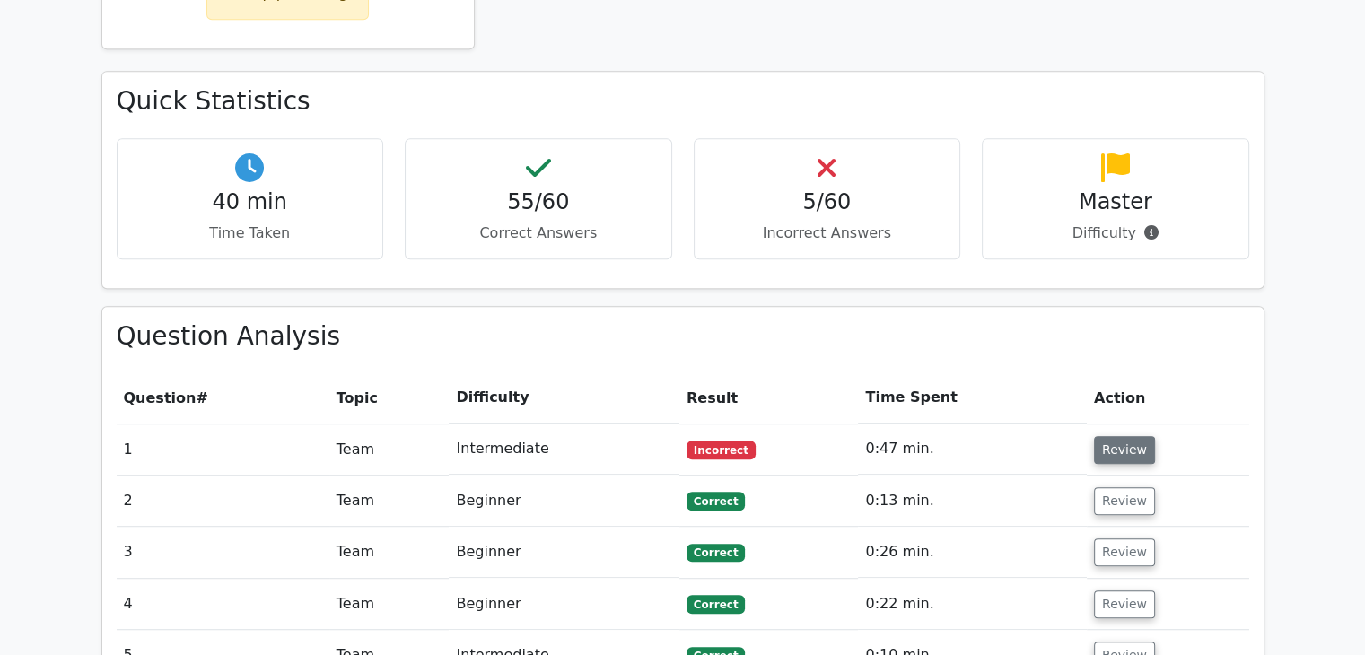
click at [1120, 436] on button "Review" at bounding box center [1124, 450] width 61 height 28
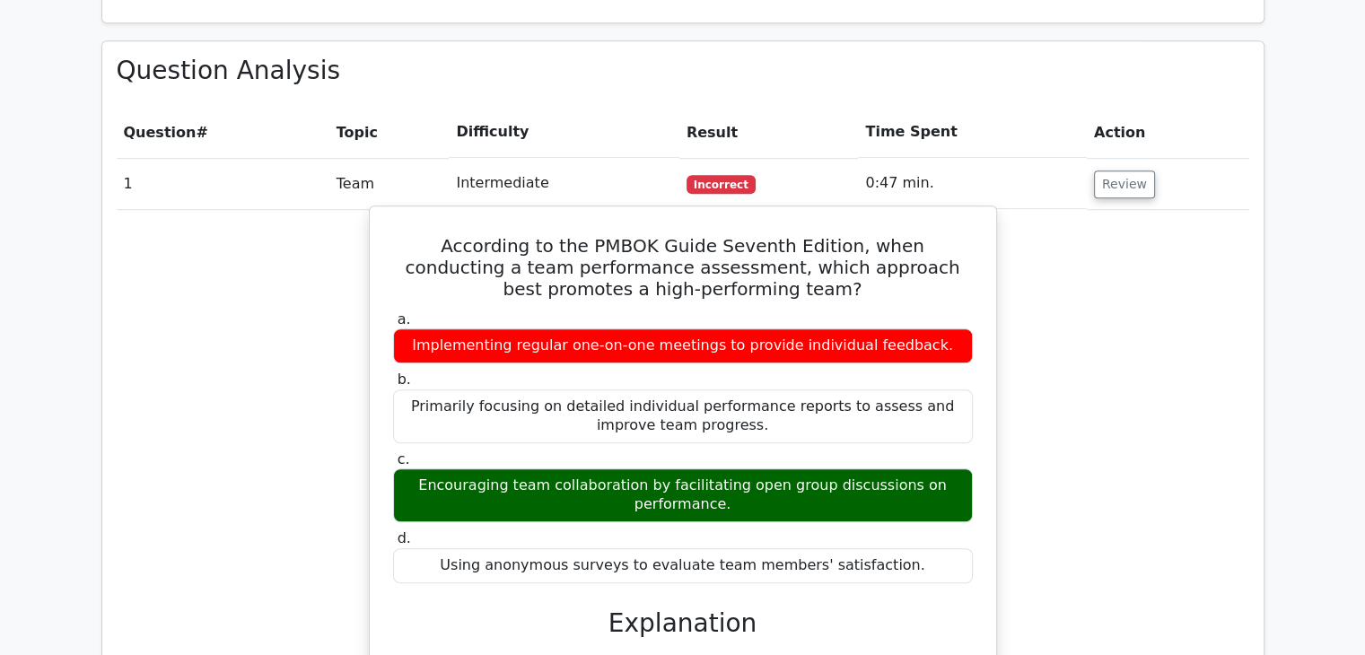
scroll to position [1257, 0]
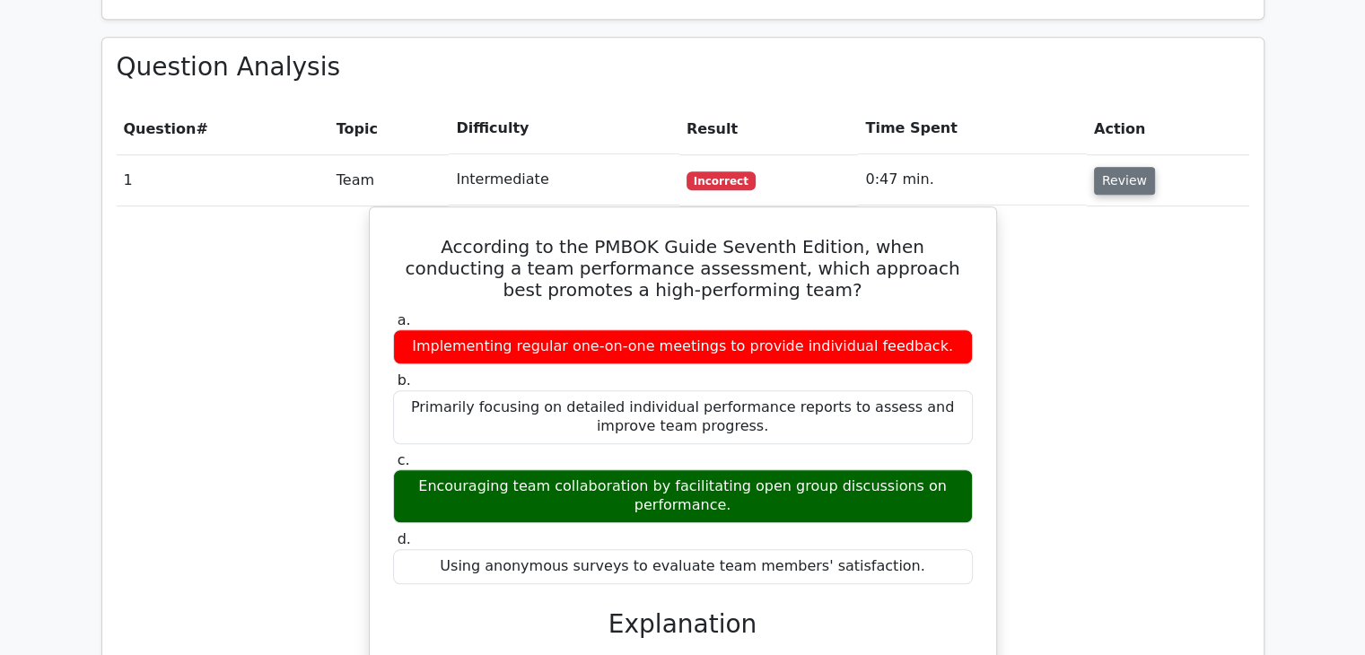
click at [1121, 167] on button "Review" at bounding box center [1124, 181] width 61 height 28
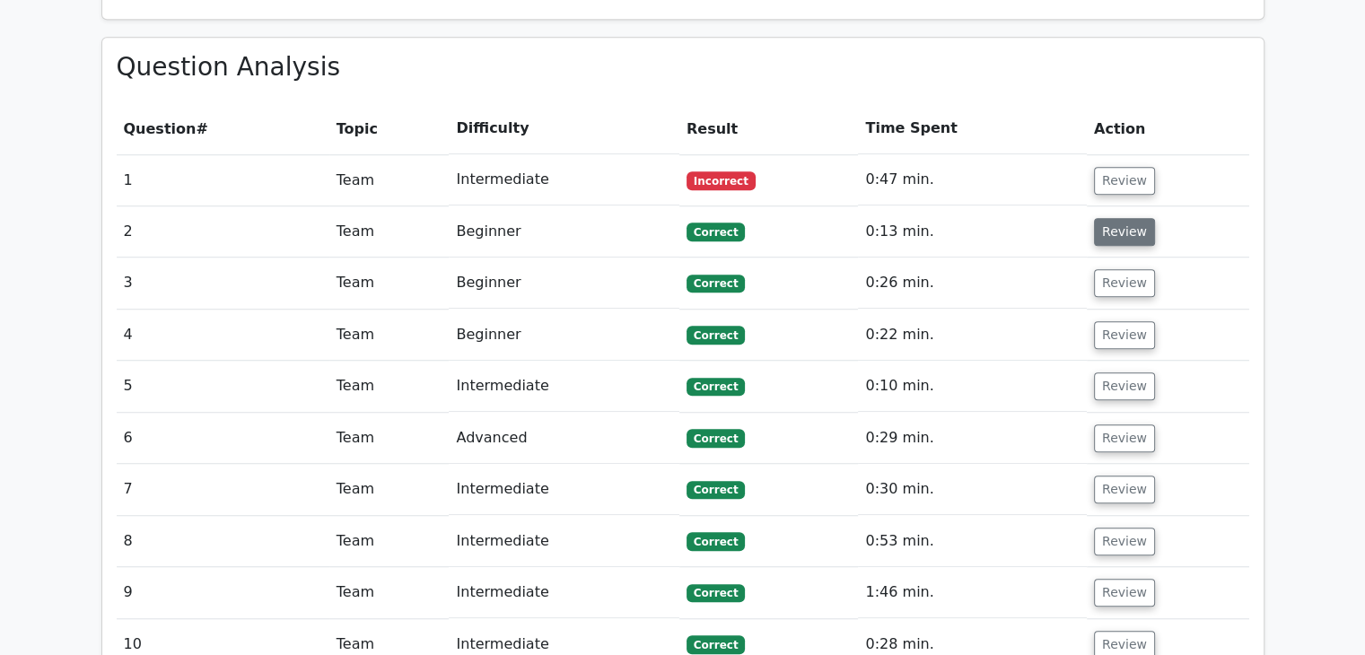
click at [1126, 218] on button "Review" at bounding box center [1124, 232] width 61 height 28
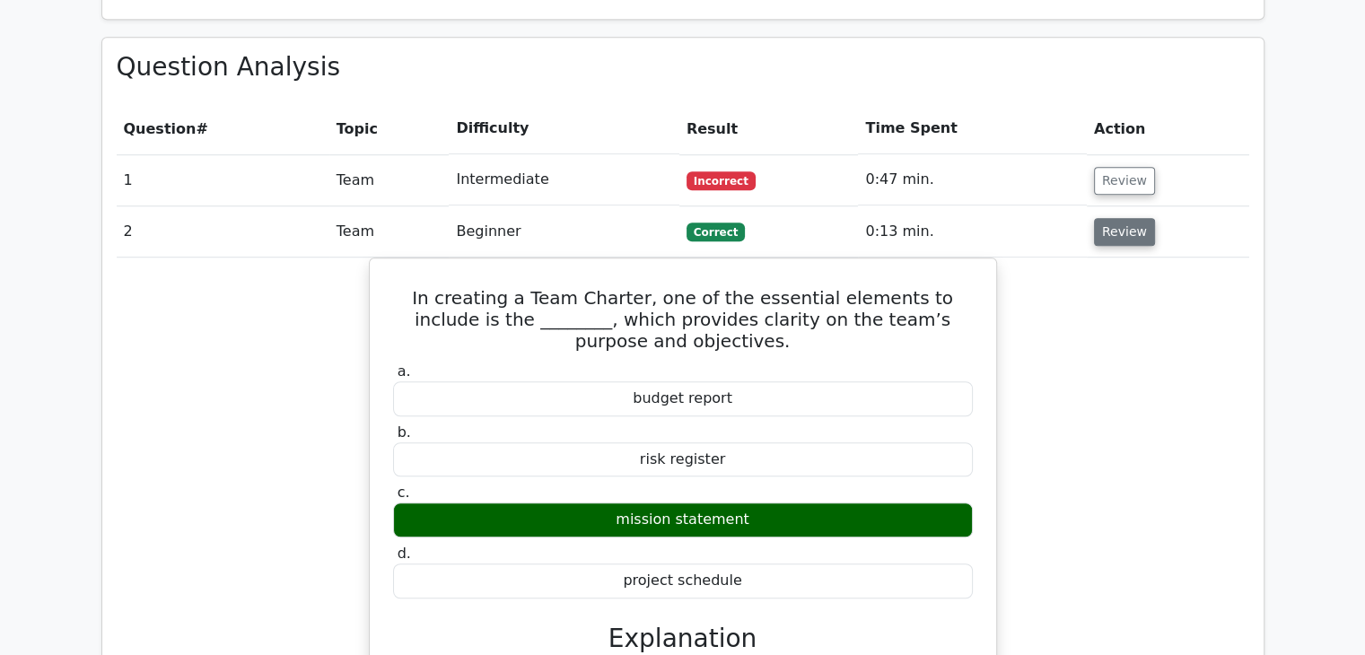
click at [1121, 218] on button "Review" at bounding box center [1124, 232] width 61 height 28
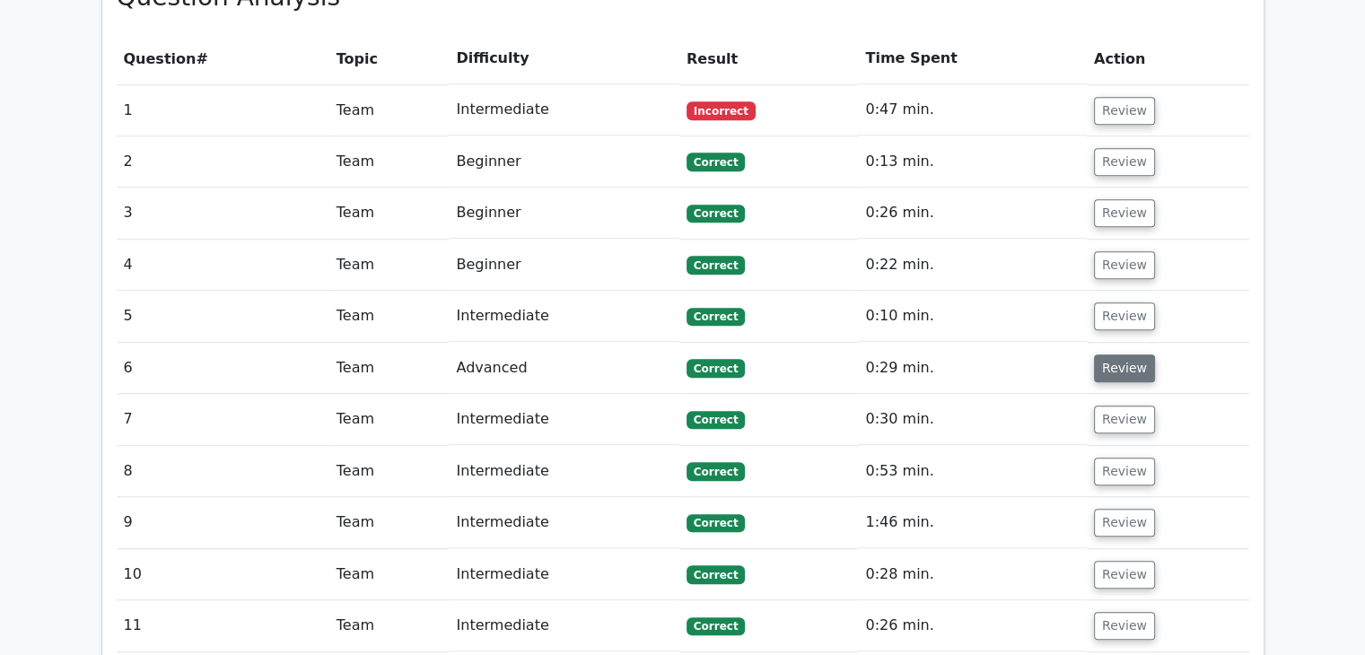
scroll to position [1436, 0]
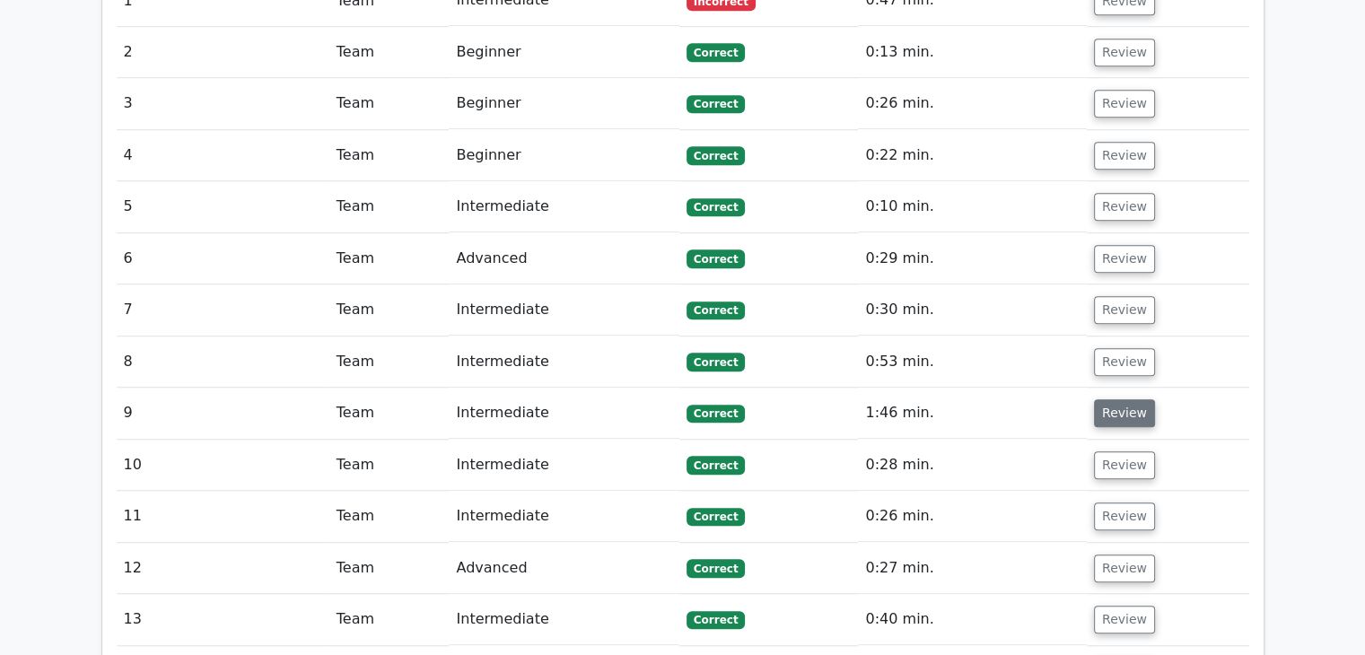
click at [1114, 399] on button "Review" at bounding box center [1124, 413] width 61 height 28
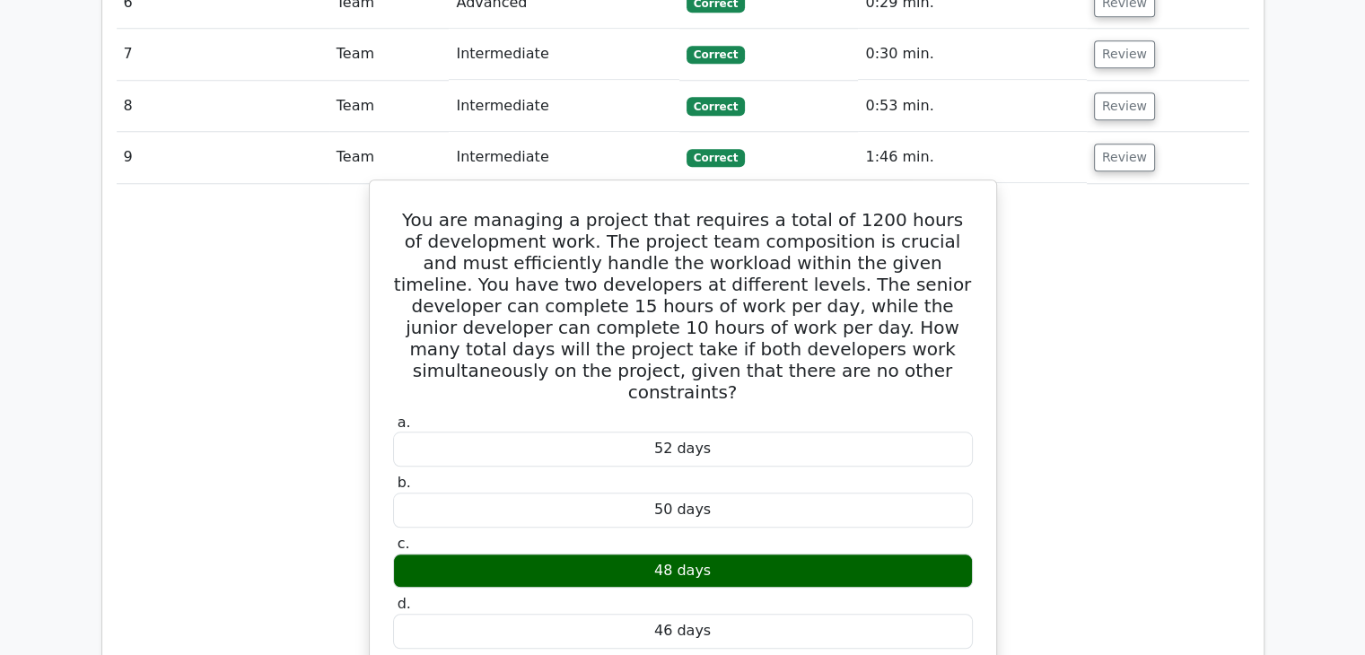
scroll to position [1706, 0]
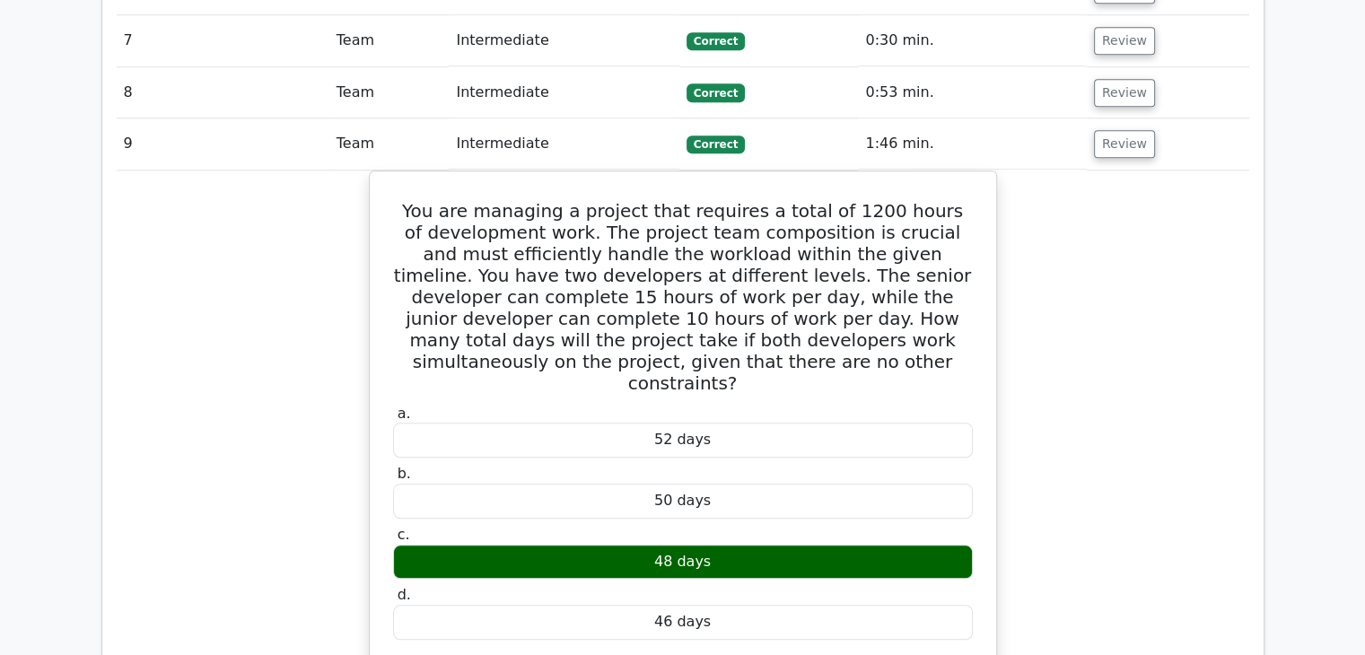
drag, startPoint x: 1123, startPoint y: 76, endPoint x: 1070, endPoint y: 215, distance: 148.0
click at [1121, 130] on button "Review" at bounding box center [1124, 144] width 61 height 28
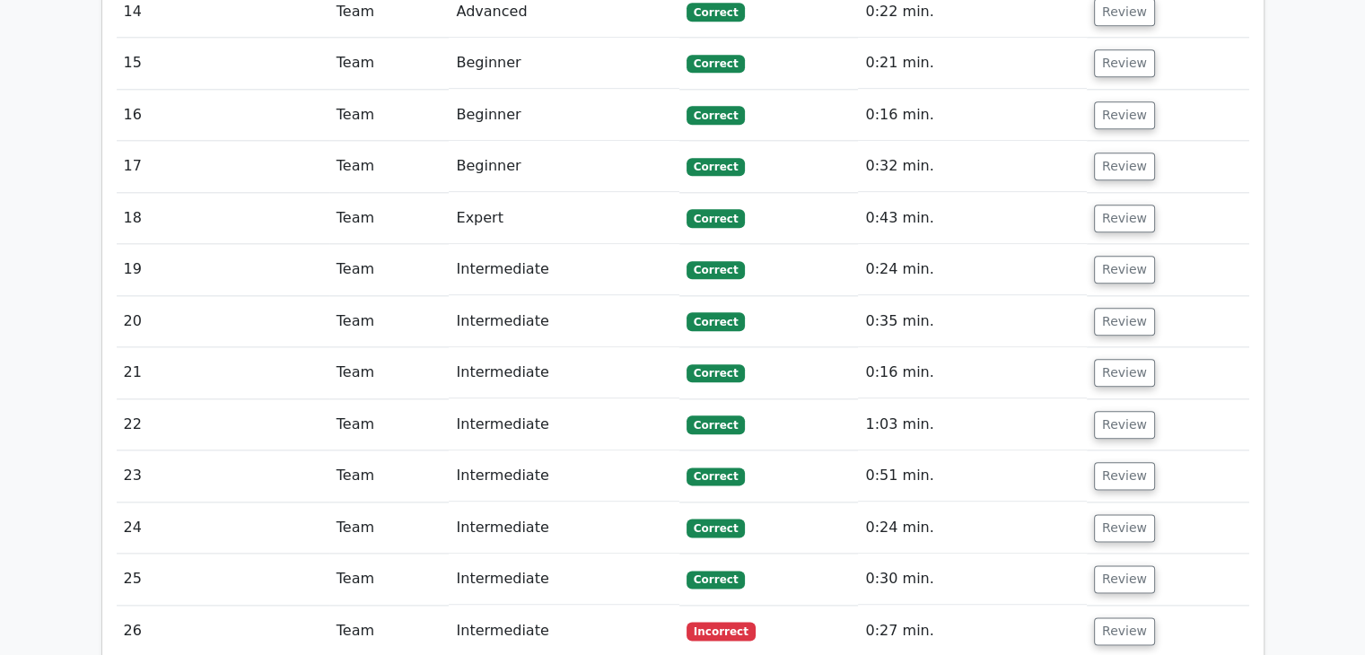
scroll to position [2244, 0]
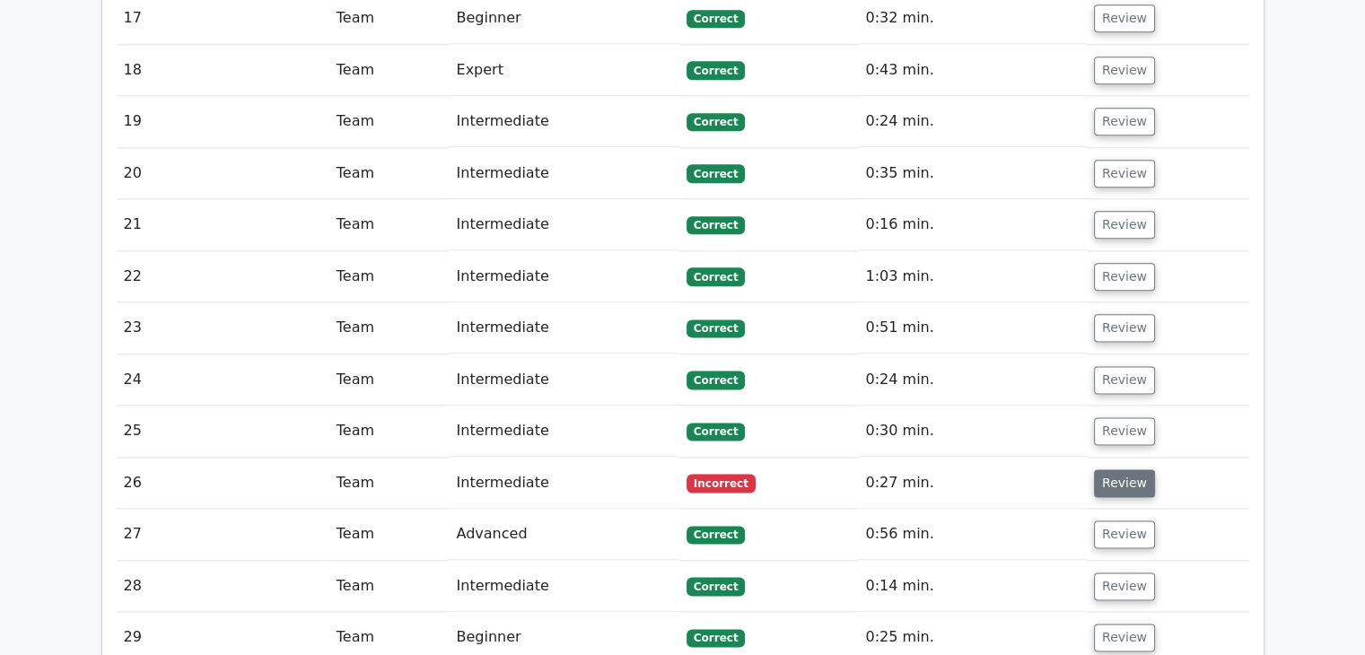
click at [1117, 469] on button "Review" at bounding box center [1124, 483] width 61 height 28
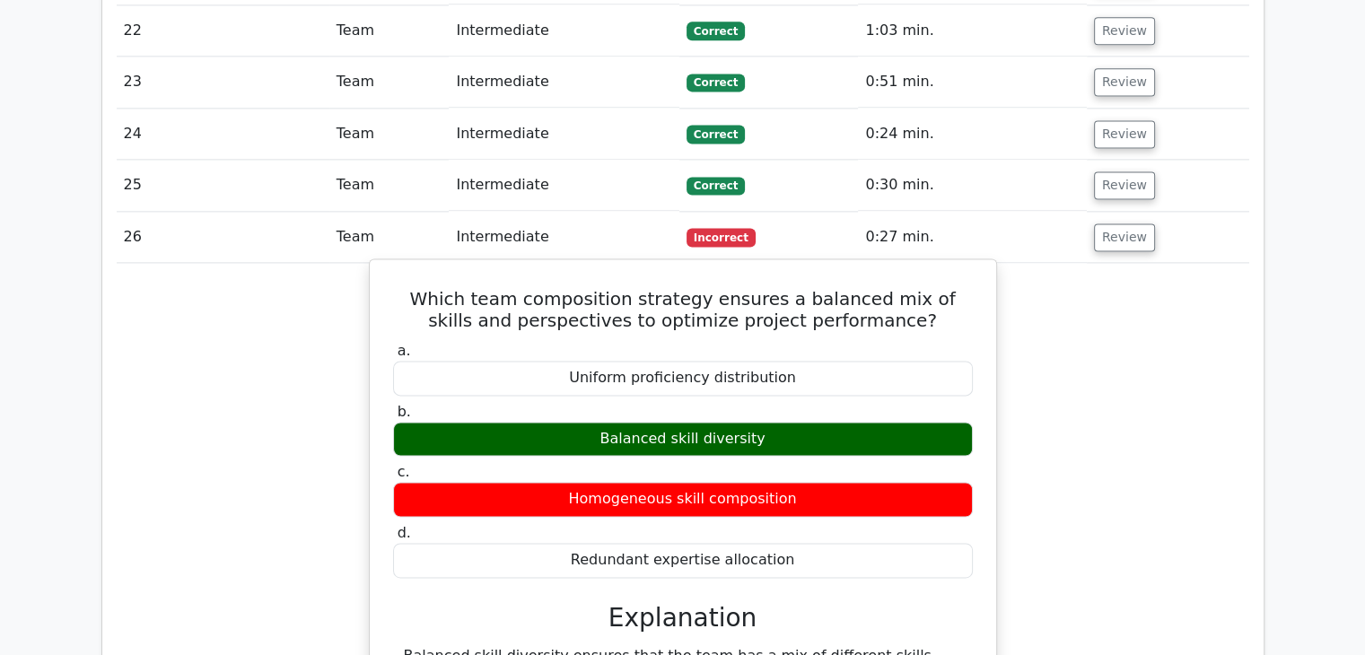
scroll to position [2334, 0]
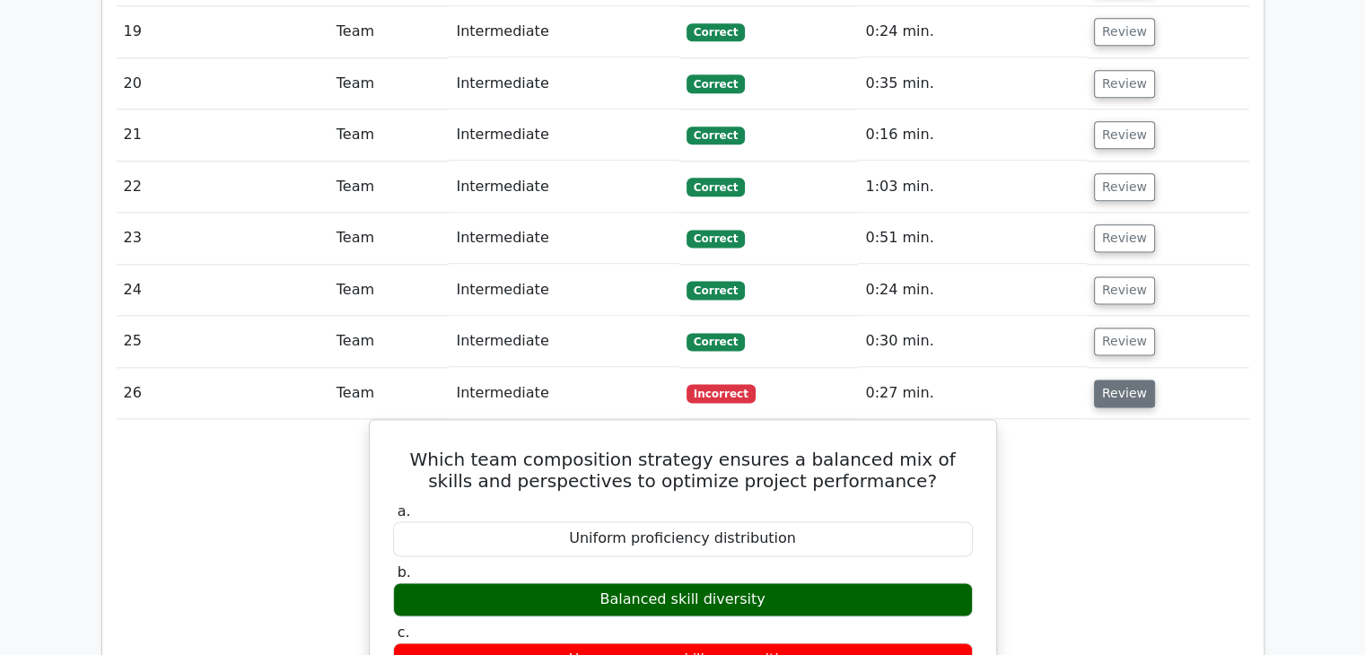
click at [1115, 380] on button "Review" at bounding box center [1124, 394] width 61 height 28
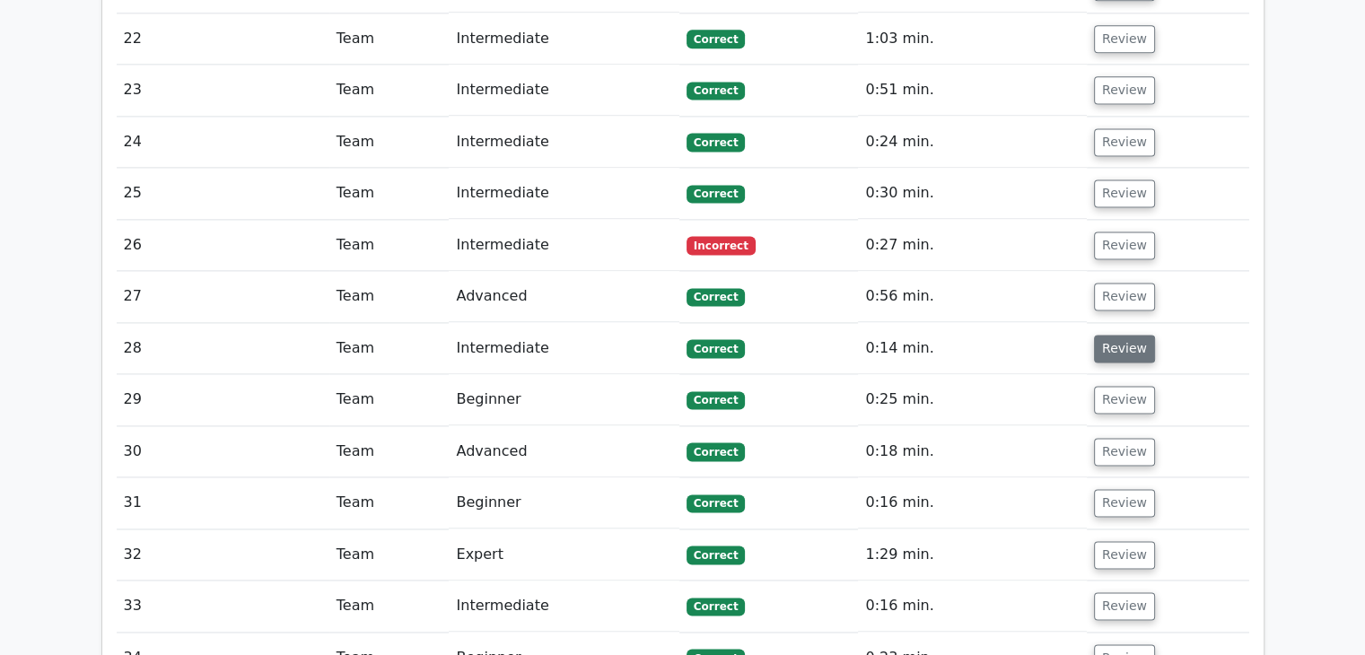
scroll to position [2514, 0]
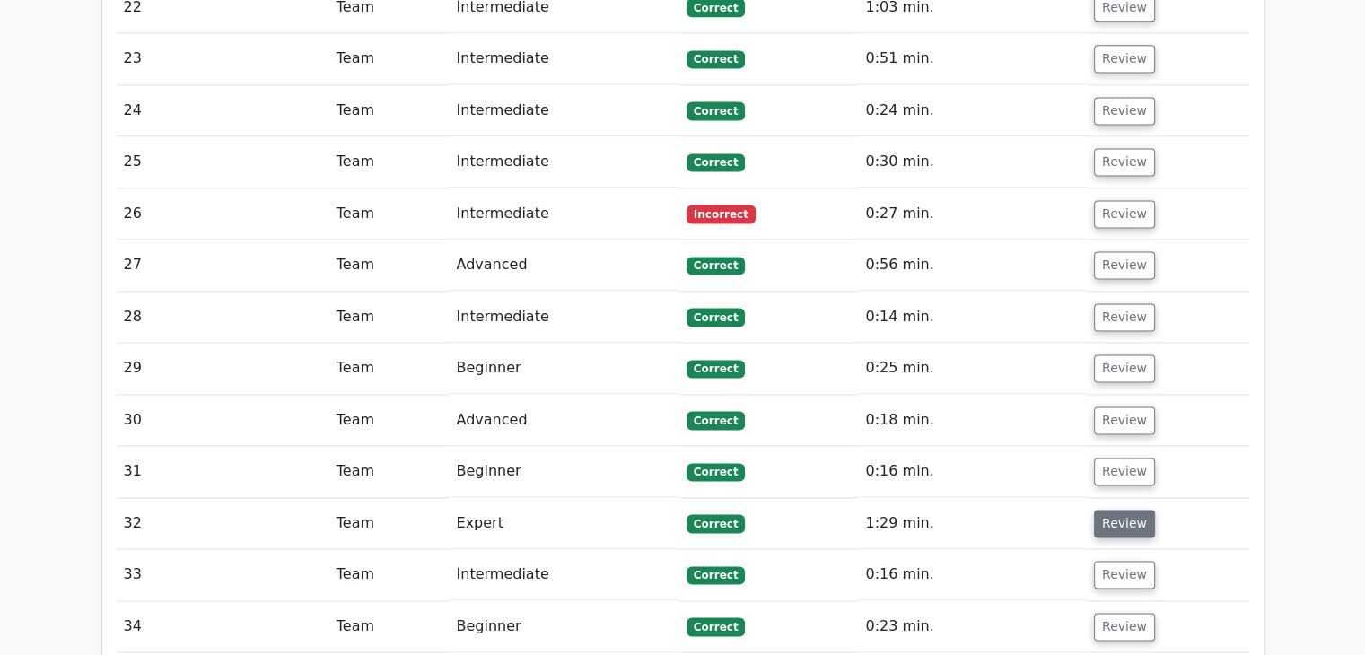
click at [1115, 510] on button "Review" at bounding box center [1124, 524] width 61 height 28
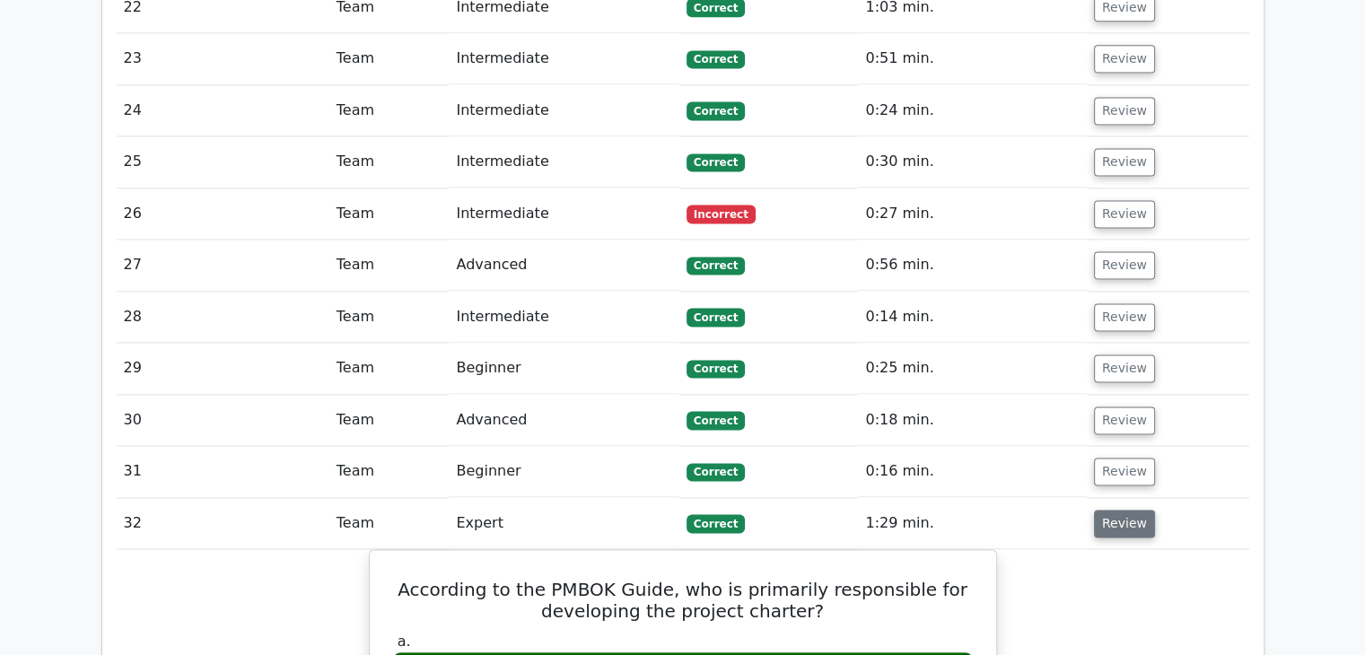
click at [1114, 510] on button "Review" at bounding box center [1124, 524] width 61 height 28
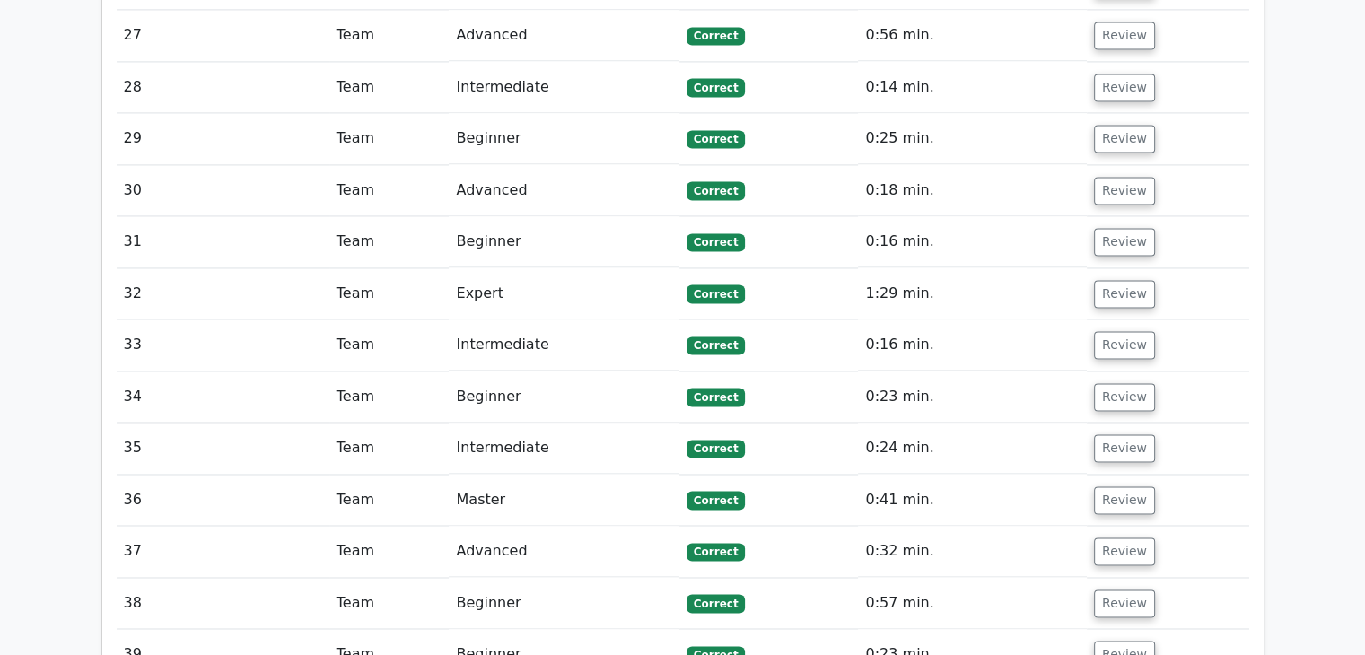
scroll to position [2783, 0]
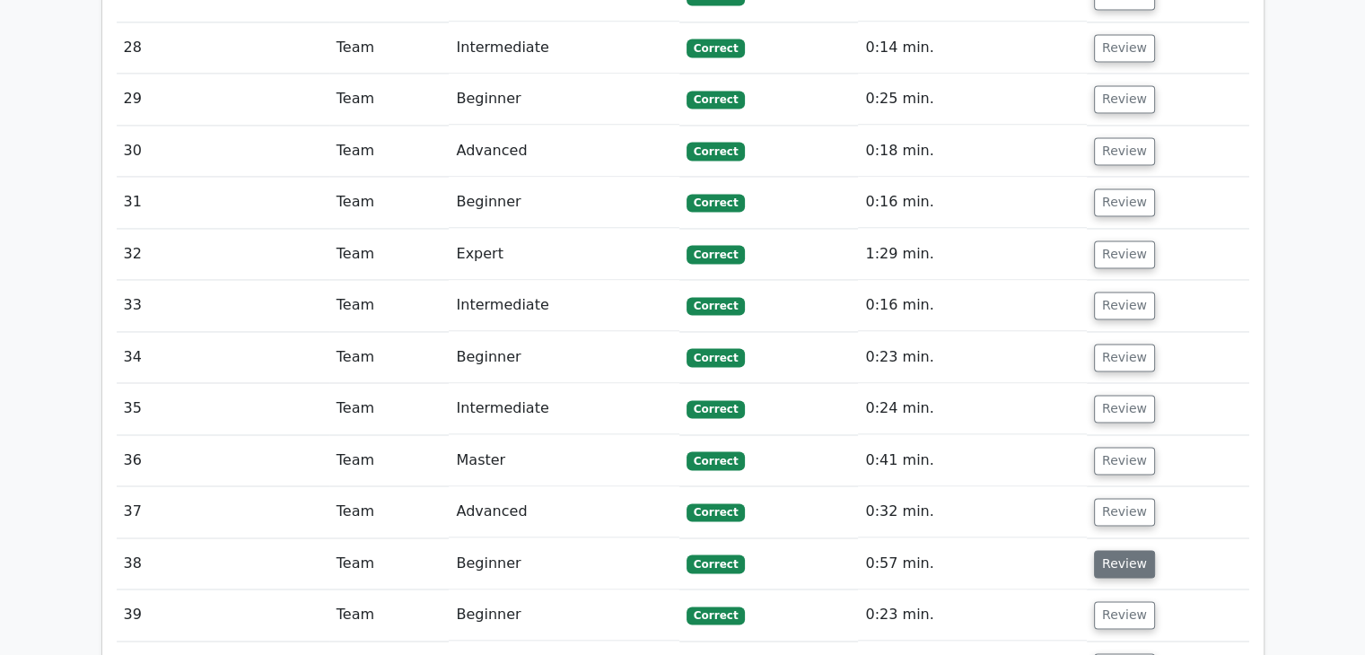
click at [1118, 550] on button "Review" at bounding box center [1124, 564] width 61 height 28
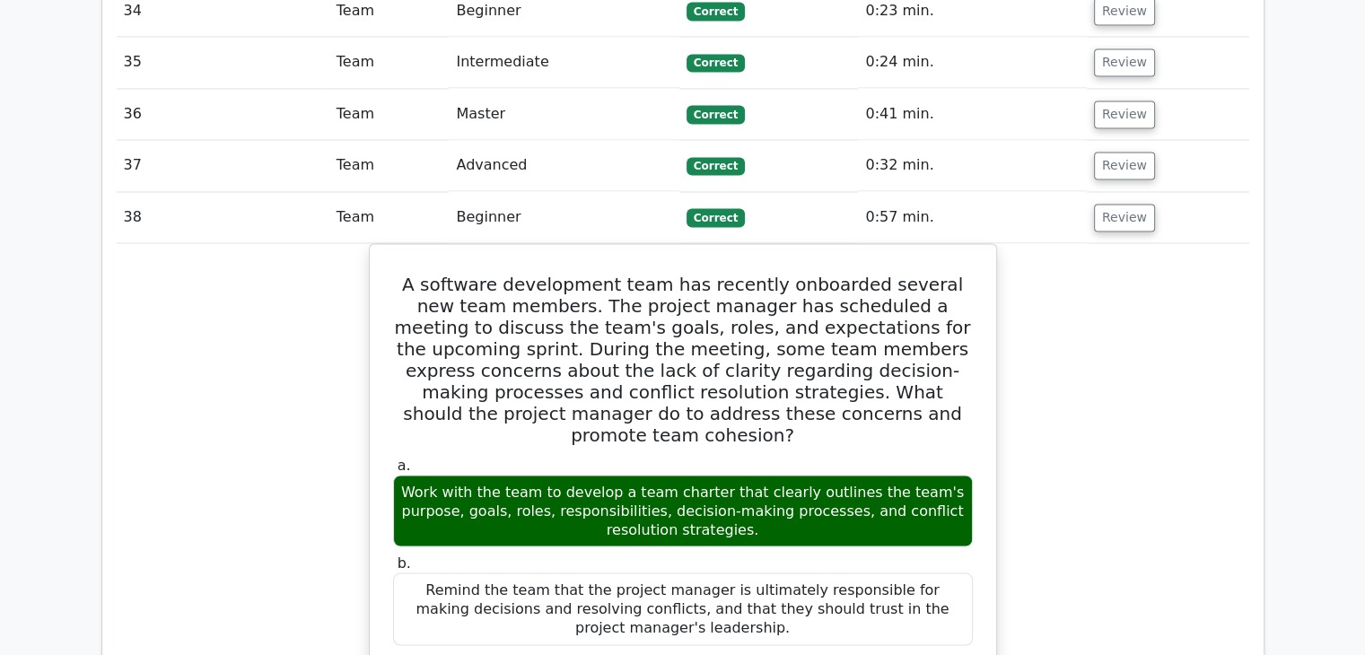
scroll to position [3052, 0]
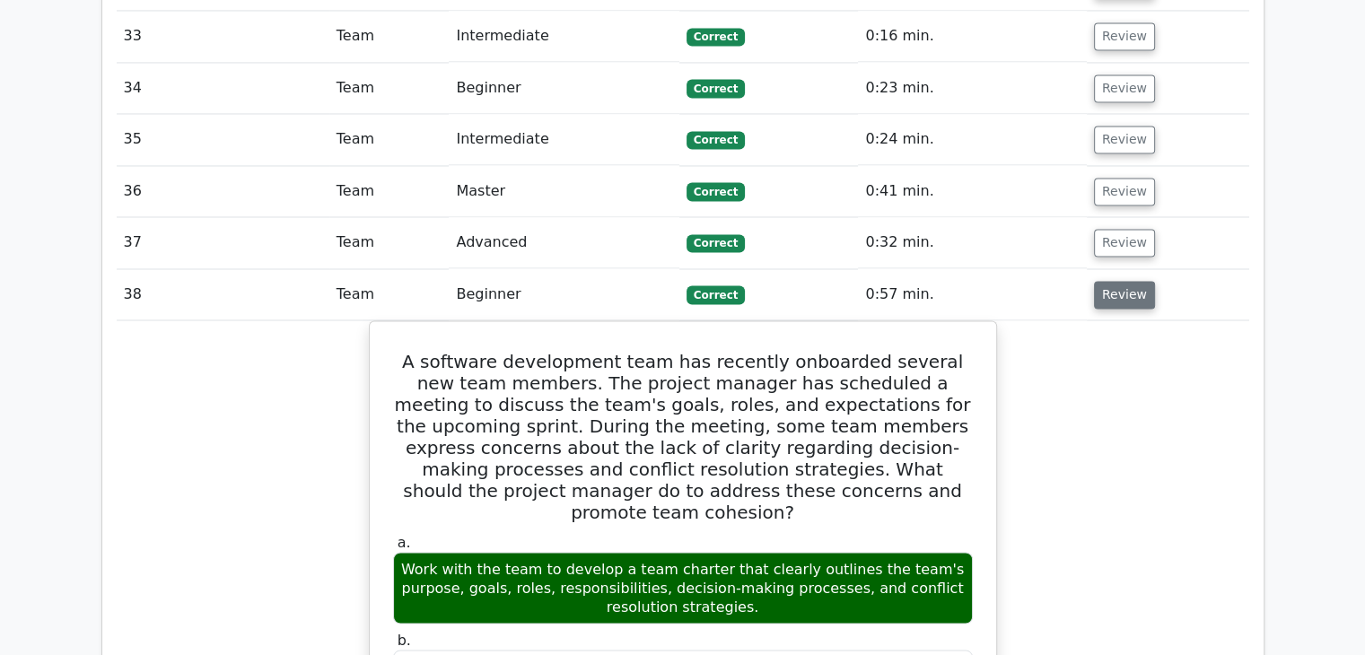
click at [1122, 281] on button "Review" at bounding box center [1124, 295] width 61 height 28
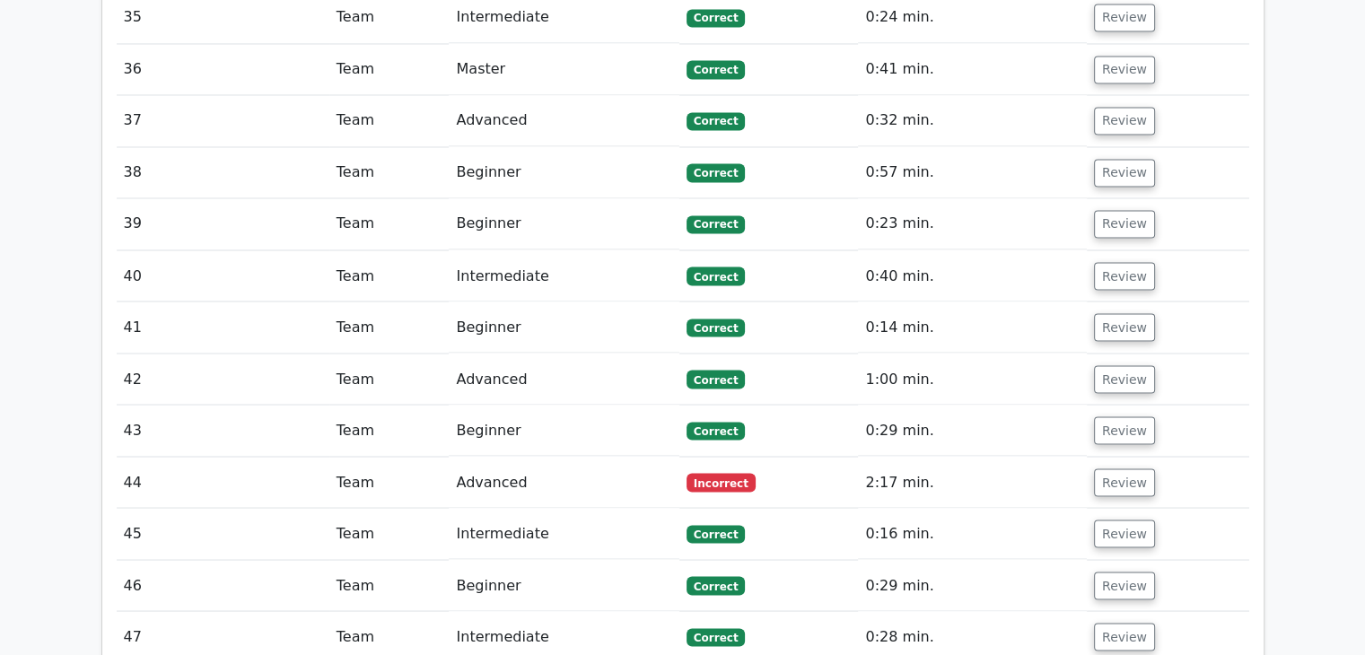
scroll to position [3232, 0]
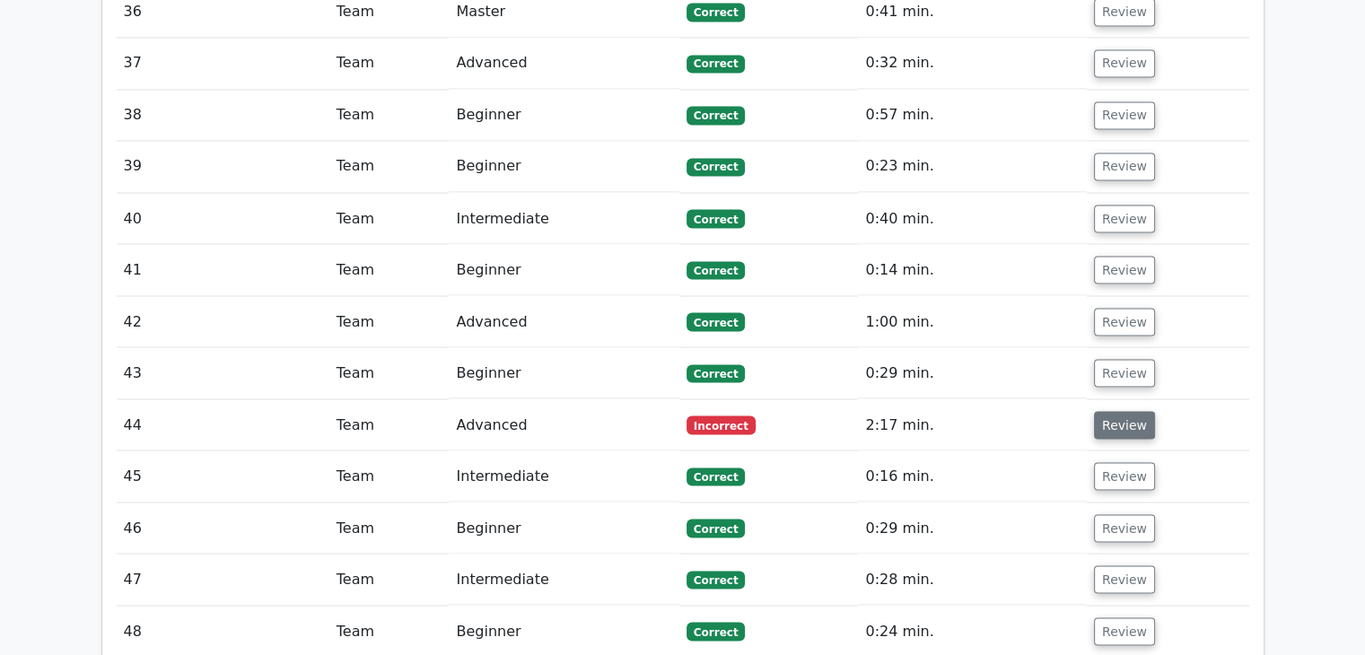
click at [1110, 411] on button "Review" at bounding box center [1124, 425] width 61 height 28
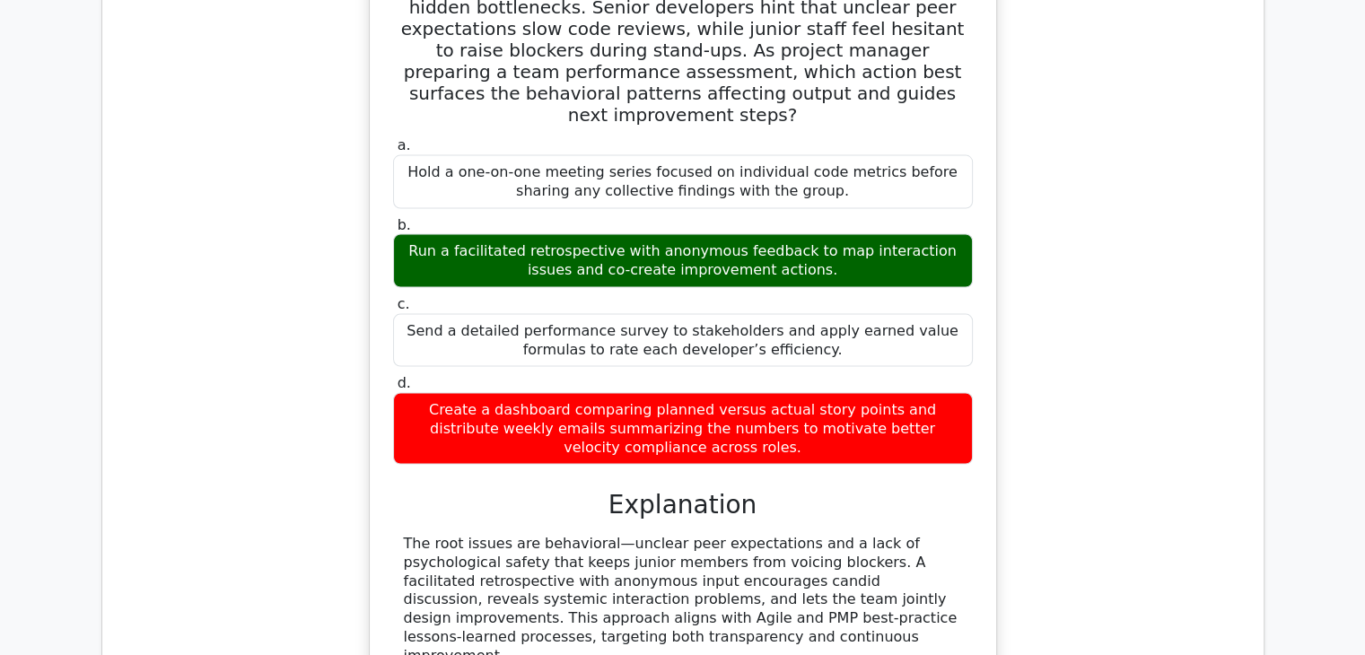
scroll to position [3501, 0]
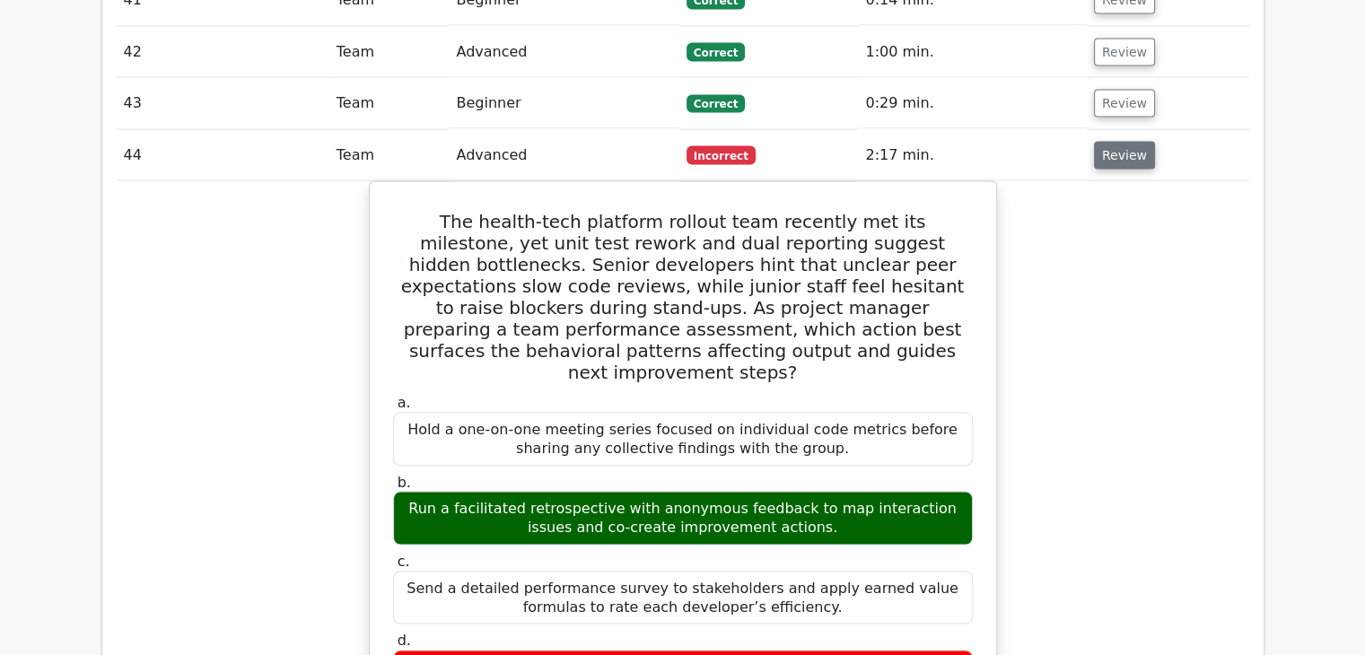
click at [1119, 142] on button "Review" at bounding box center [1124, 156] width 61 height 28
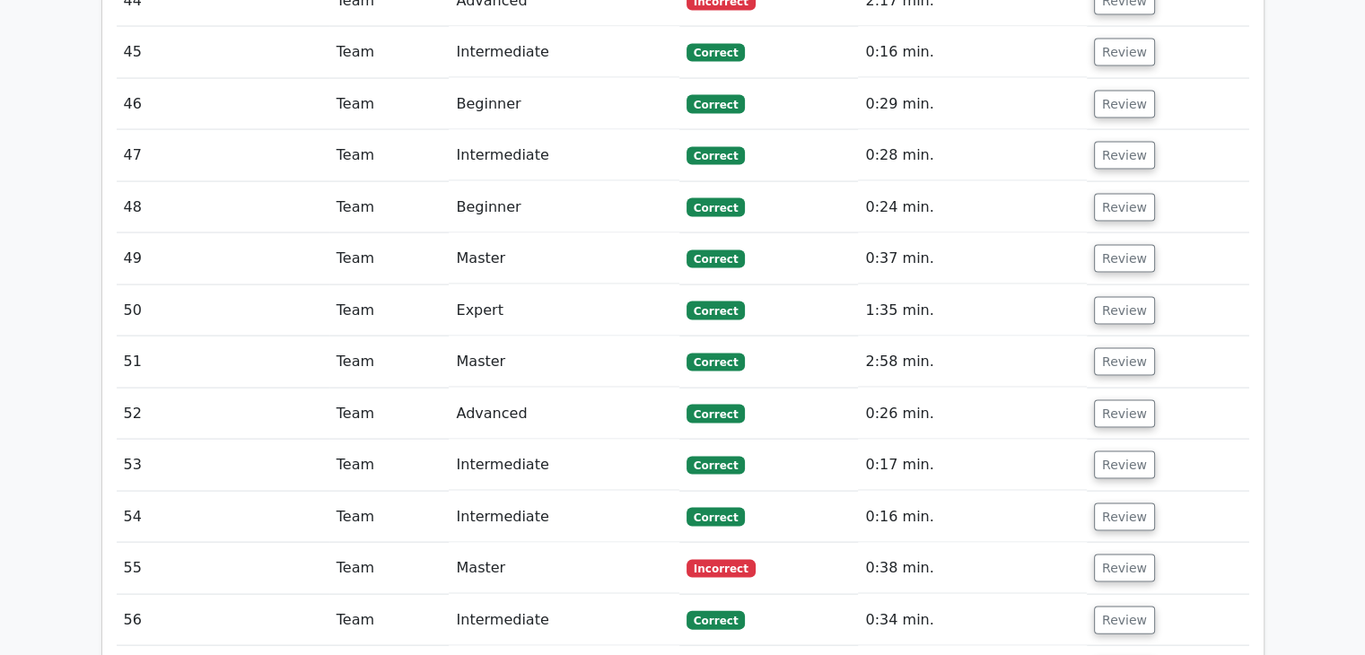
scroll to position [3860, 0]
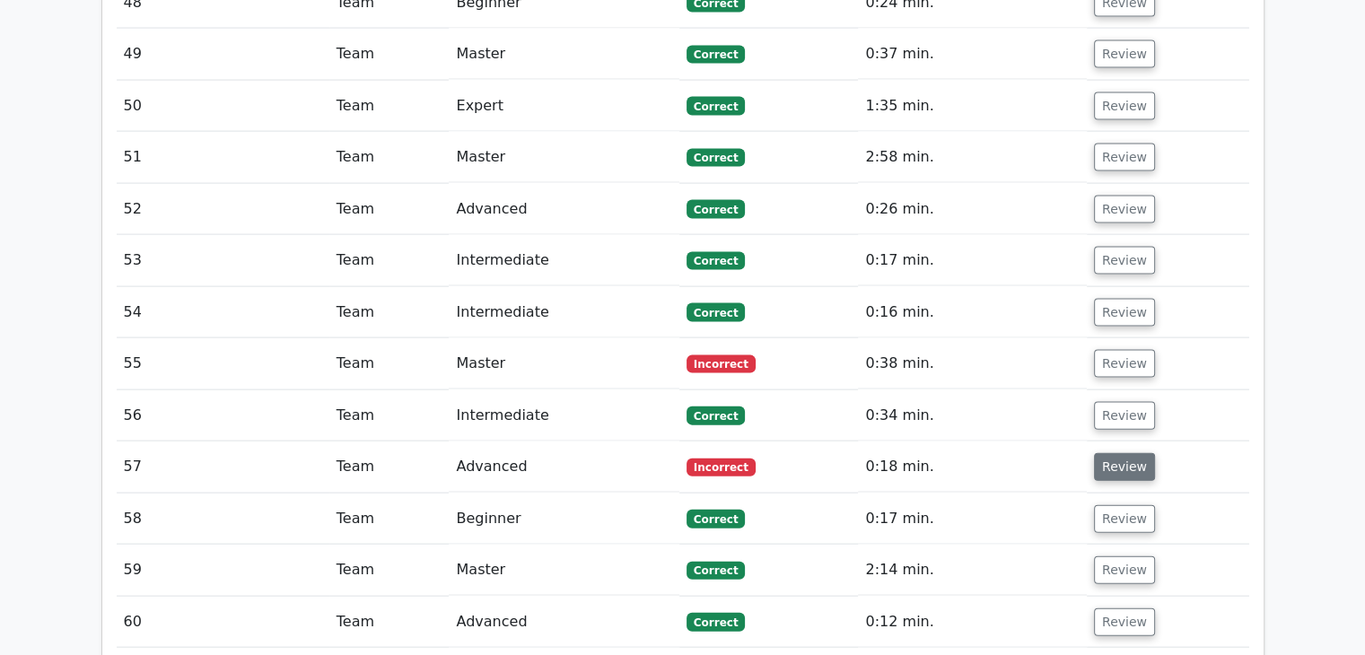
click at [1121, 453] on button "Review" at bounding box center [1124, 467] width 61 height 28
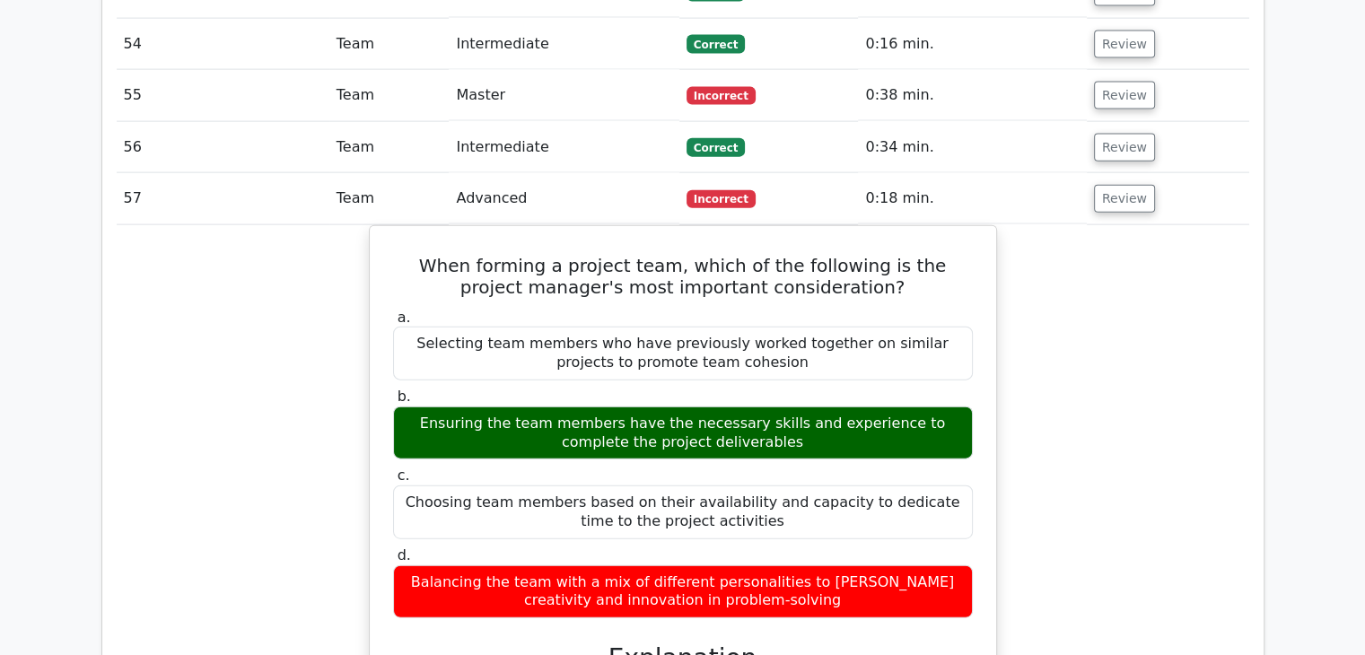
scroll to position [4129, 0]
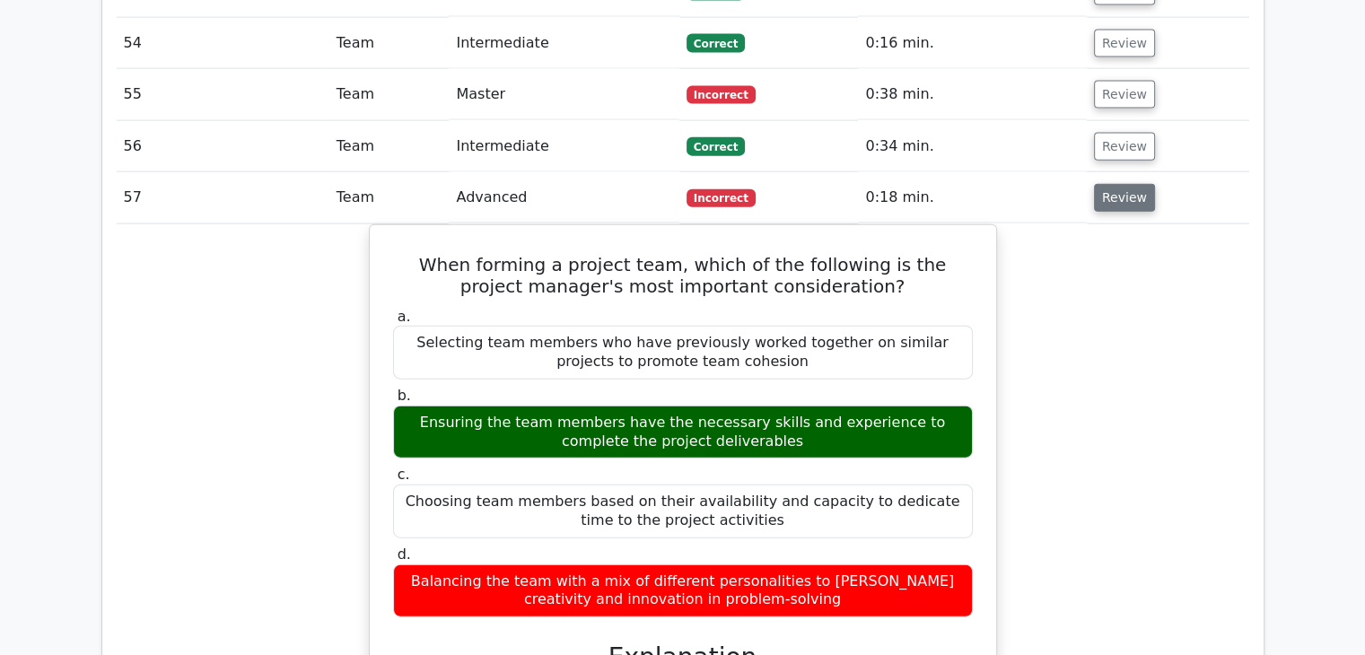
drag, startPoint x: 1113, startPoint y: 119, endPoint x: 1106, endPoint y: 127, distance: 10.2
click at [1113, 184] on button "Review" at bounding box center [1124, 198] width 61 height 28
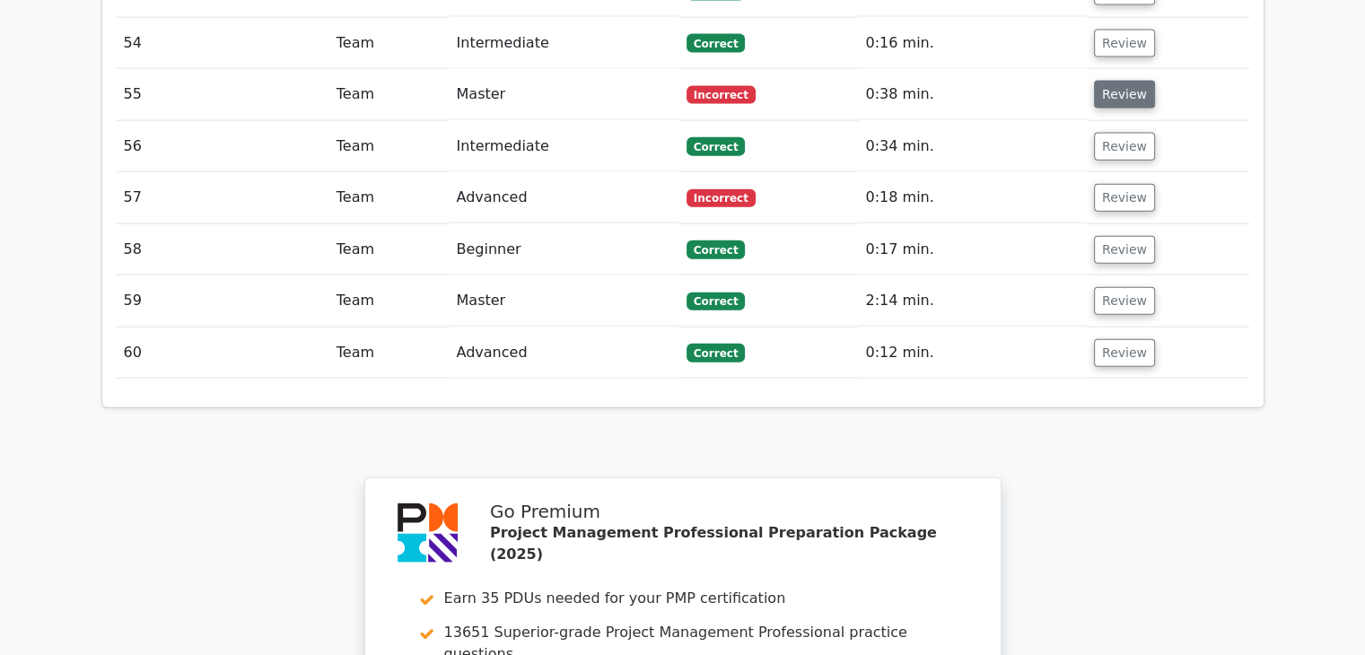
click at [1111, 81] on button "Review" at bounding box center [1124, 95] width 61 height 28
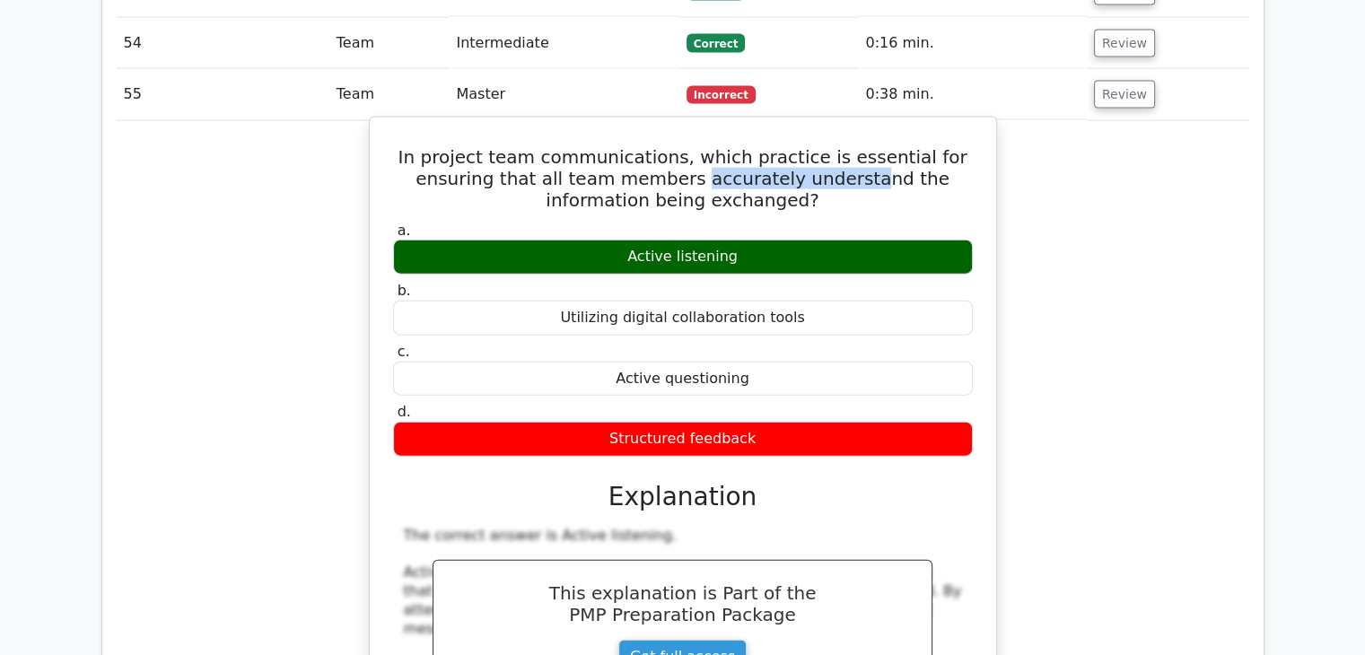
drag, startPoint x: 658, startPoint y: 97, endPoint x: 820, endPoint y: 106, distance: 162.7
click at [820, 146] on h5 "In project team communications, which practice is essential for ensuring that a…" at bounding box center [683, 178] width 584 height 65
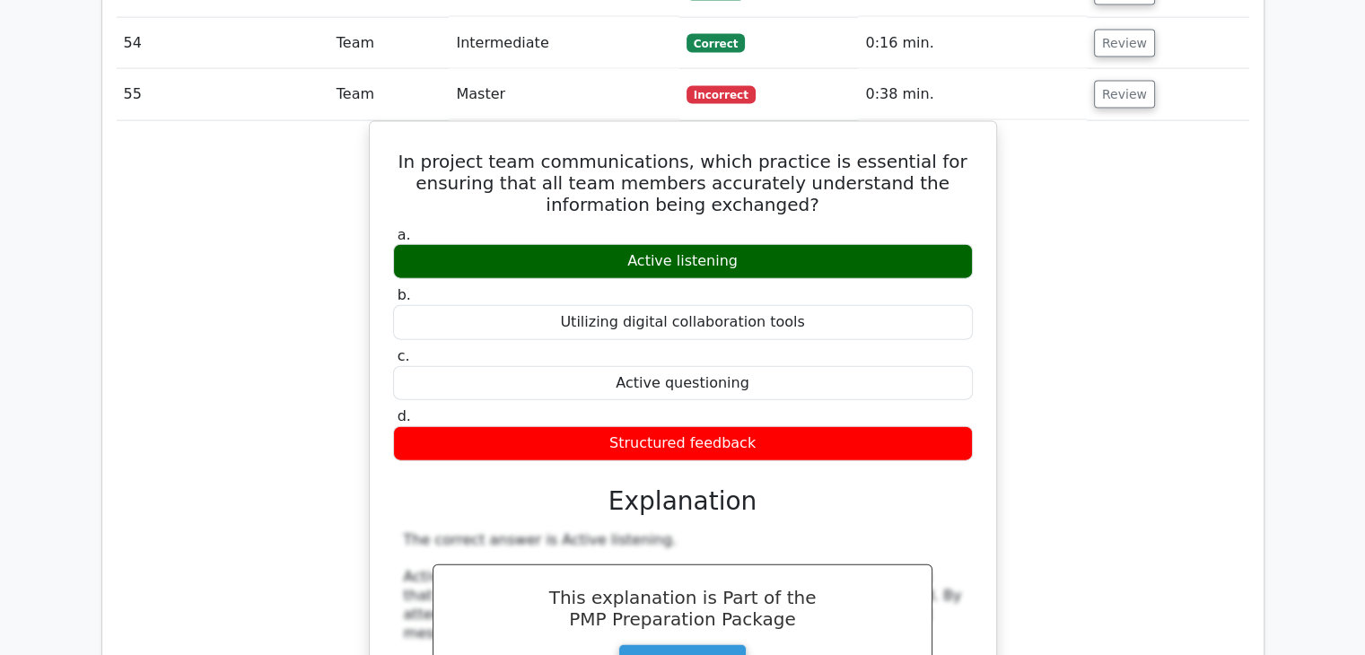
click at [1144, 164] on div "In project team communications, which practice is essential for ensuring that a…" at bounding box center [683, 514] width 1133 height 786
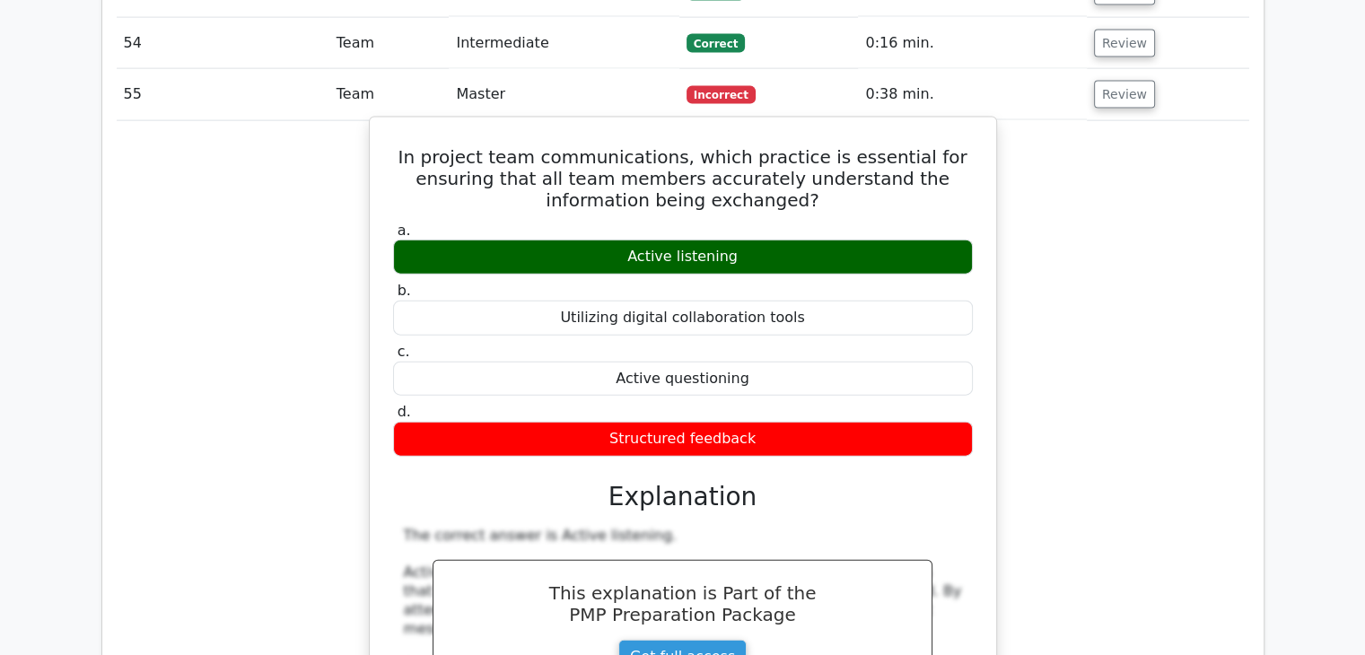
drag, startPoint x: 424, startPoint y: 75, endPoint x: 758, endPoint y: 359, distance: 438.7
click at [758, 359] on div "In project team communications, which practice is essential for ensuring that a…" at bounding box center [683, 499] width 612 height 749
copy div "In project team communications, which practice is essential for ensuring that a…"
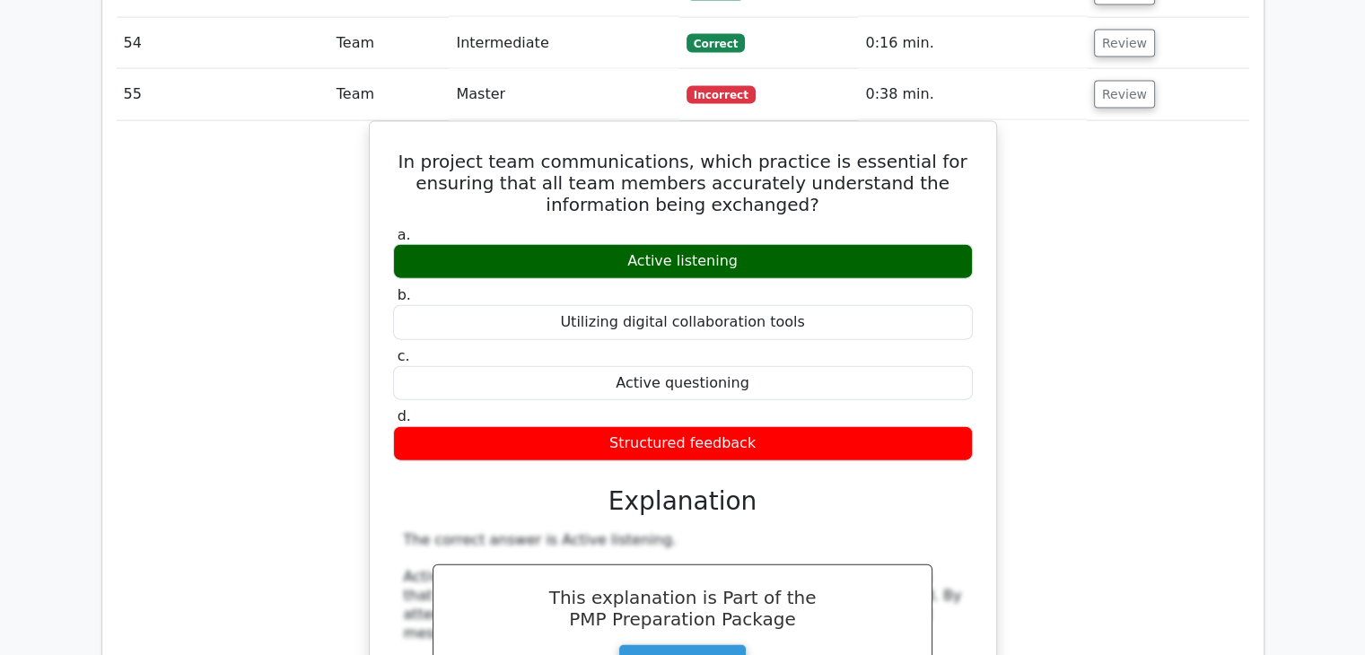
click at [1187, 274] on div "In project team communications, which practice is essential for ensuring that a…" at bounding box center [683, 514] width 1133 height 786
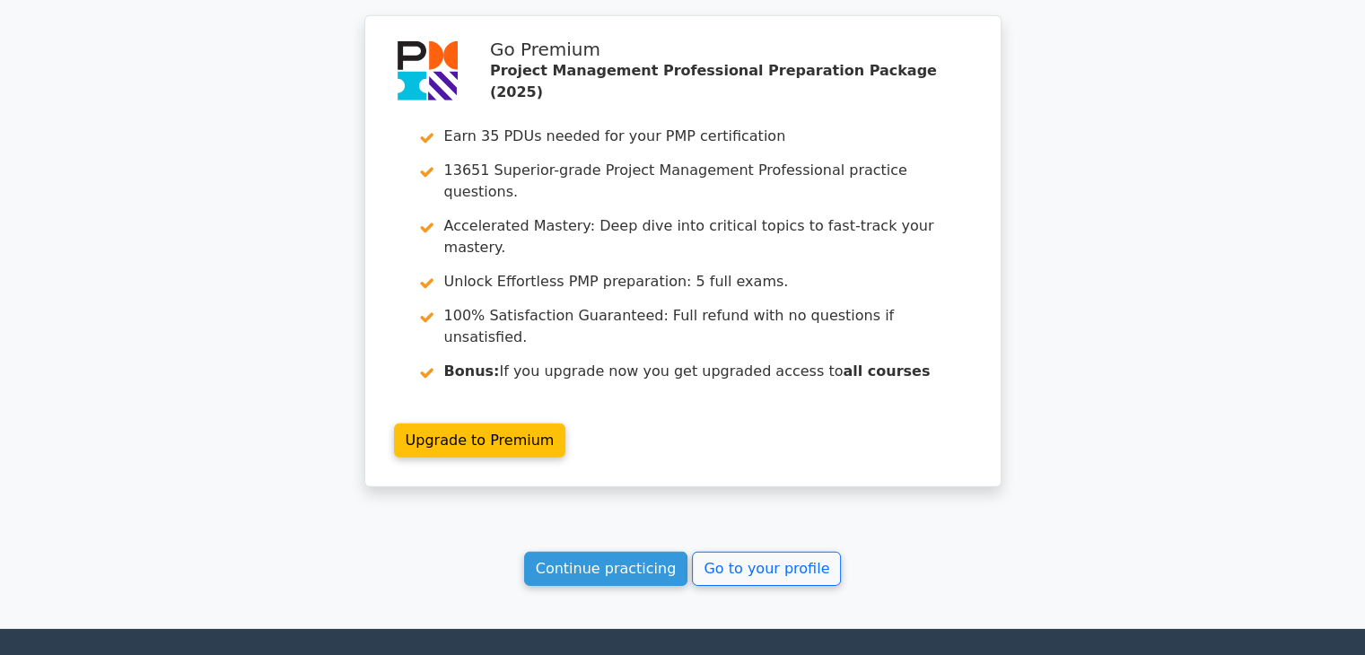
scroll to position [5448, 0]
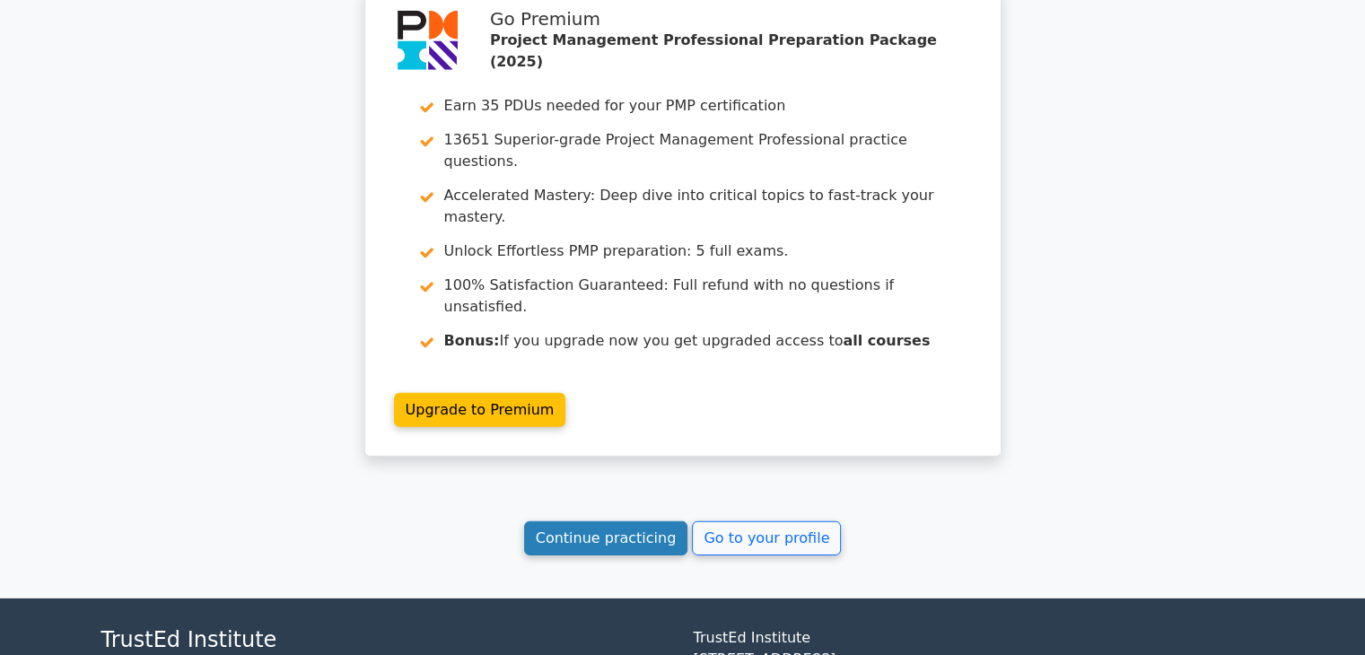
click at [628, 522] on link "Continue practicing" at bounding box center [606, 539] width 164 height 34
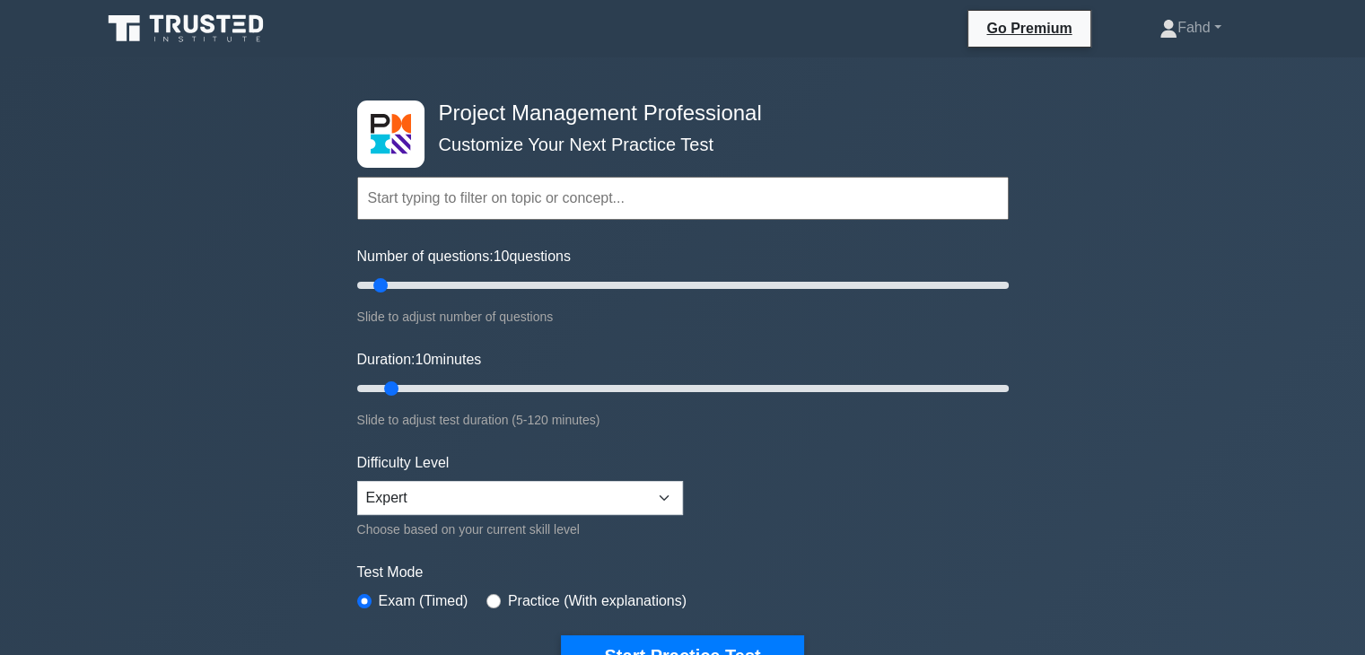
click at [697, 208] on input "text" at bounding box center [683, 198] width 652 height 43
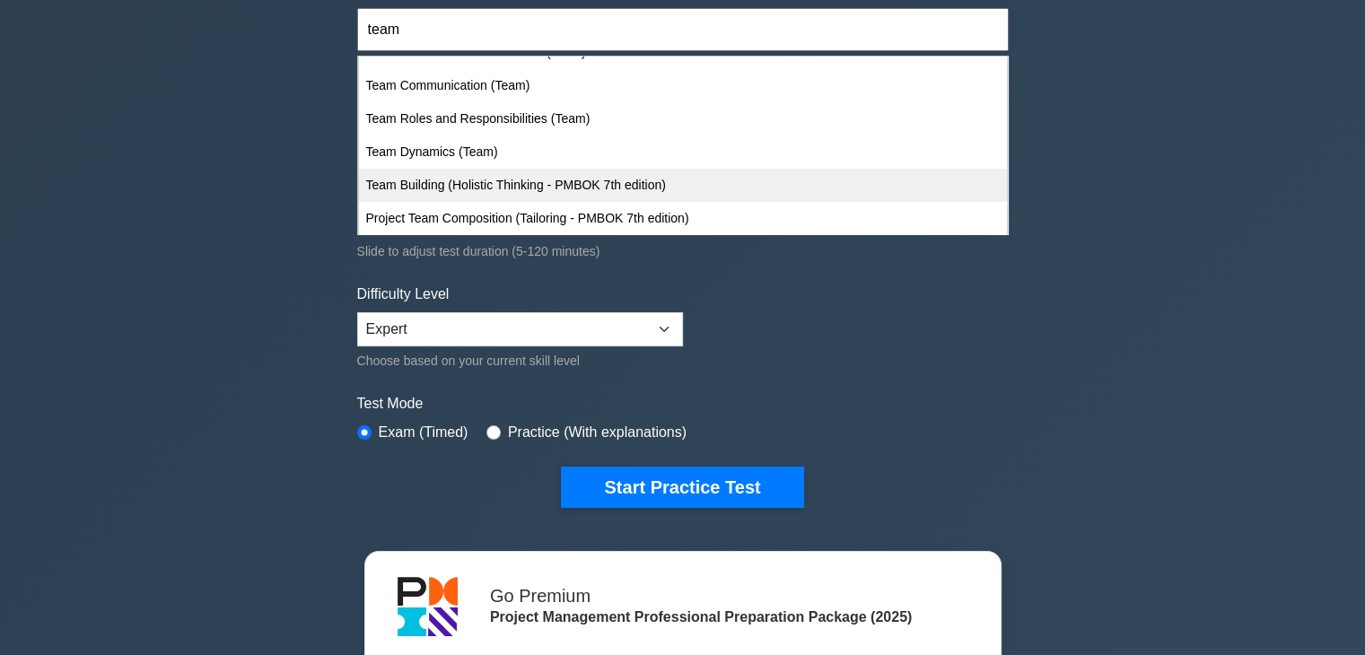
scroll to position [180, 0]
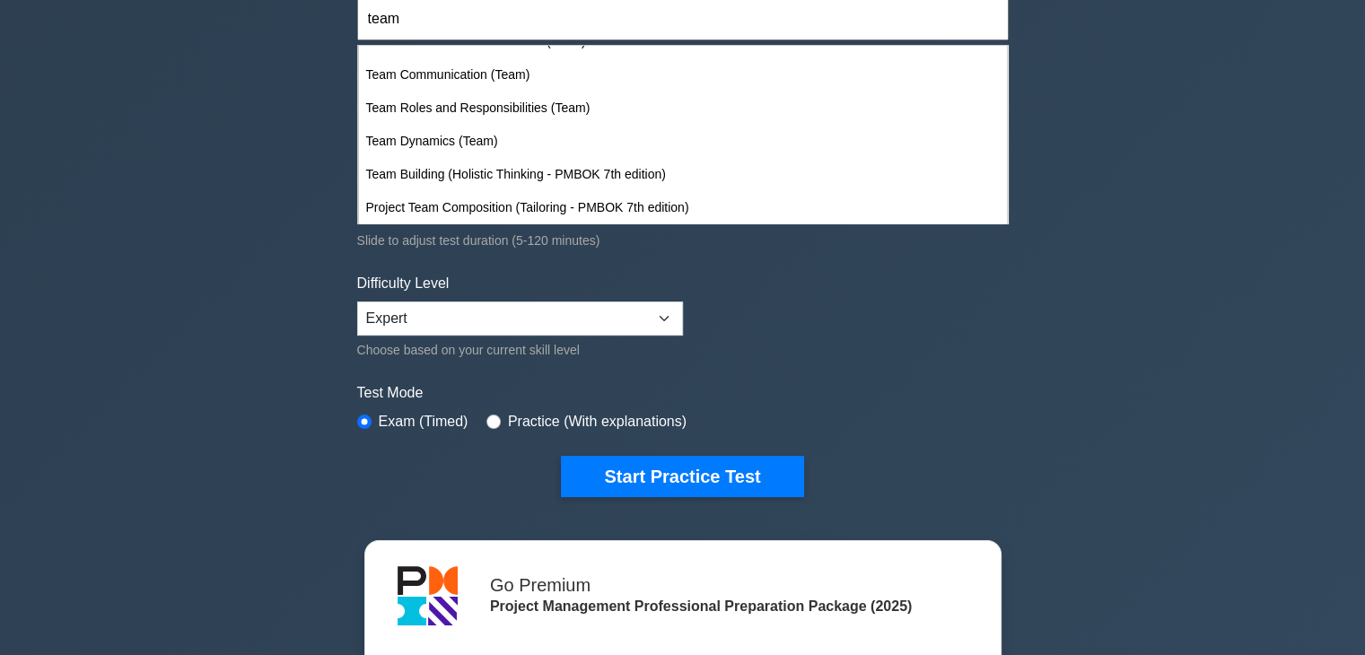
type input "team"
click at [1244, 427] on div "Project Management Professional Customize Your Next Practice Test team Topics S…" at bounding box center [682, 425] width 1365 height 1095
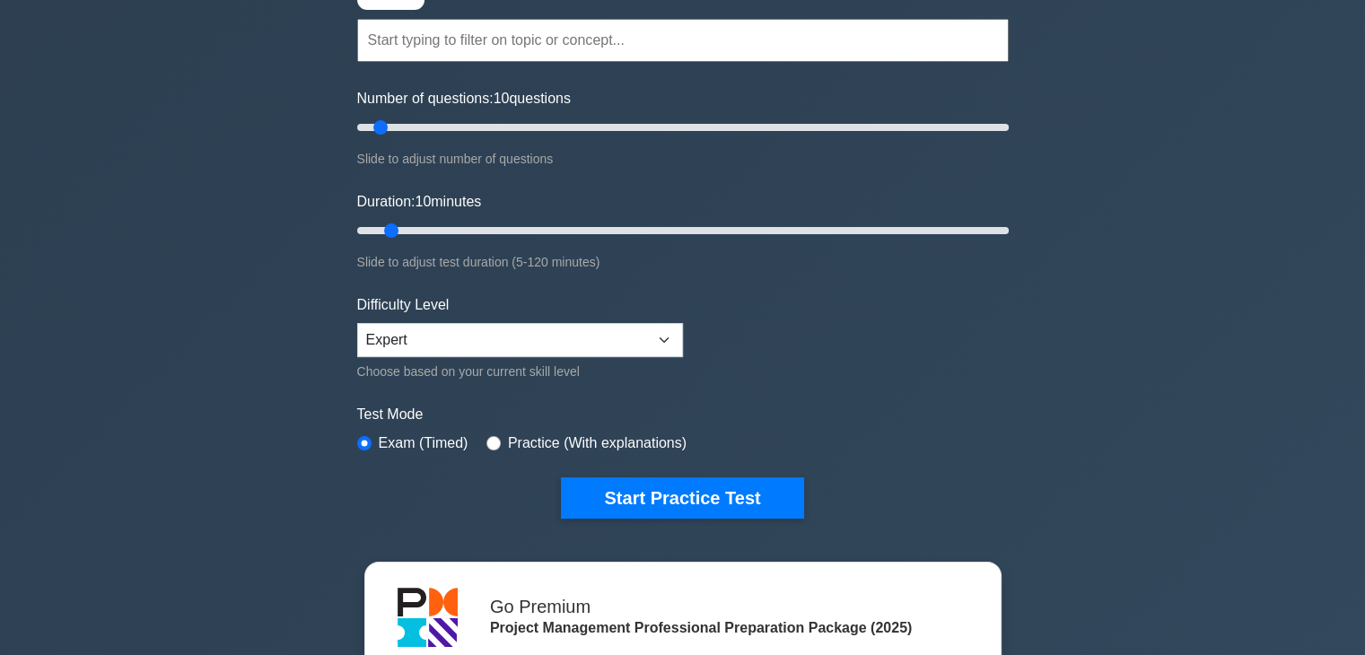
scroll to position [0, 0]
